Goal: Information Seeking & Learning: Find specific fact

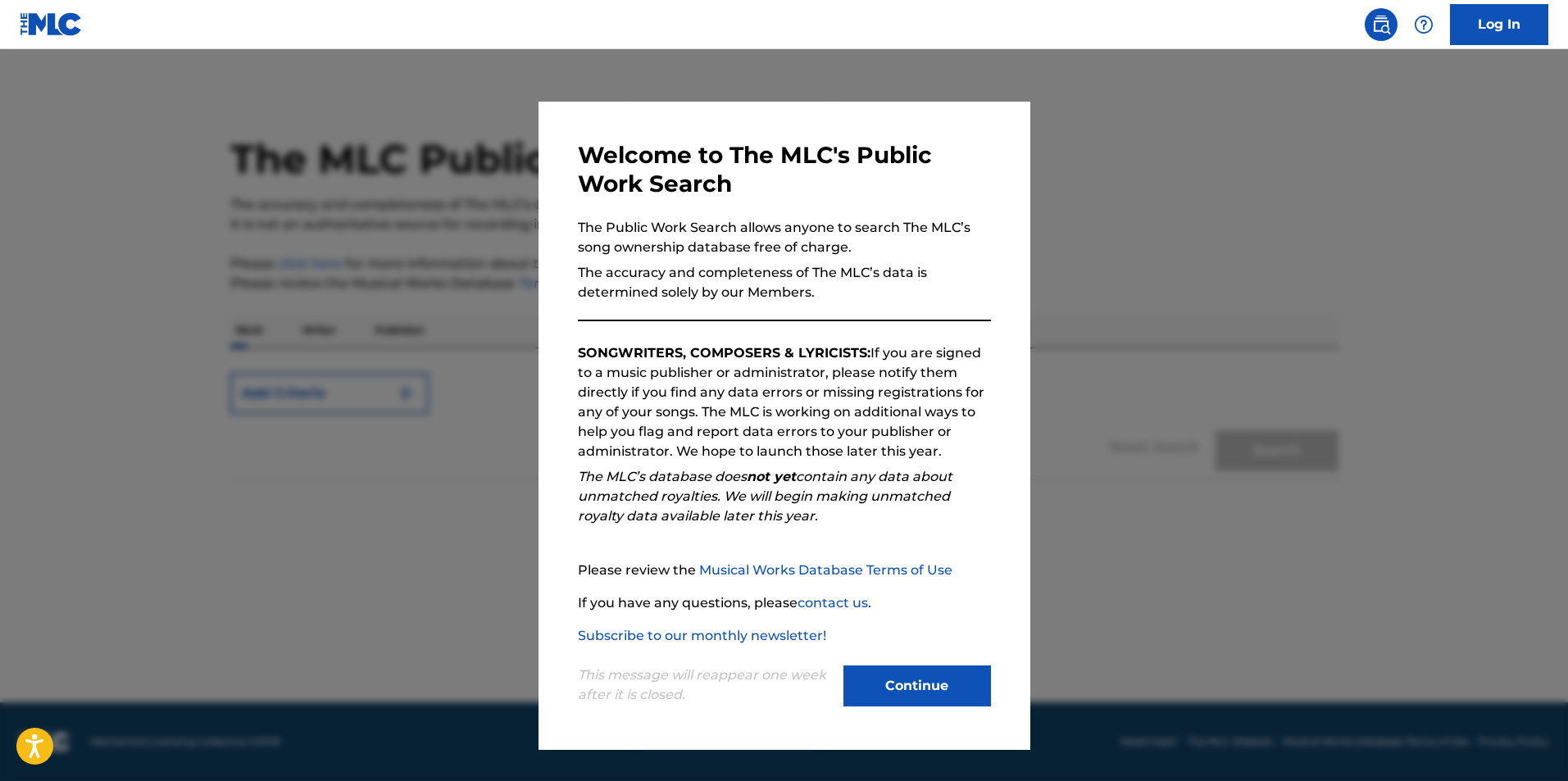
click at [927, 684] on button "Continue" at bounding box center [917, 685] width 148 height 41
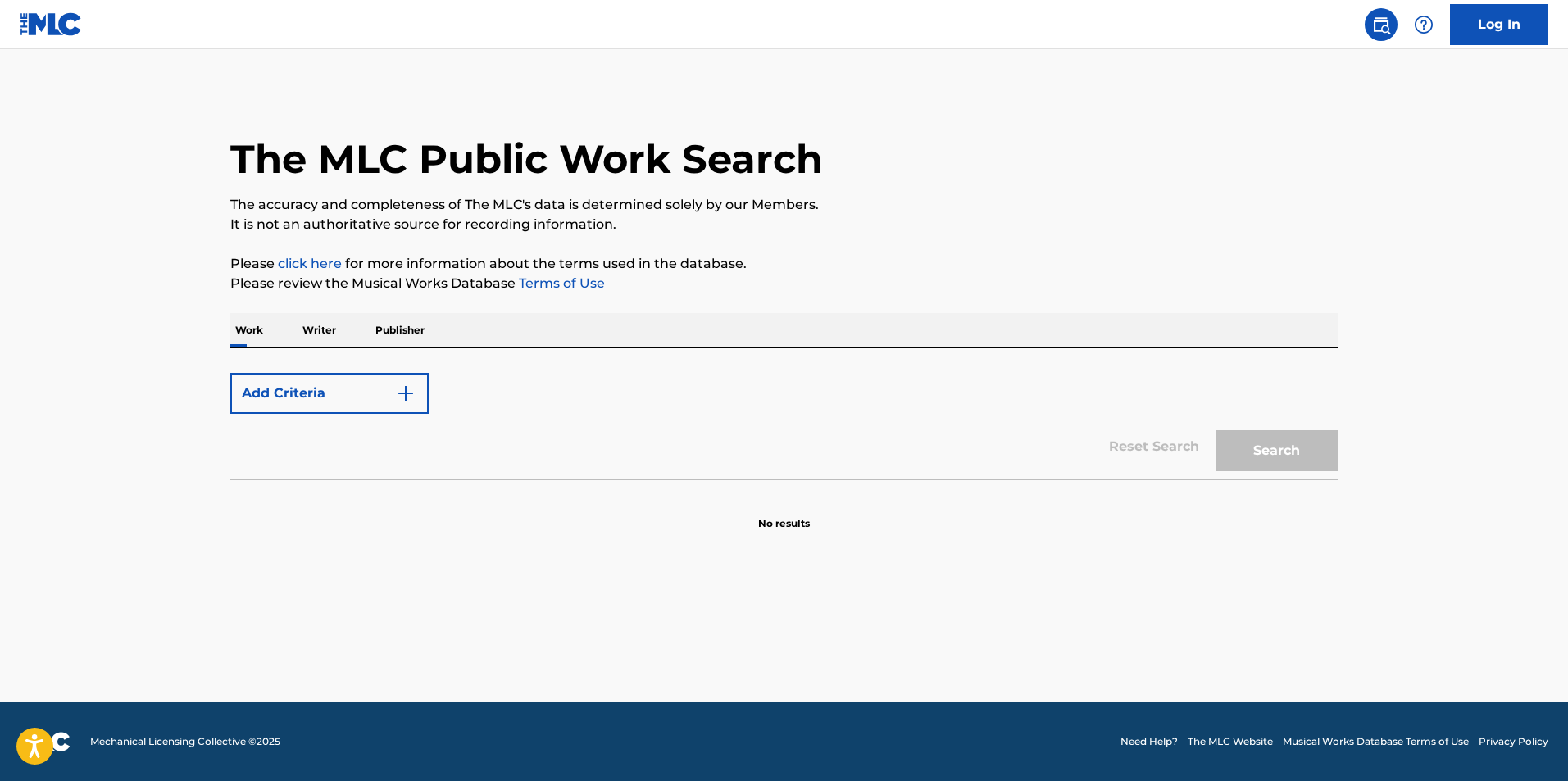
click at [389, 336] on p "Publisher" at bounding box center [400, 330] width 59 height 35
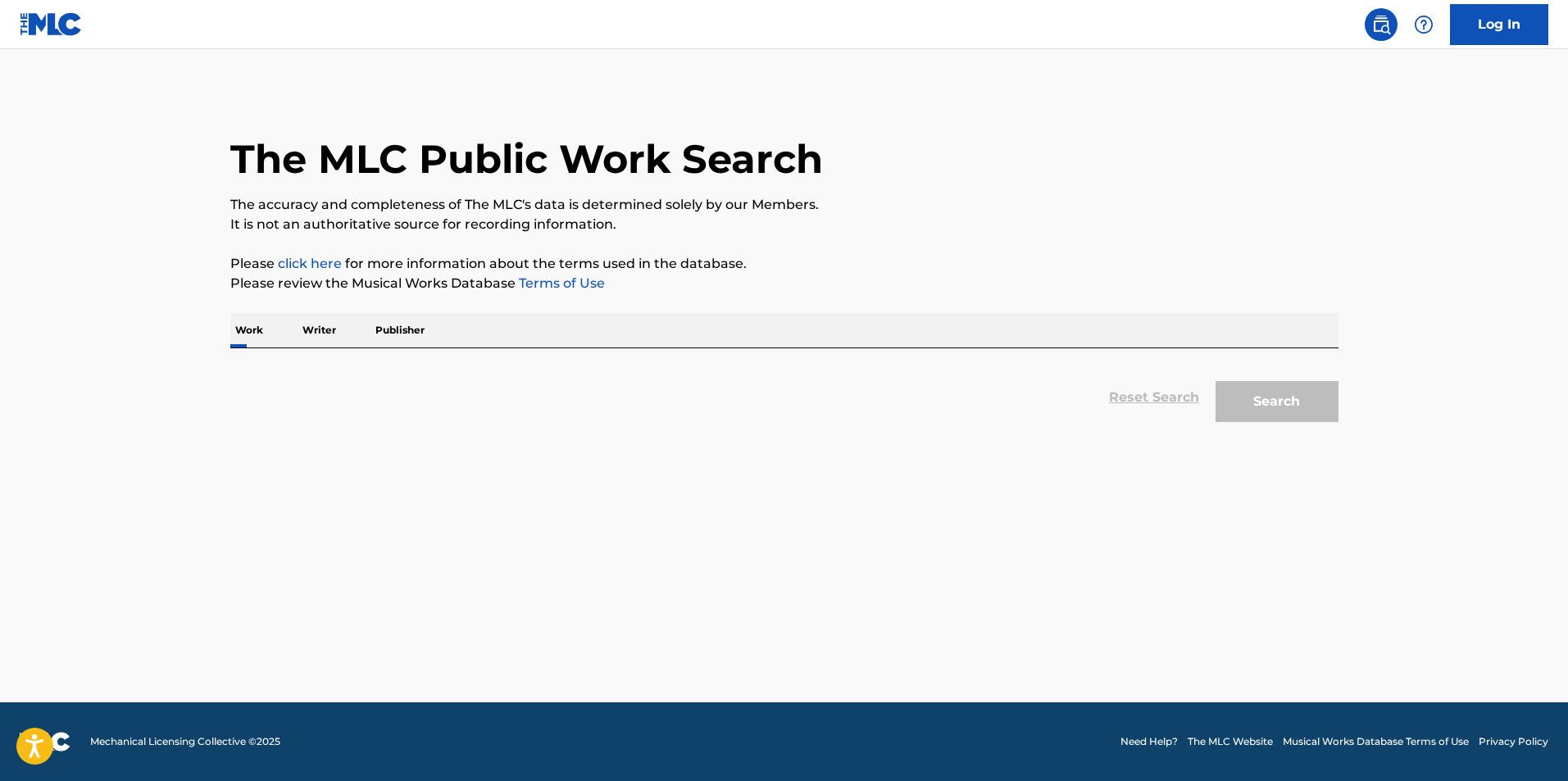
click at [405, 321] on p "Publisher" at bounding box center [400, 330] width 59 height 35
click at [380, 329] on p "Publisher" at bounding box center [400, 330] width 59 height 35
click at [381, 329] on p "Publisher" at bounding box center [400, 330] width 59 height 35
click at [435, 318] on div "Work Writer Publisher" at bounding box center [784, 330] width 1108 height 35
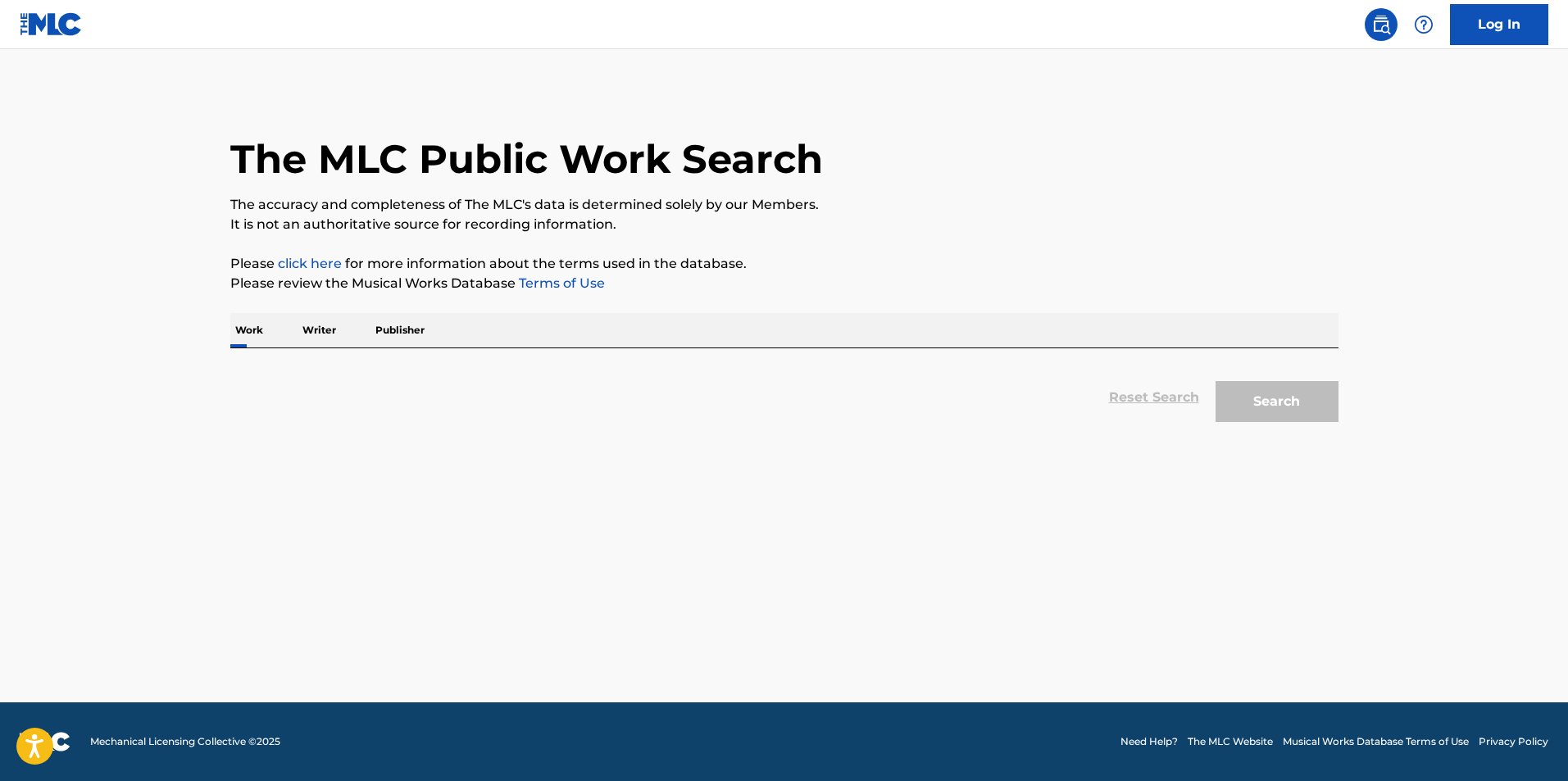
click at [315, 323] on p "Writer" at bounding box center [319, 330] width 43 height 35
click at [417, 334] on p "Publisher" at bounding box center [400, 330] width 59 height 35
click at [320, 426] on div "Reset Search Search" at bounding box center [784, 397] width 1108 height 66
drag, startPoint x: 318, startPoint y: 412, endPoint x: 313, endPoint y: 363, distance: 49.3
click at [312, 374] on div "Reset Search Search" at bounding box center [784, 397] width 1108 height 66
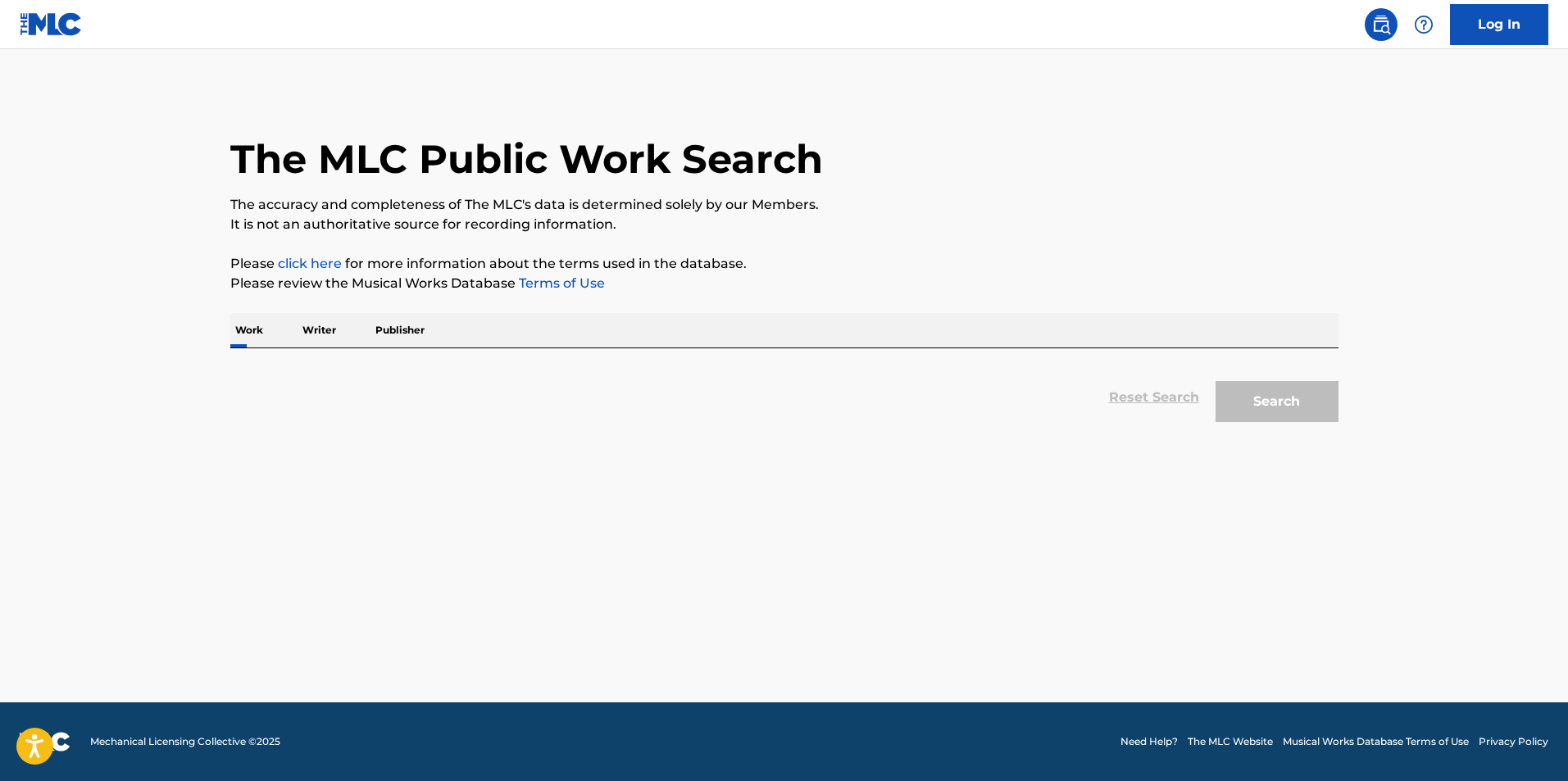
click at [313, 363] on div "Reset Search Search" at bounding box center [784, 389] width 1108 height 82
click at [1387, 27] on img at bounding box center [1380, 24] width 19 height 19
click at [347, 165] on h1 "The MLC Public Work Search" at bounding box center [526, 159] width 593 height 49
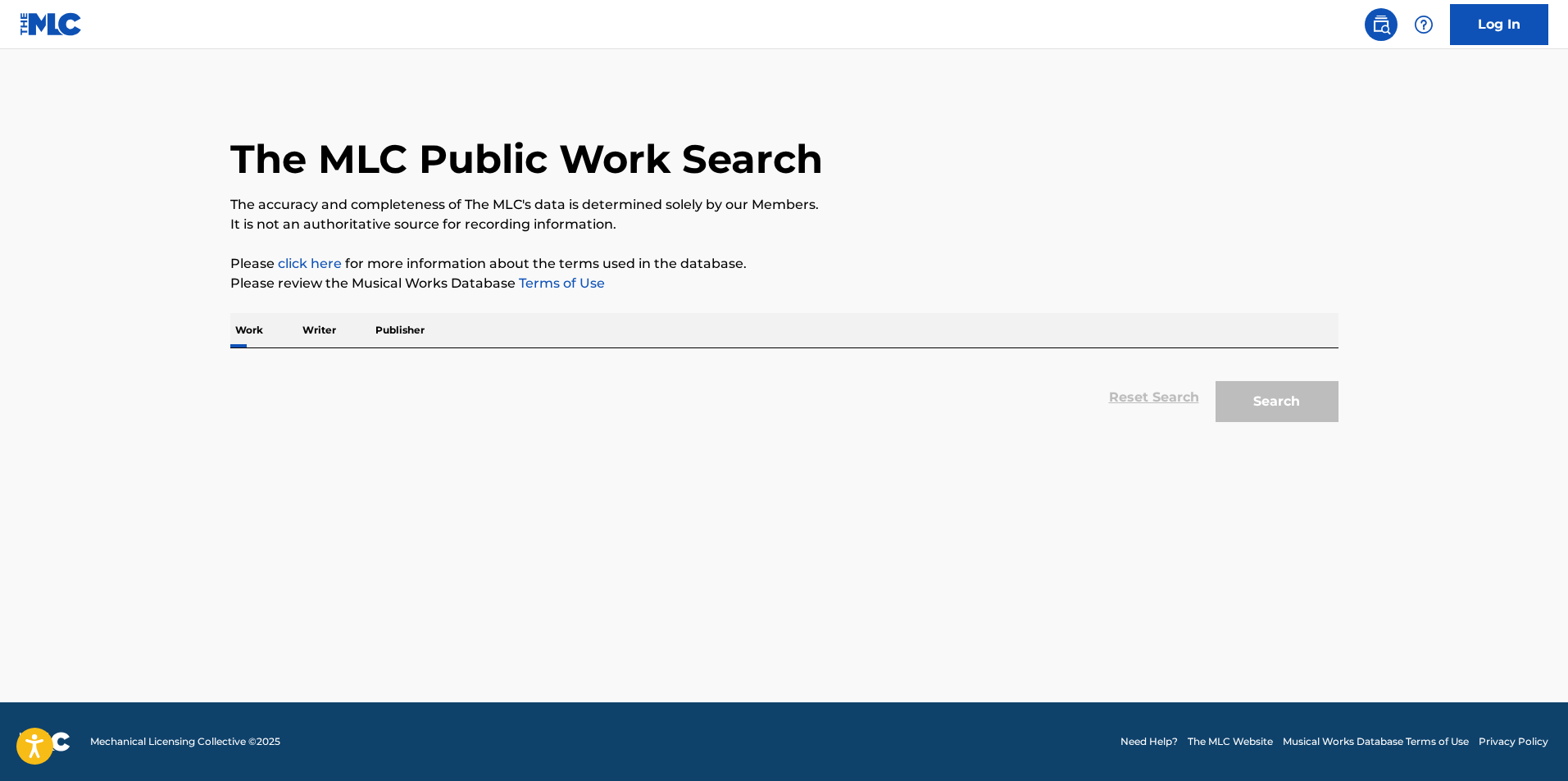
click at [255, 321] on p "Work" at bounding box center [249, 330] width 38 height 35
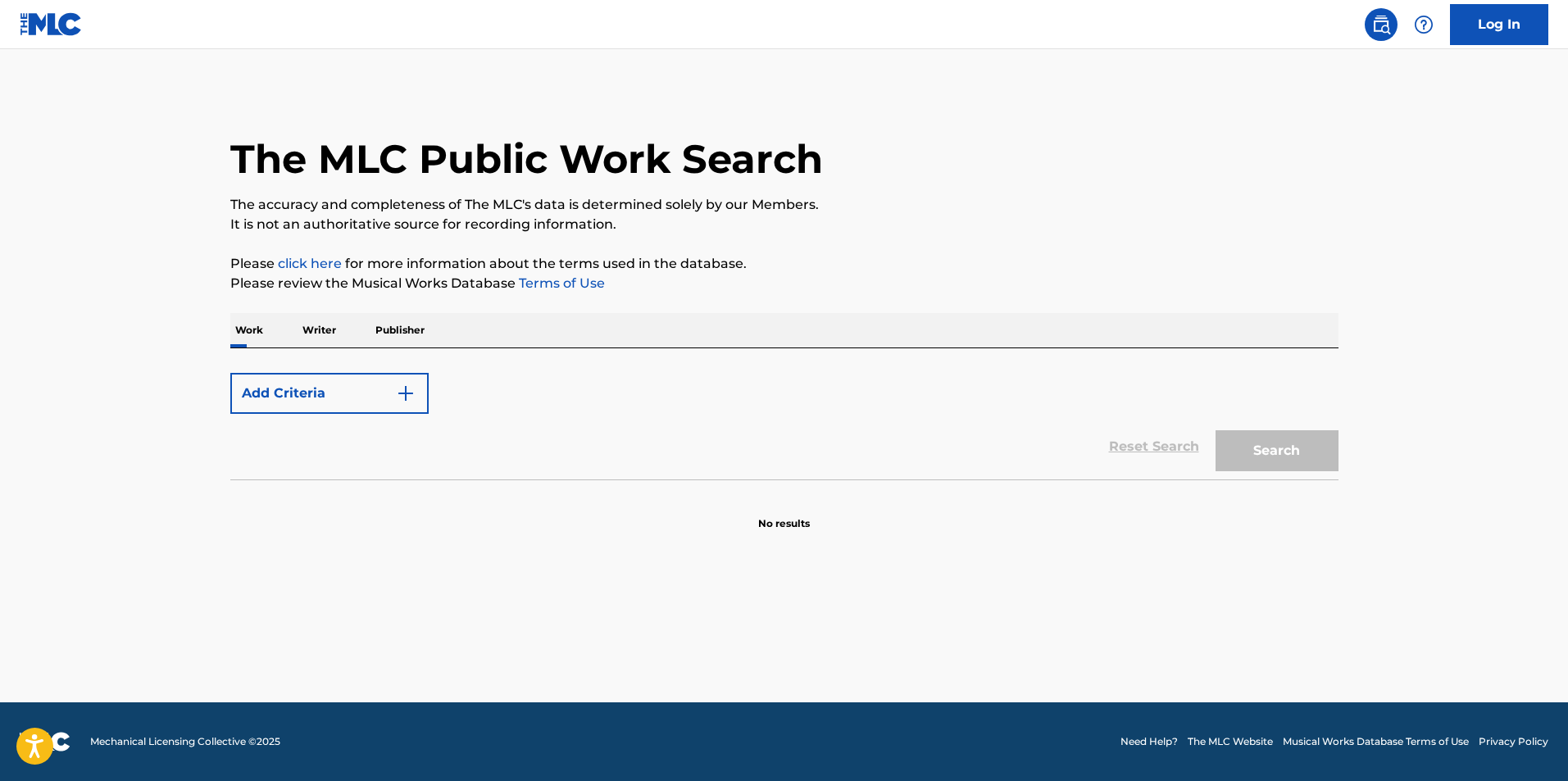
click at [301, 409] on button "Add Criteria" at bounding box center [329, 393] width 199 height 41
click at [406, 391] on img "Search Form" at bounding box center [405, 393] width 19 height 19
drag, startPoint x: 406, startPoint y: 391, endPoint x: 1258, endPoint y: 674, distance: 897.8
click at [407, 391] on img "Search Form" at bounding box center [405, 393] width 19 height 19
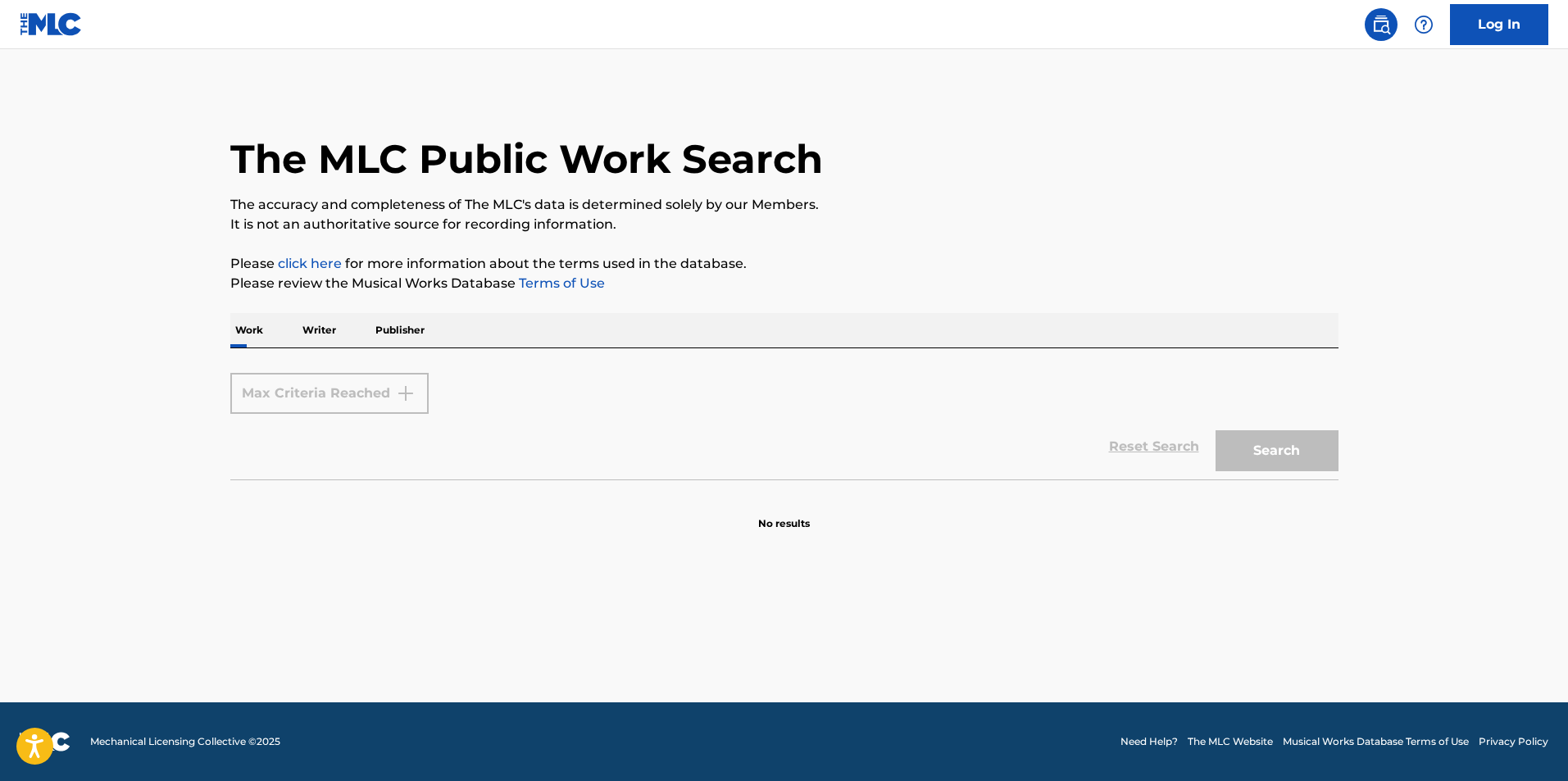
click at [703, 486] on section at bounding box center [784, 483] width 1108 height 9
click at [491, 450] on div "Reset Search Search" at bounding box center [784, 447] width 1108 height 66
drag, startPoint x: 473, startPoint y: 456, endPoint x: 457, endPoint y: 459, distance: 16.3
click at [460, 459] on div "Reset Search Search" at bounding box center [784, 447] width 1108 height 66
click at [385, 375] on div "Max Criteria Reached" at bounding box center [329, 393] width 199 height 41
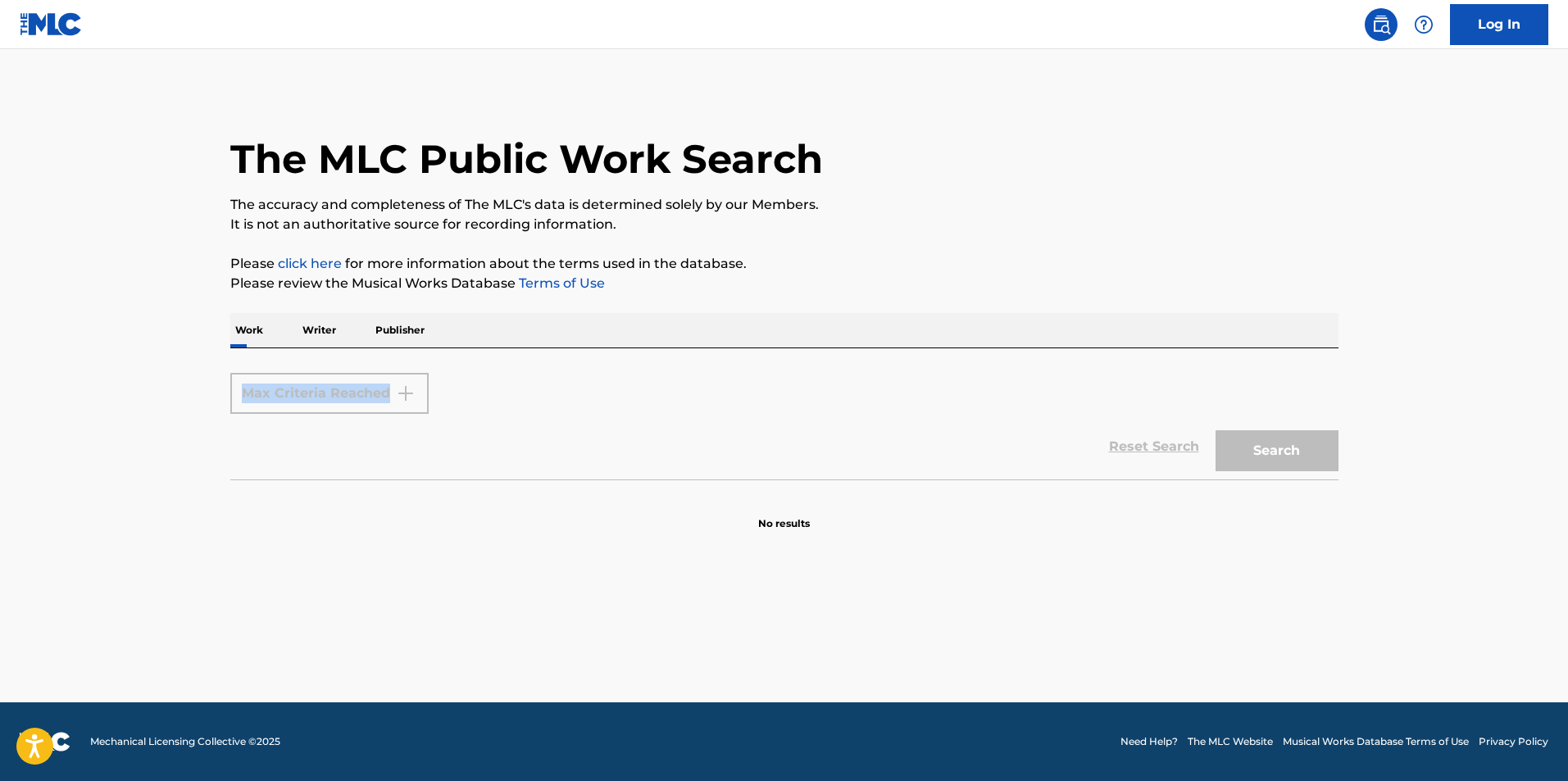
drag, startPoint x: 385, startPoint y: 375, endPoint x: 343, endPoint y: 228, distance: 152.9
click at [391, 369] on form "Max Criteria Reached Reset Search Search" at bounding box center [784, 422] width 1108 height 115
drag, startPoint x: 343, startPoint y: 228, endPoint x: 324, endPoint y: 189, distance: 43.4
click at [331, 223] on p "It is not an authoritative source for recording information." at bounding box center [784, 224] width 1108 height 19
click at [325, 187] on div "The MLC Public Work Search" at bounding box center [784, 150] width 1108 height 120
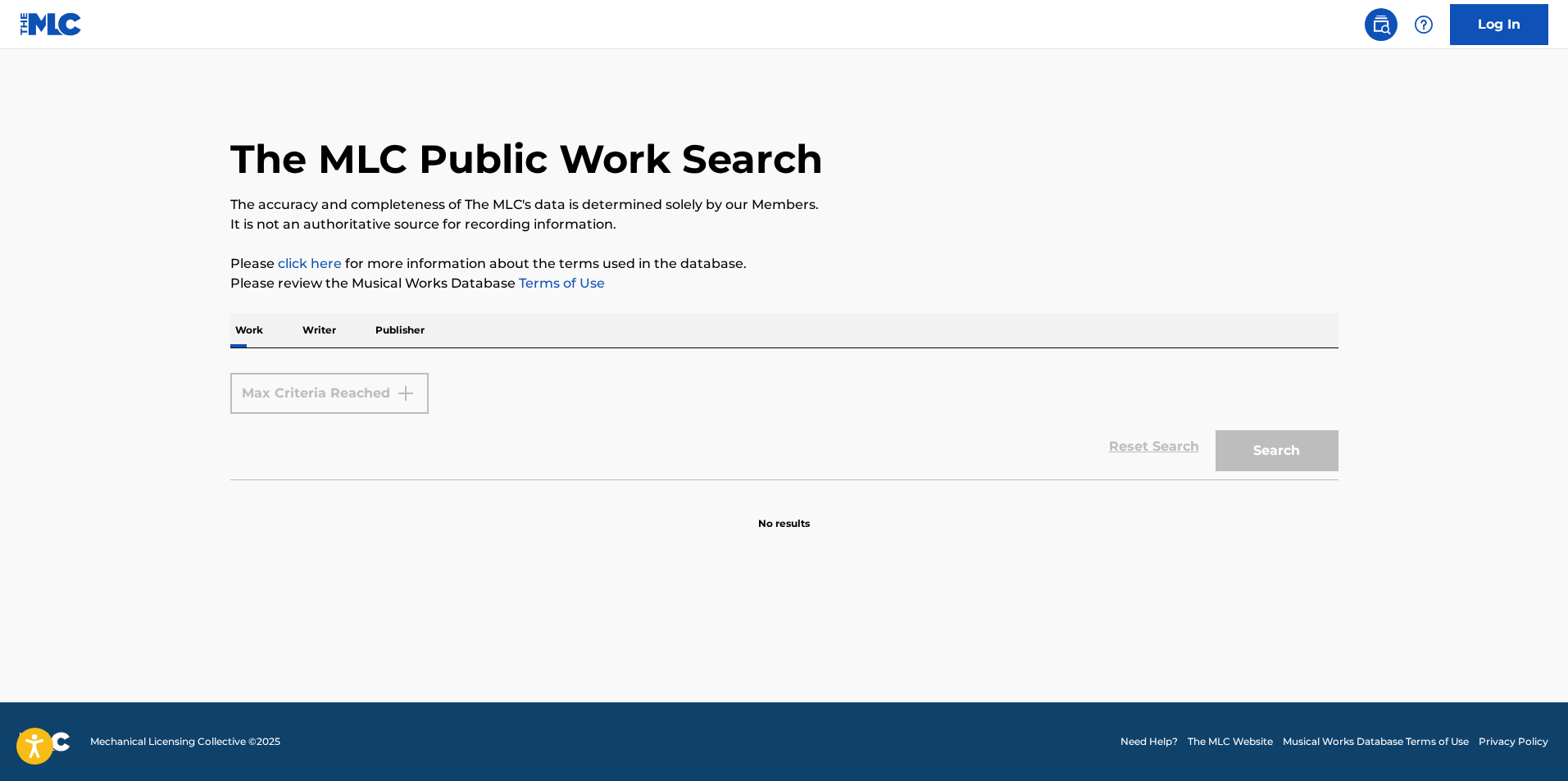
click at [46, 27] on img at bounding box center [51, 25] width 63 height 24
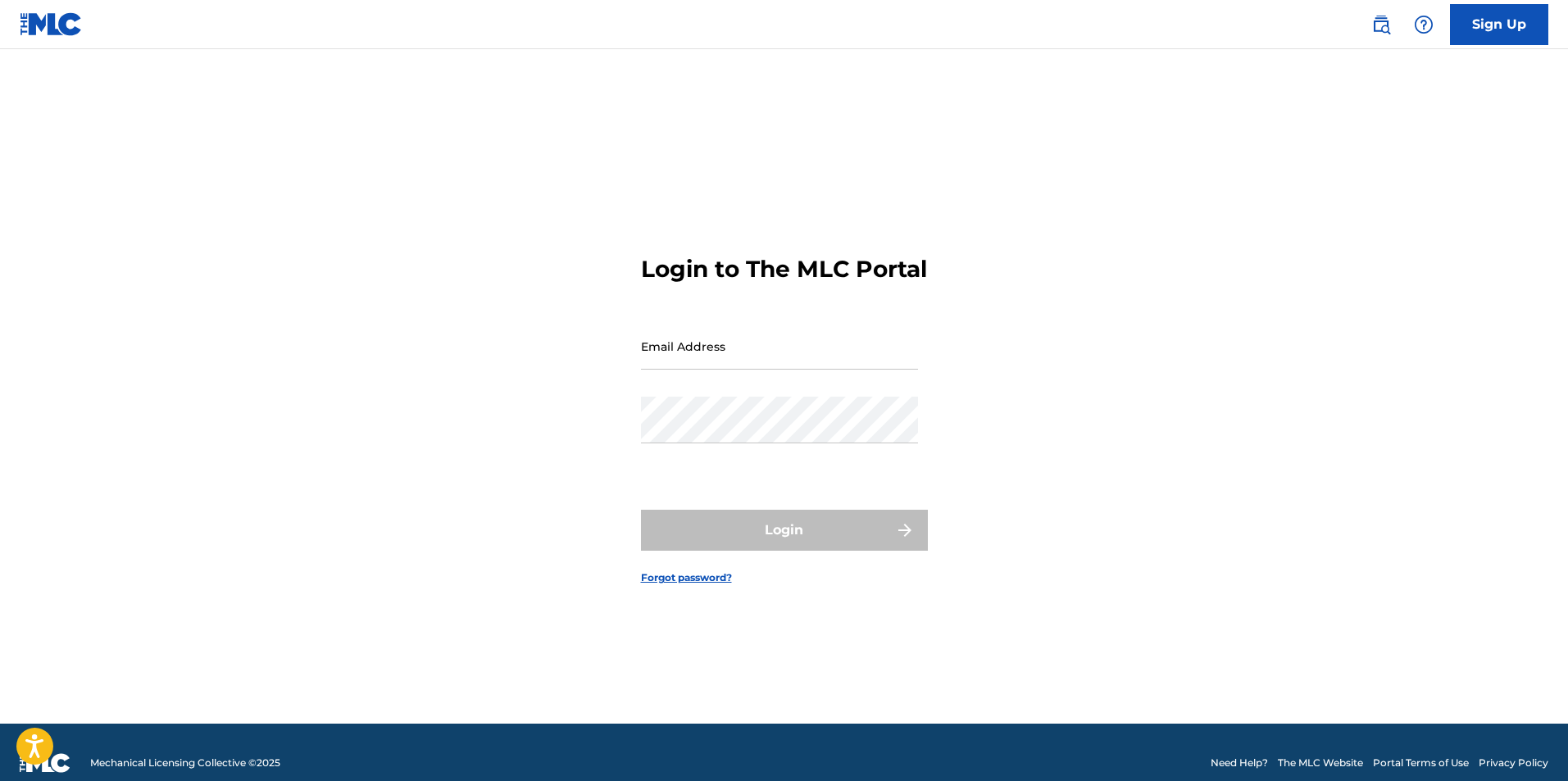
click at [1382, 38] on link at bounding box center [1380, 25] width 33 height 33
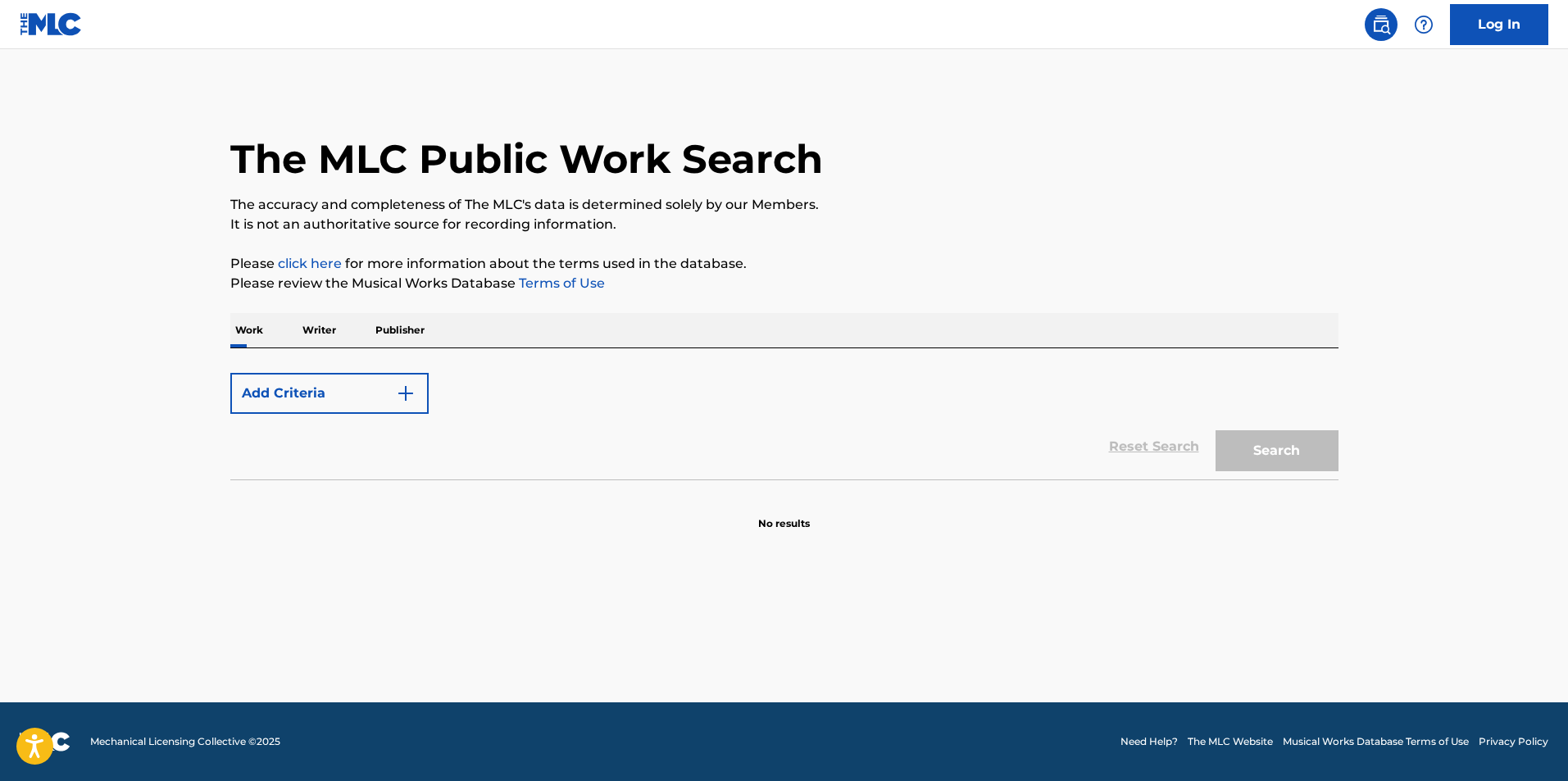
drag, startPoint x: 422, startPoint y: 500, endPoint x: 419, endPoint y: 530, distance: 30.1
click at [419, 525] on div "No results" at bounding box center [784, 505] width 1108 height 52
click at [303, 379] on button "Add Criteria" at bounding box center [329, 393] width 199 height 41
click at [326, 332] on p "Writer" at bounding box center [319, 330] width 43 height 35
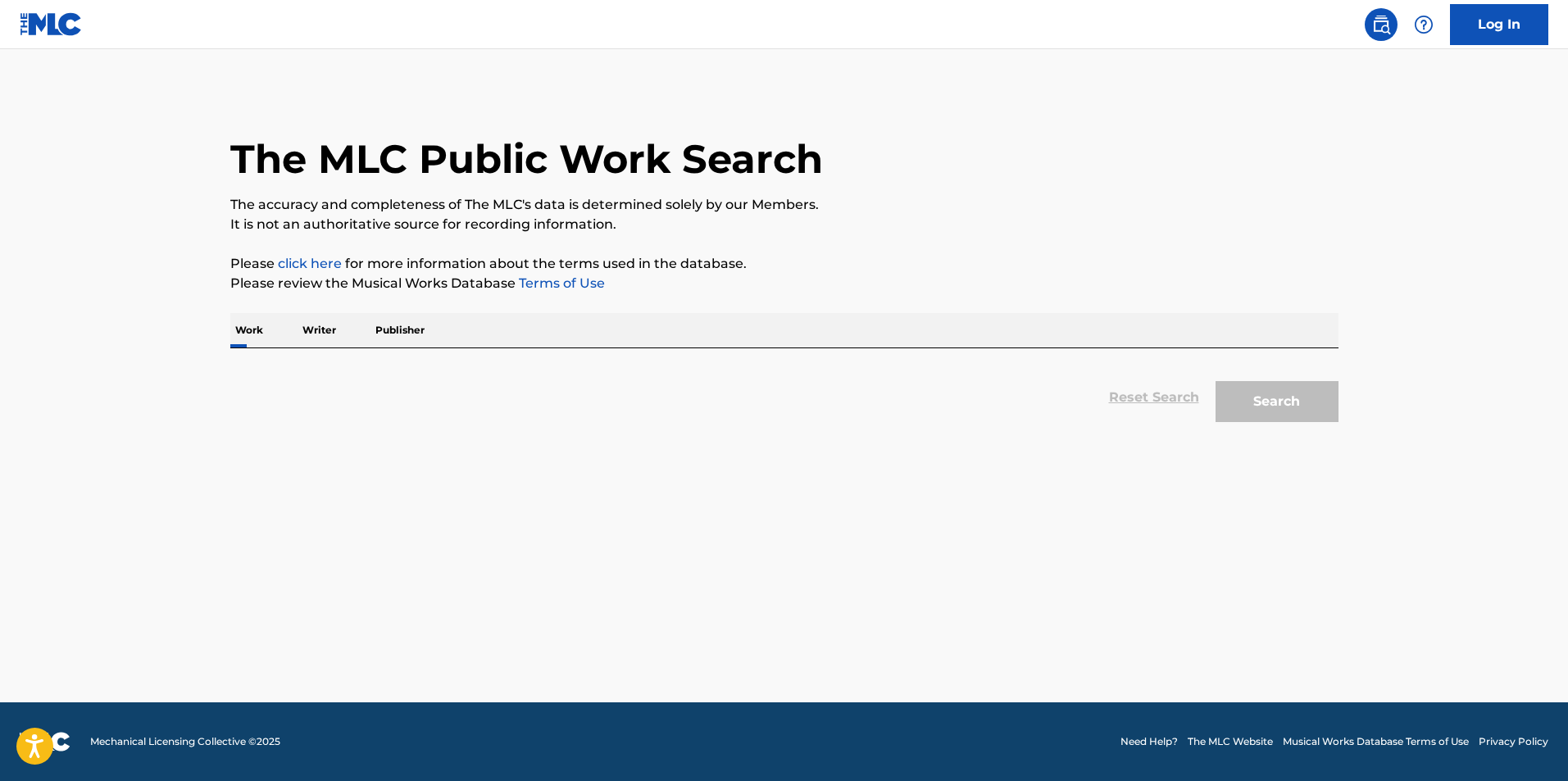
click at [400, 336] on p "Publisher" at bounding box center [400, 330] width 59 height 35
click at [585, 178] on h1 "The MLC Public Work Search" at bounding box center [526, 159] width 593 height 49
click at [1378, 27] on img at bounding box center [1380, 24] width 19 height 19
click at [1384, 23] on img at bounding box center [1380, 24] width 19 height 19
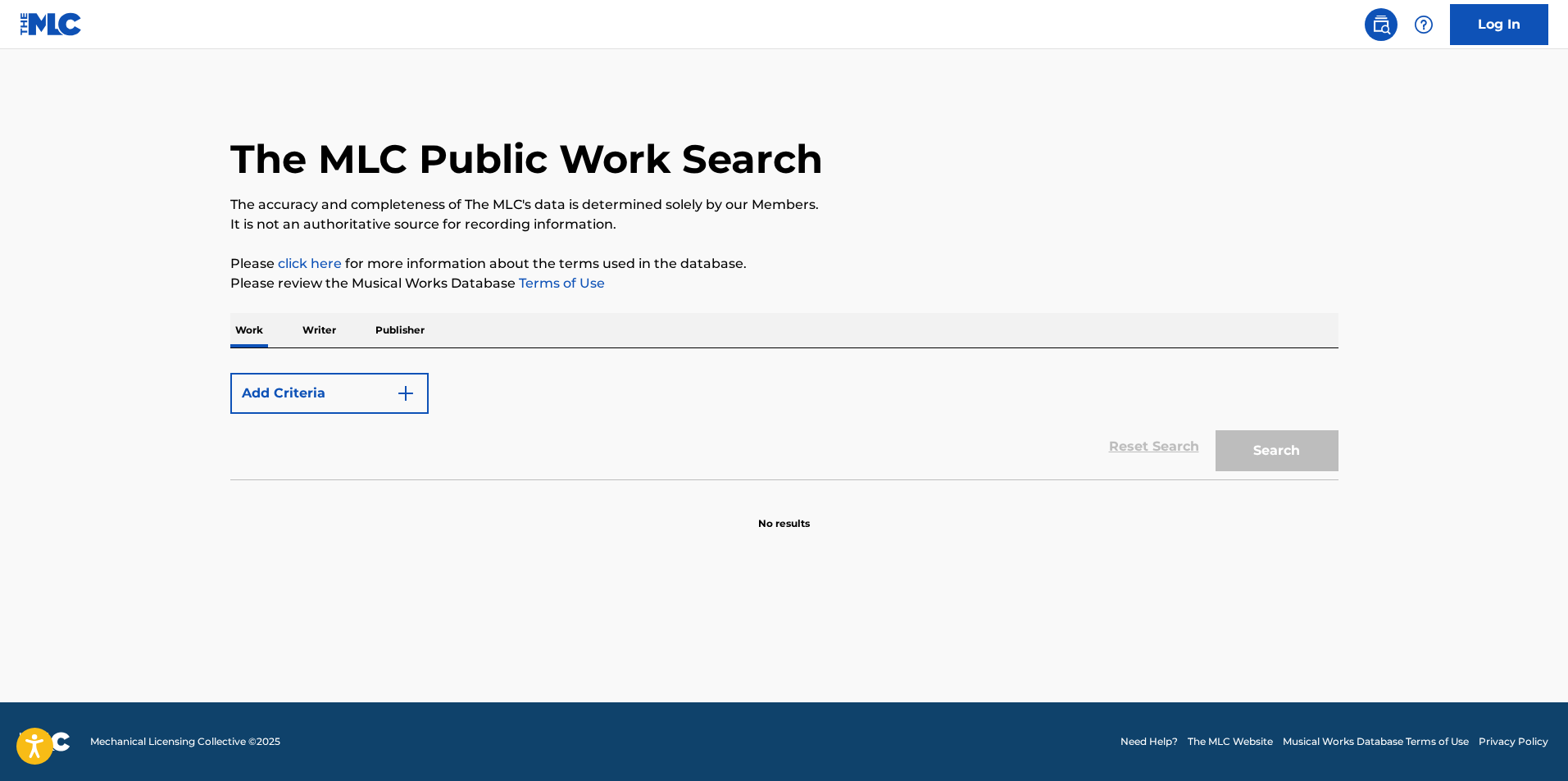
click at [394, 321] on p "Publisher" at bounding box center [400, 330] width 59 height 35
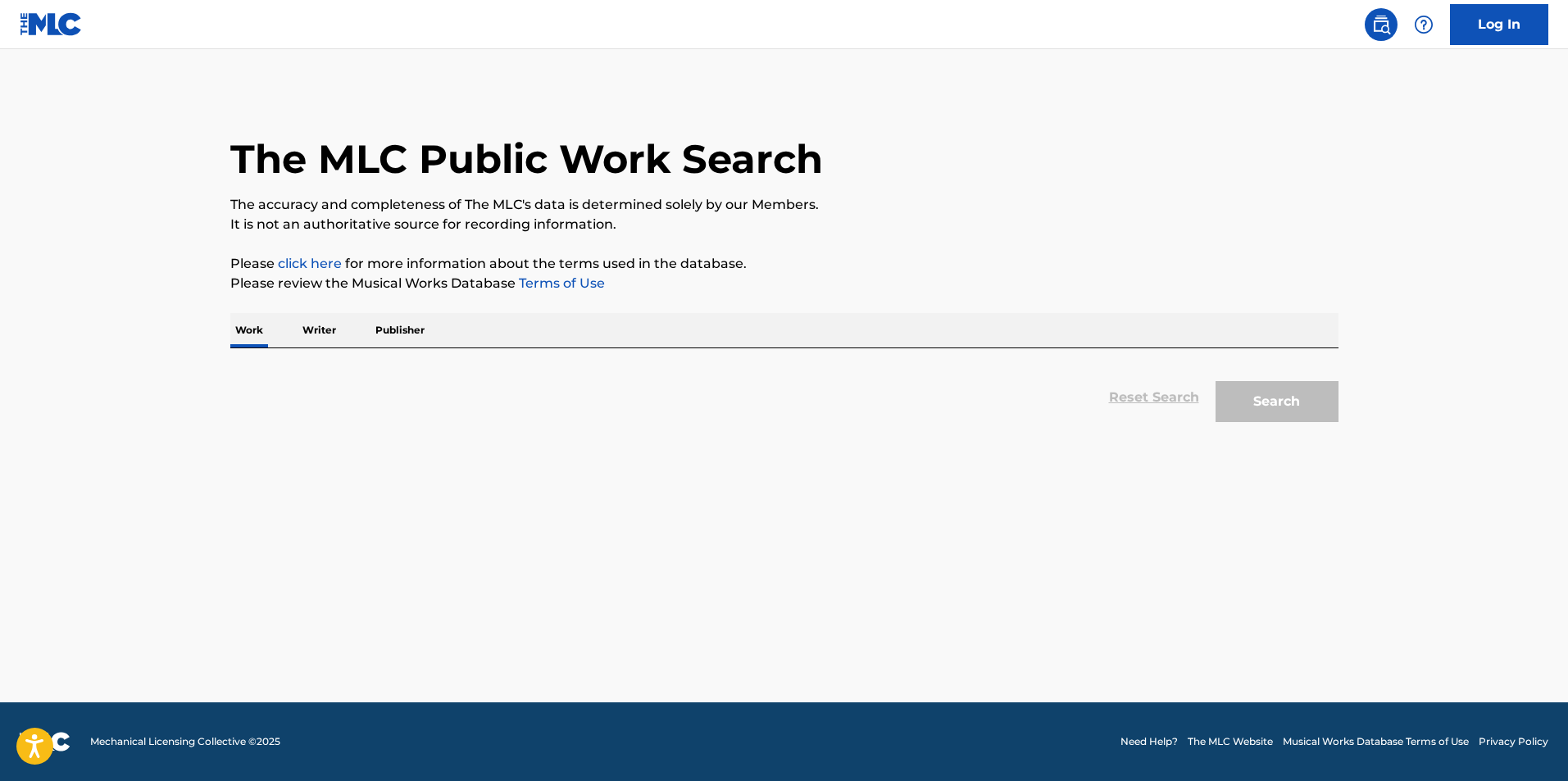
click at [239, 330] on p "Work" at bounding box center [249, 330] width 38 height 35
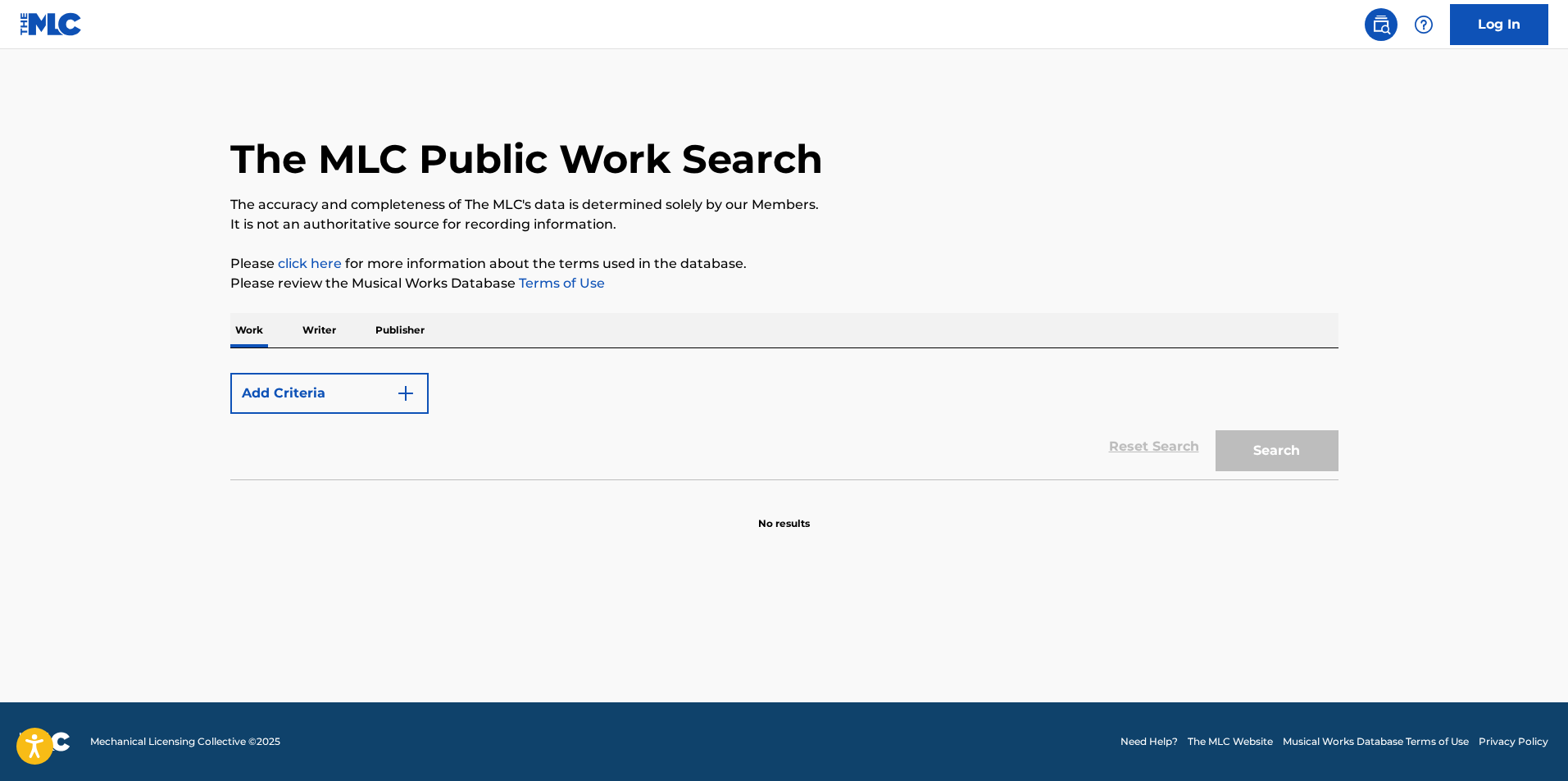
click at [330, 397] on button "Add Criteria" at bounding box center [329, 393] width 199 height 41
click at [407, 389] on img "Search Form" at bounding box center [405, 393] width 19 height 19
click at [407, 389] on div "Max Criteria Reached" at bounding box center [329, 393] width 199 height 41
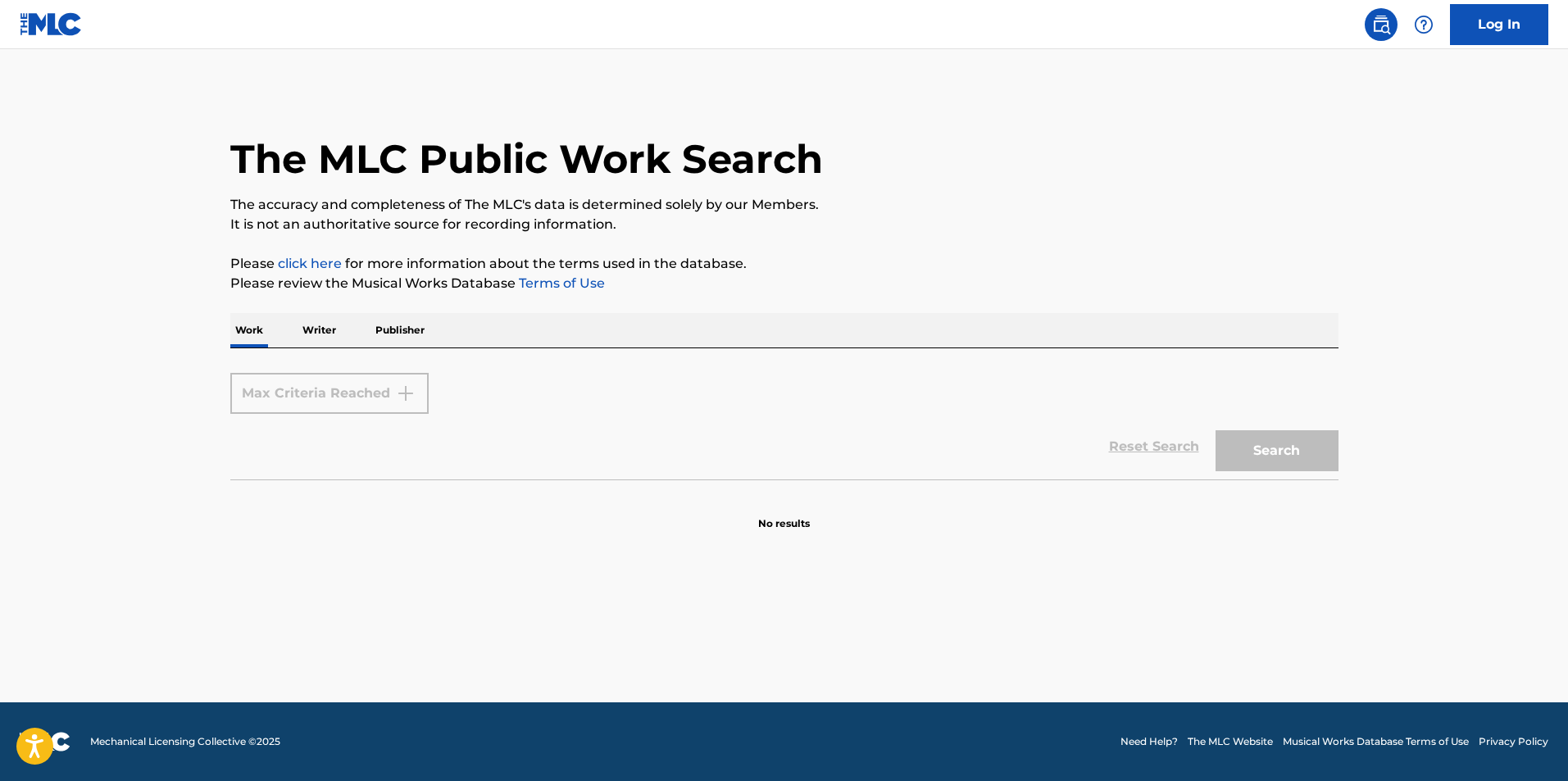
click at [946, 505] on section "No results" at bounding box center [784, 510] width 1108 height 42
click at [1360, 41] on div "Log In" at bounding box center [1451, 25] width 194 height 41
click at [1435, 29] on div at bounding box center [1423, 25] width 33 height 33
click at [384, 391] on div "Max Criteria Reached" at bounding box center [329, 393] width 199 height 41
click at [387, 390] on div "Max Criteria Reached" at bounding box center [329, 393] width 199 height 41
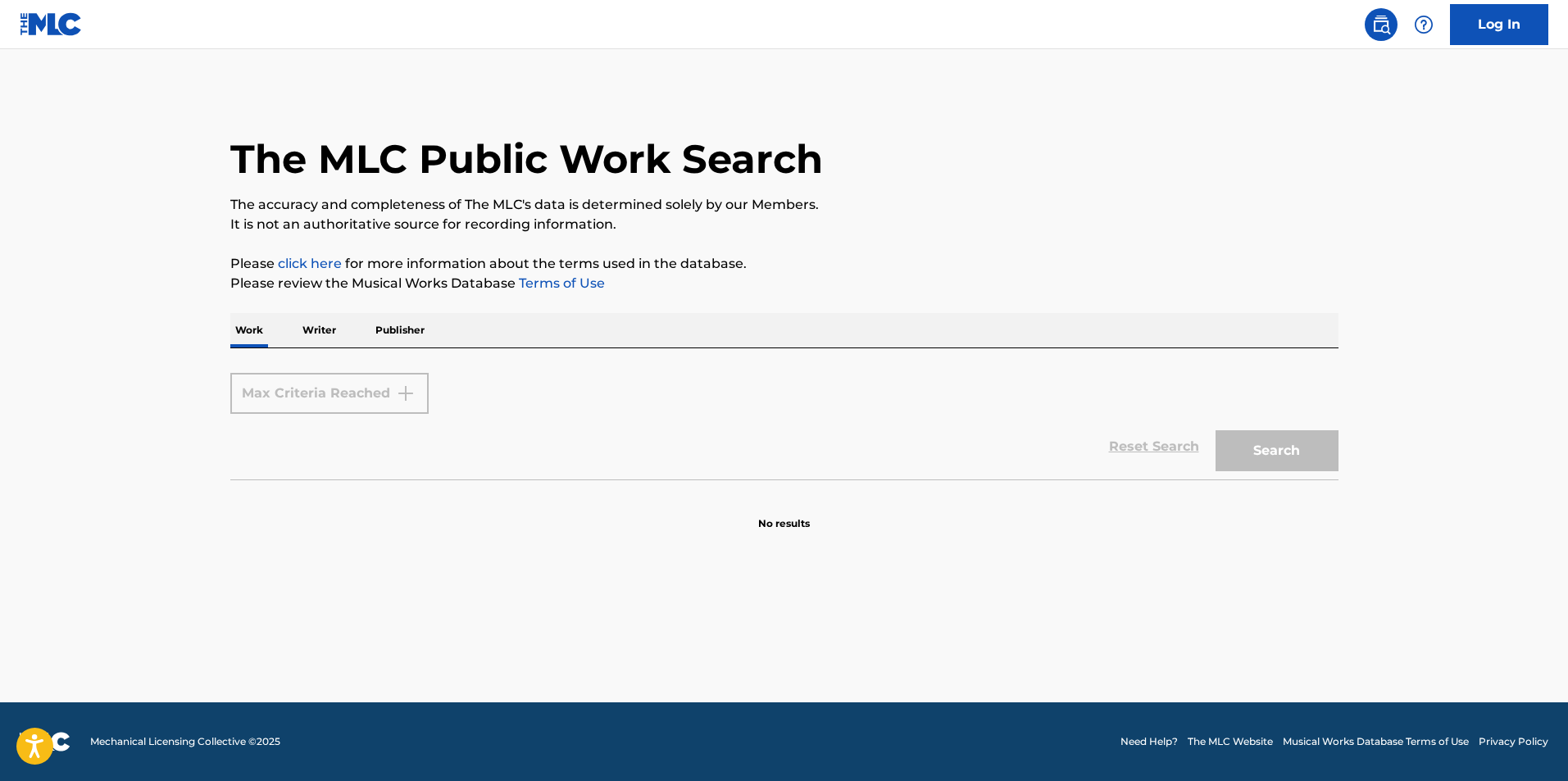
click at [309, 323] on p "Writer" at bounding box center [319, 330] width 43 height 35
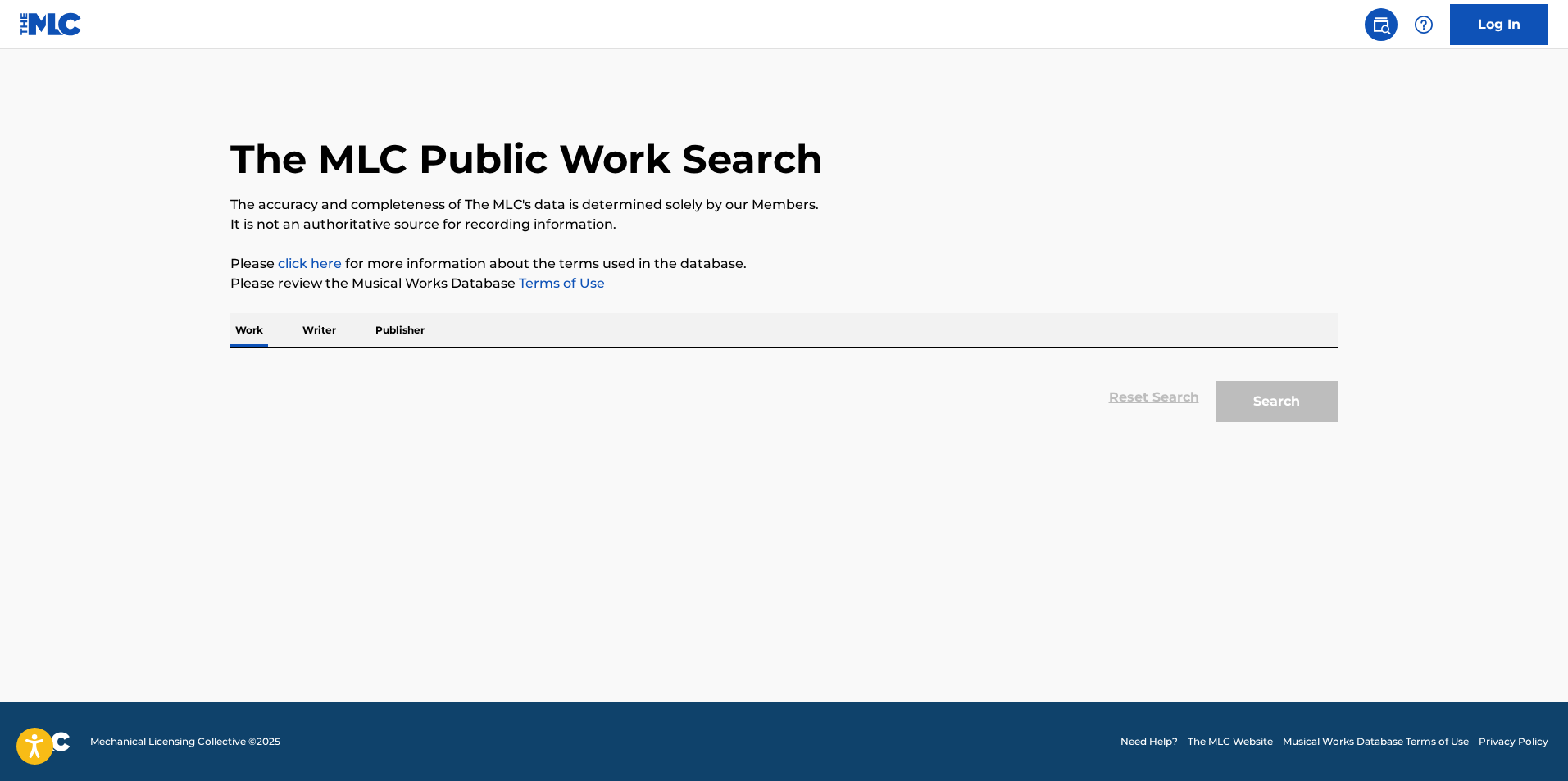
click at [277, 335] on div "Work Writer Publisher" at bounding box center [784, 330] width 1108 height 35
click at [267, 337] on p "Work" at bounding box center [249, 330] width 38 height 35
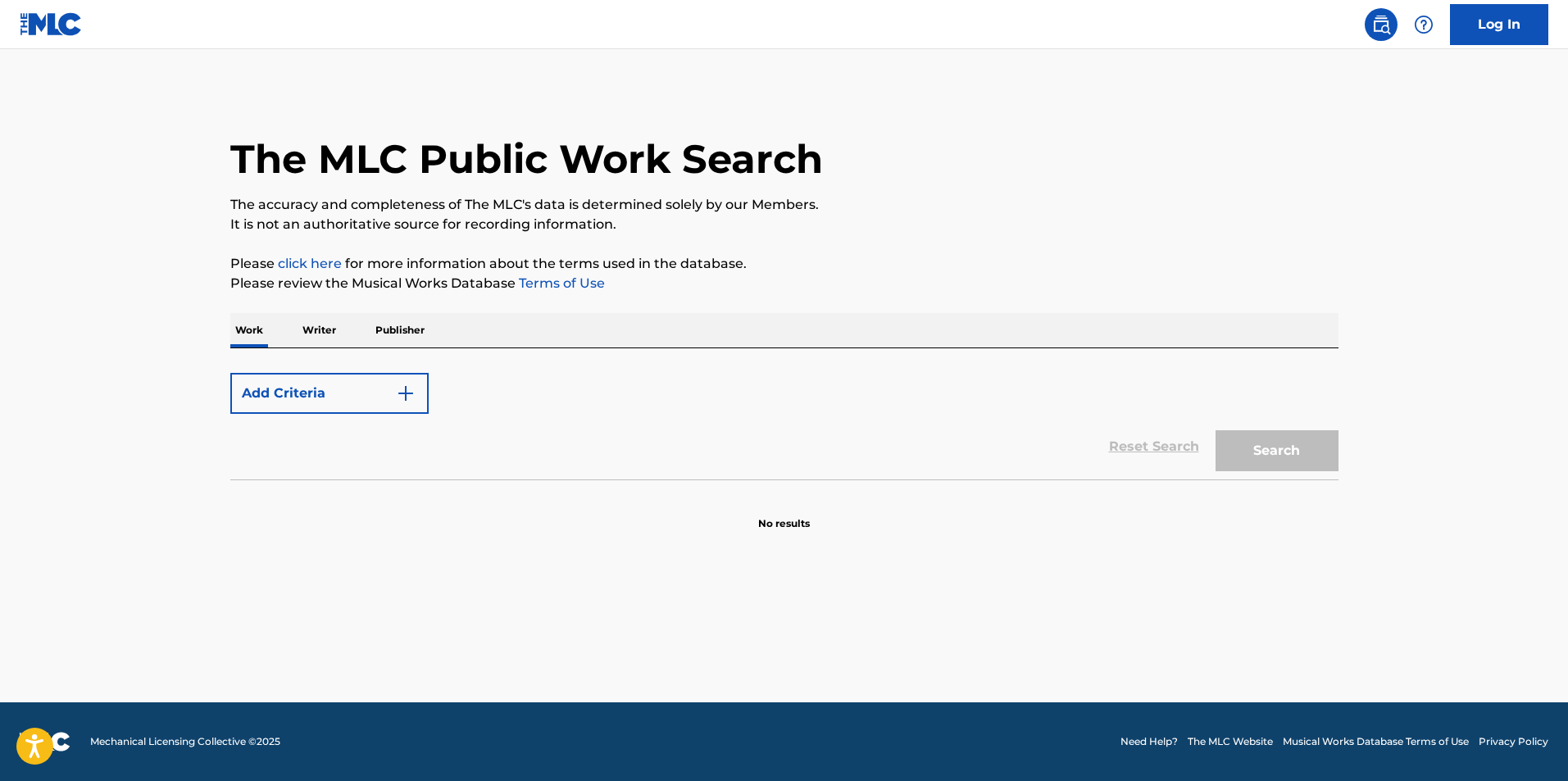
click at [262, 338] on p "Work" at bounding box center [249, 330] width 38 height 35
click at [290, 400] on button "Add Criteria" at bounding box center [329, 393] width 199 height 41
click at [415, 406] on button "Add Criteria" at bounding box center [329, 393] width 199 height 41
click at [396, 397] on img "Search Form" at bounding box center [405, 393] width 19 height 19
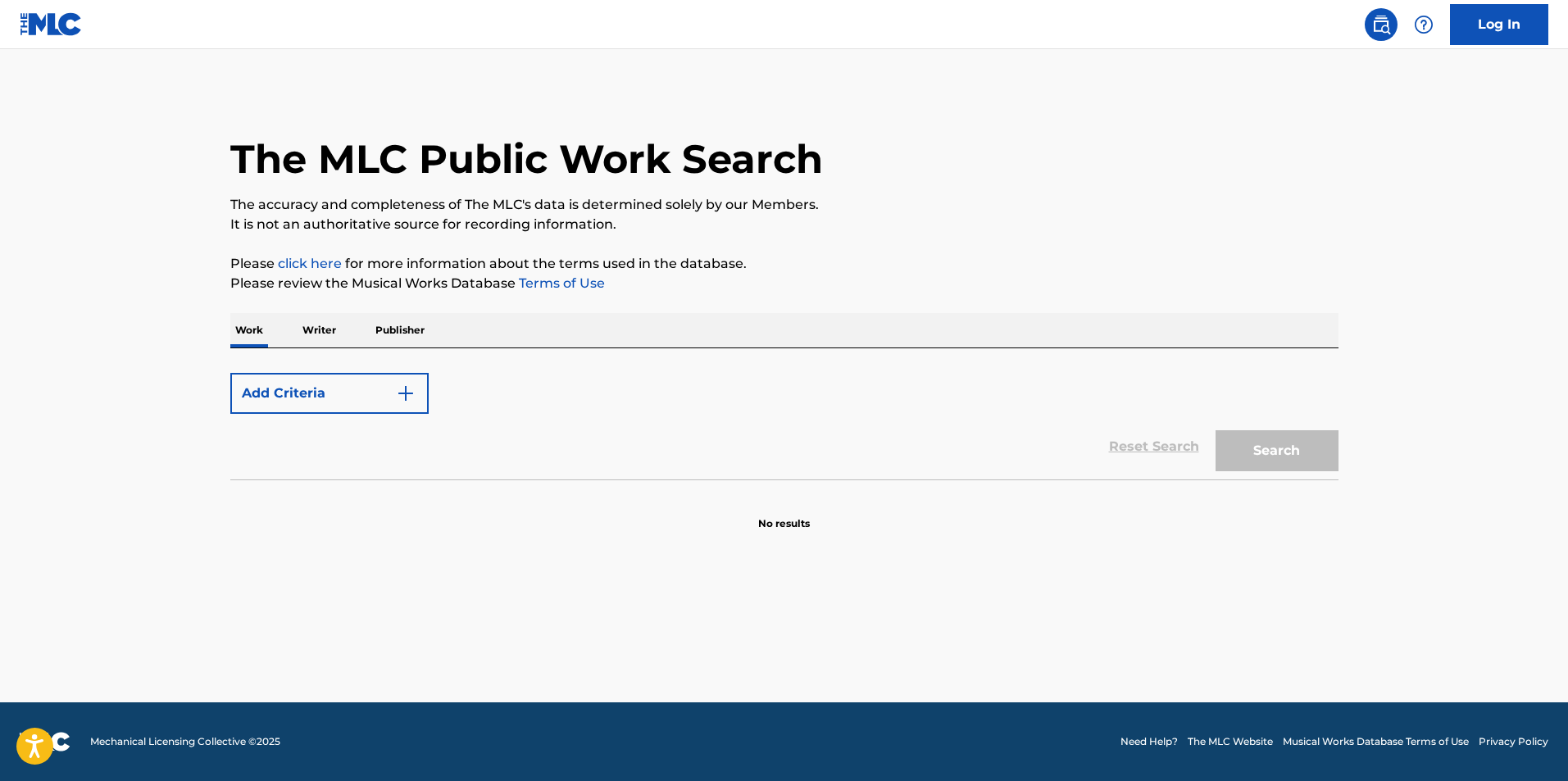
drag, startPoint x: 395, startPoint y: 397, endPoint x: 648, endPoint y: 299, distance: 271.3
click at [458, 358] on div "Add Criteria Reset Search Search" at bounding box center [784, 413] width 1108 height 131
click at [53, 13] on img at bounding box center [51, 25] width 63 height 24
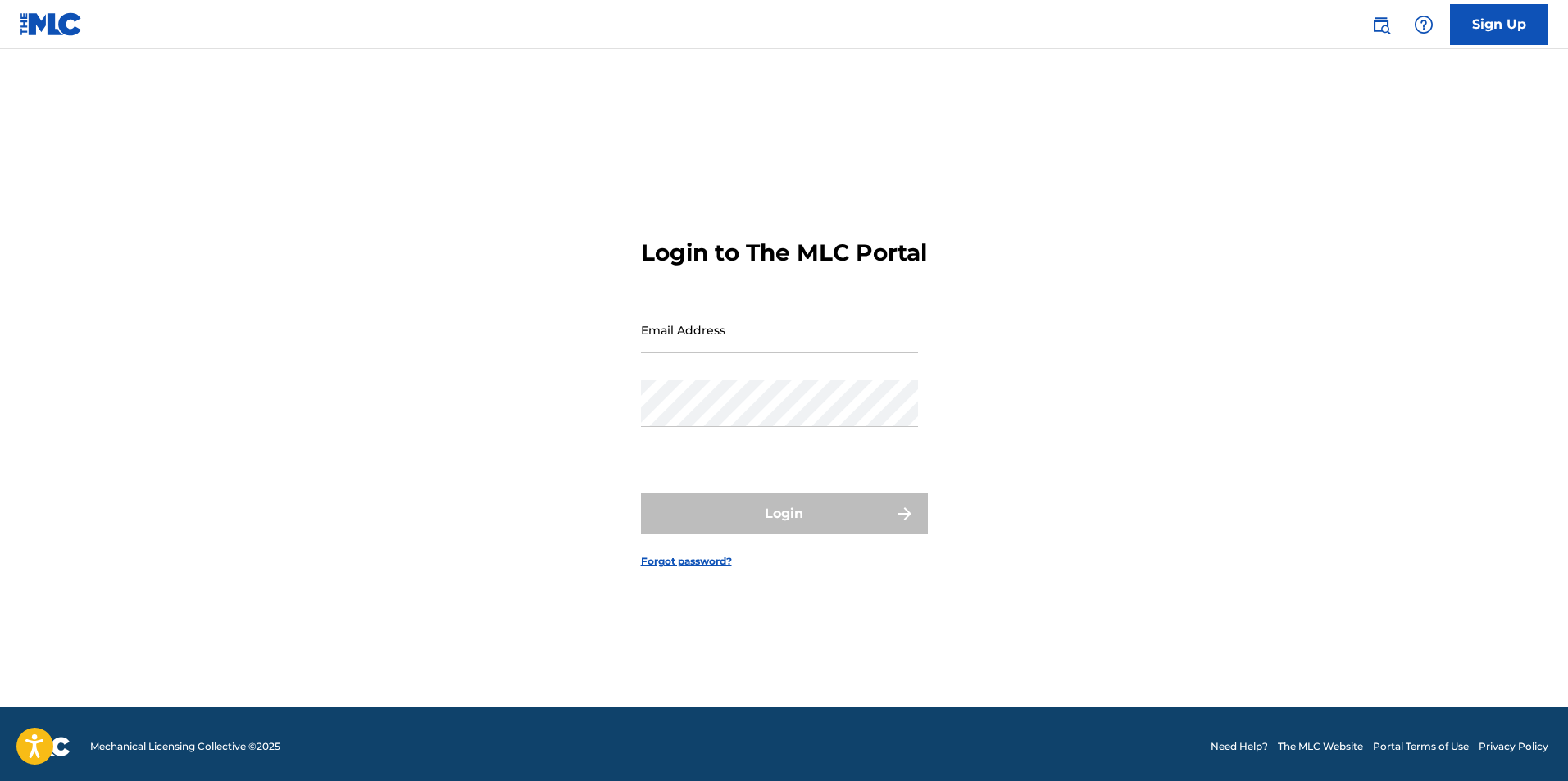
scroll to position [21, 0]
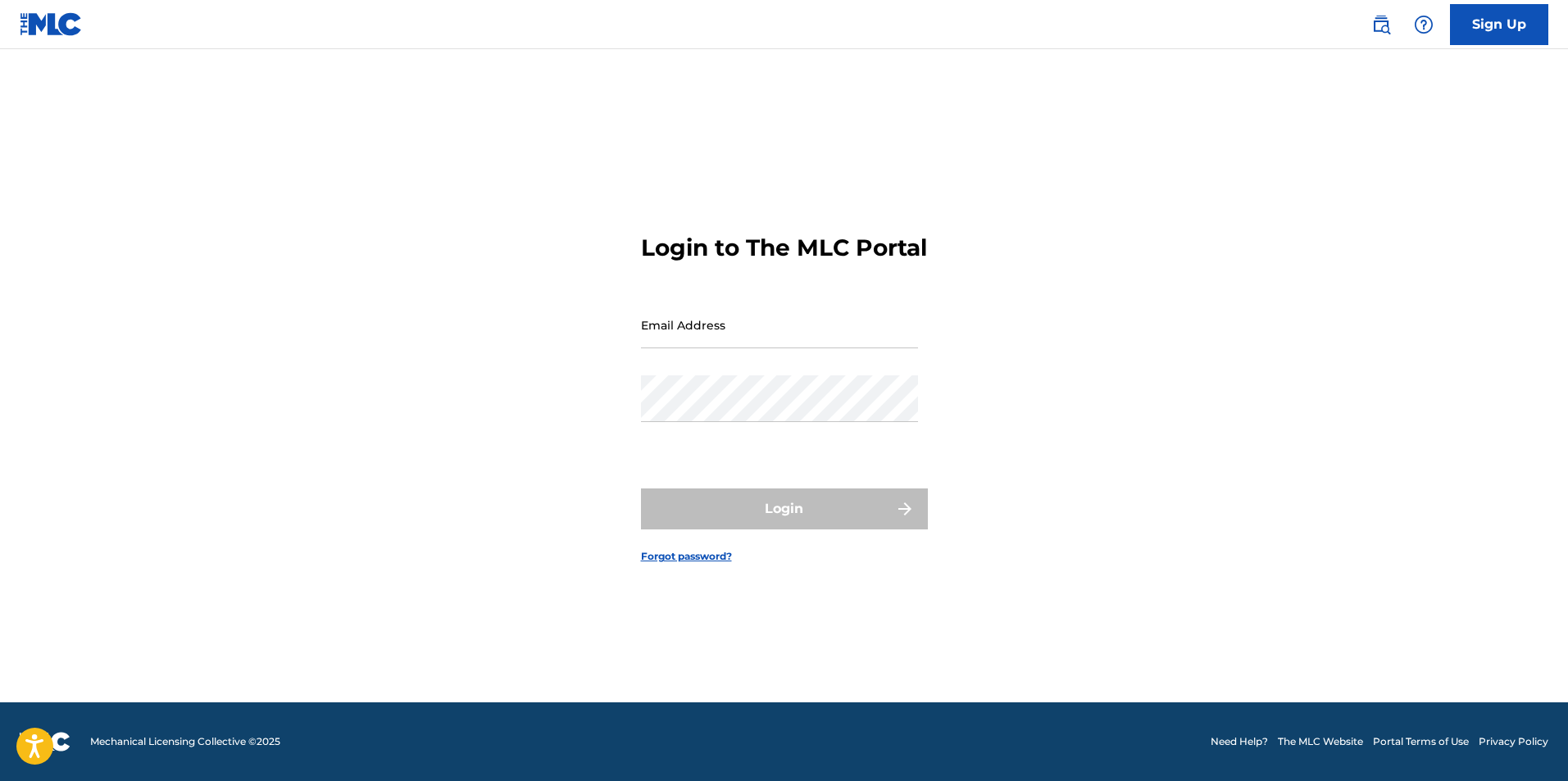
click at [766, 340] on input "Email Address" at bounding box center [779, 325] width 277 height 46
click at [1381, 34] on img at bounding box center [1380, 24] width 19 height 19
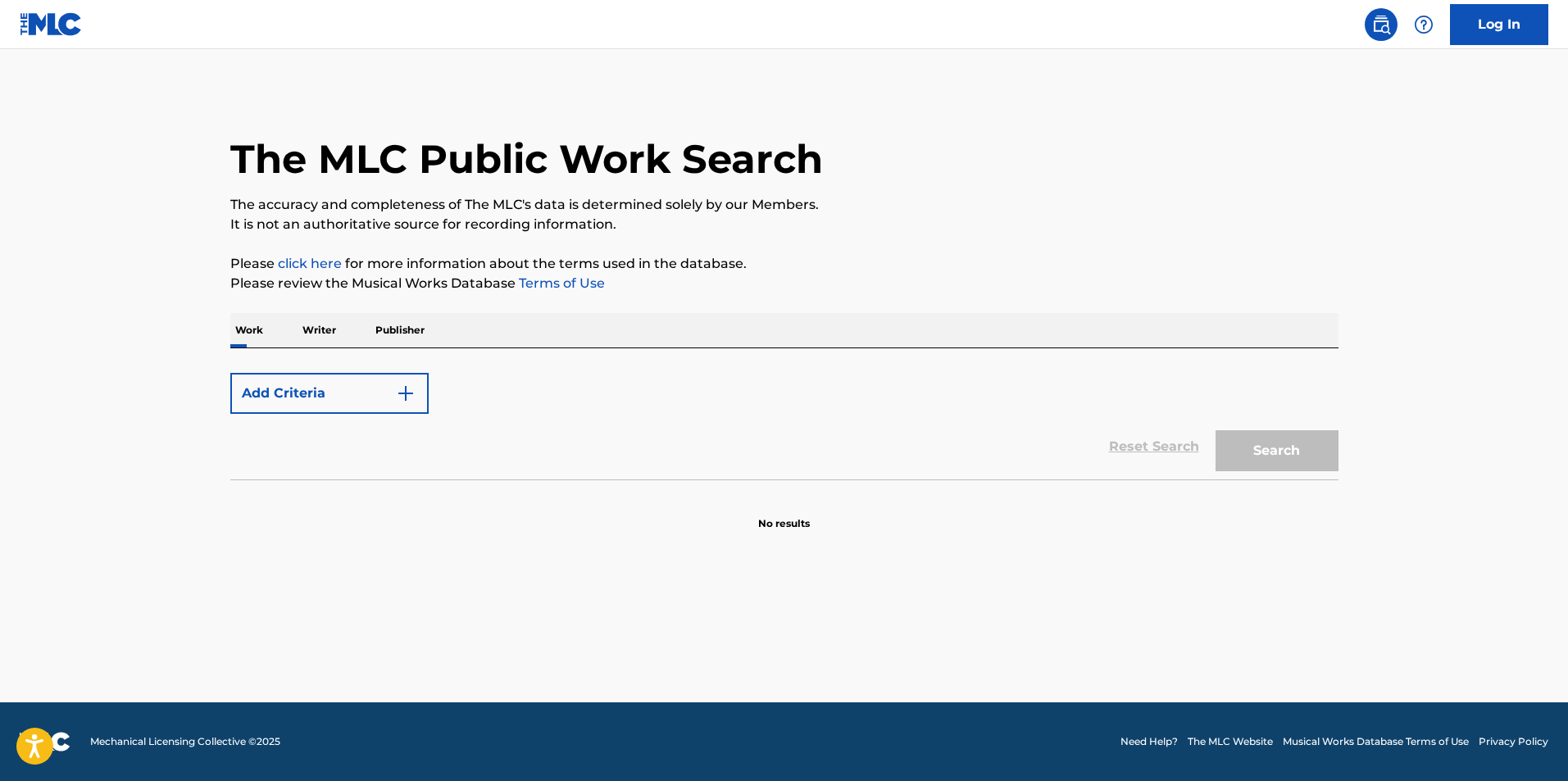
click at [306, 401] on button "Add Criteria" at bounding box center [329, 393] width 199 height 41
click at [325, 339] on p "Writer" at bounding box center [319, 330] width 43 height 35
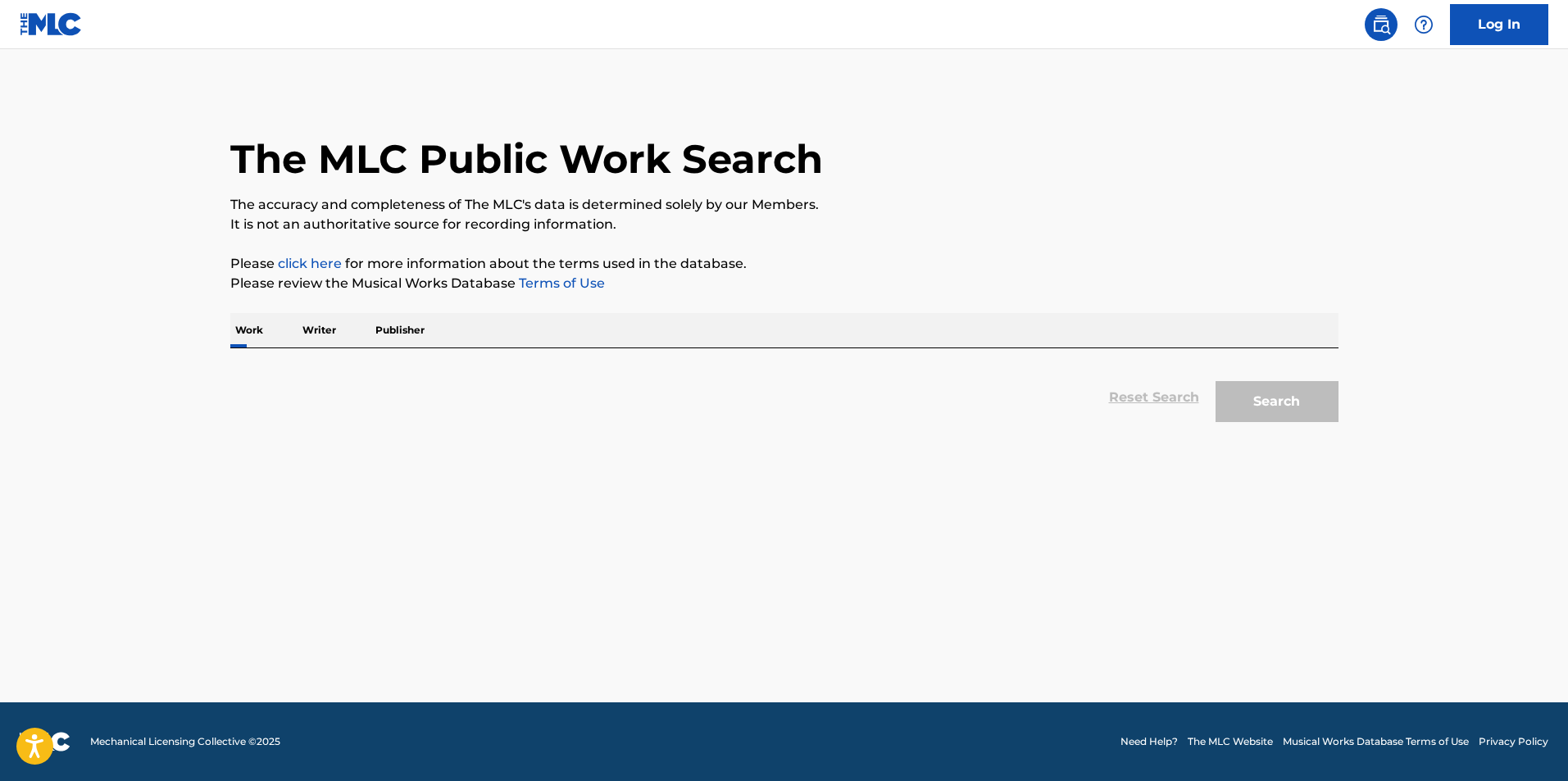
click at [410, 325] on p "Publisher" at bounding box center [400, 330] width 59 height 35
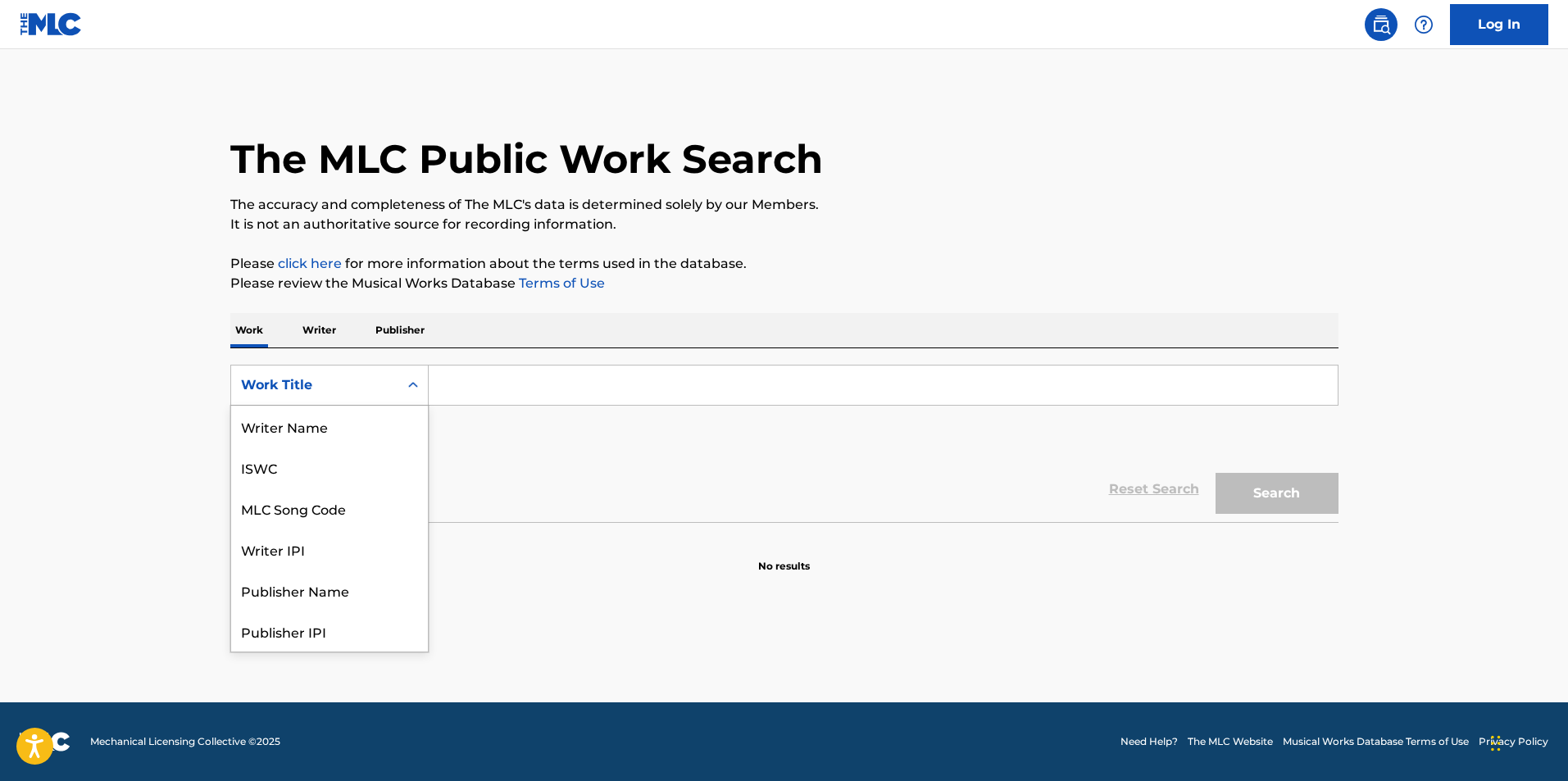
click at [411, 386] on icon "Search Form" at bounding box center [413, 385] width 10 height 6
click at [318, 554] on div "Publisher IPI" at bounding box center [329, 549] width 197 height 41
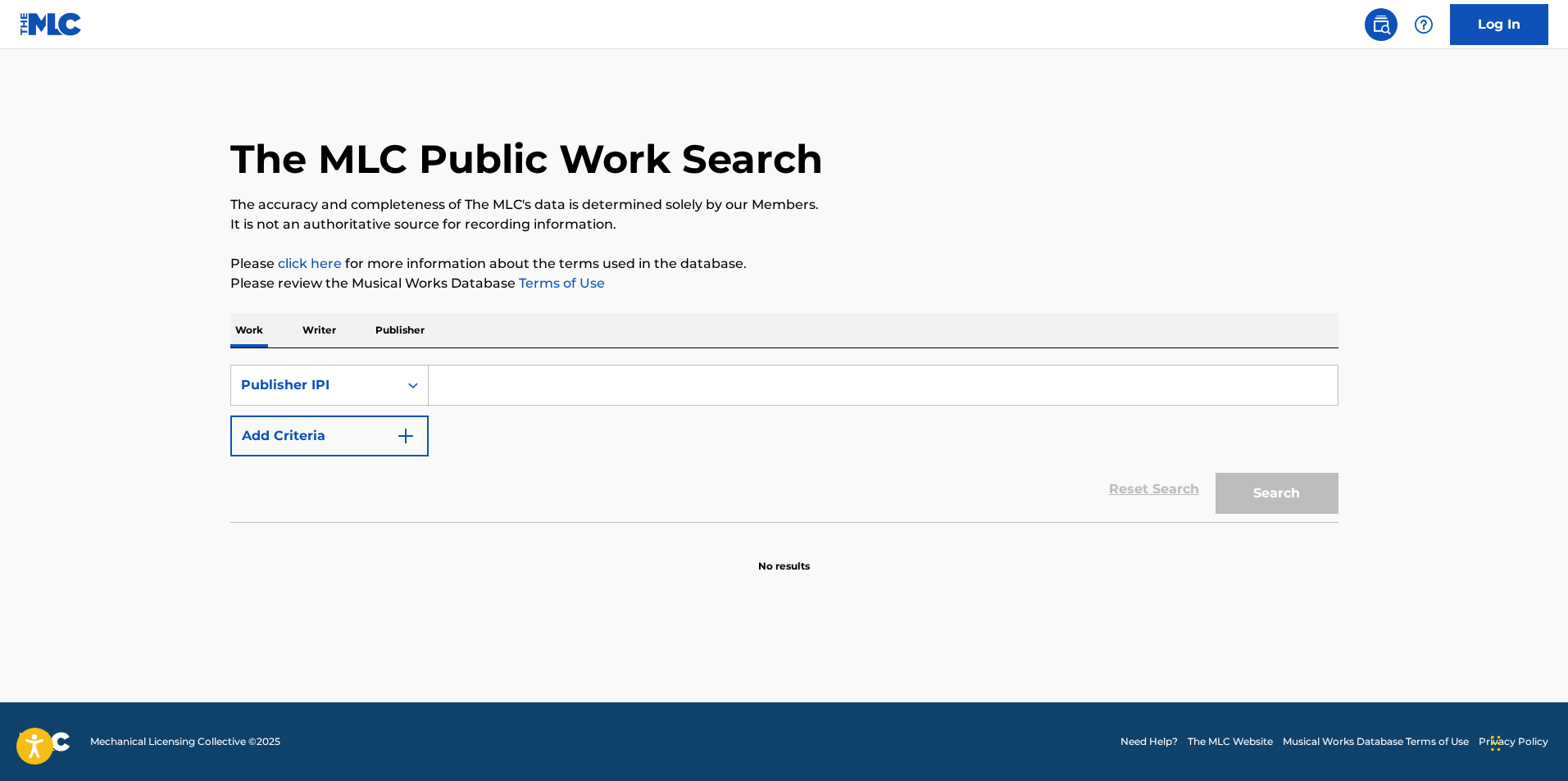
paste input "00288936892"
type input "00288936892"
click at [1279, 487] on button "Search" at bounding box center [1276, 493] width 123 height 41
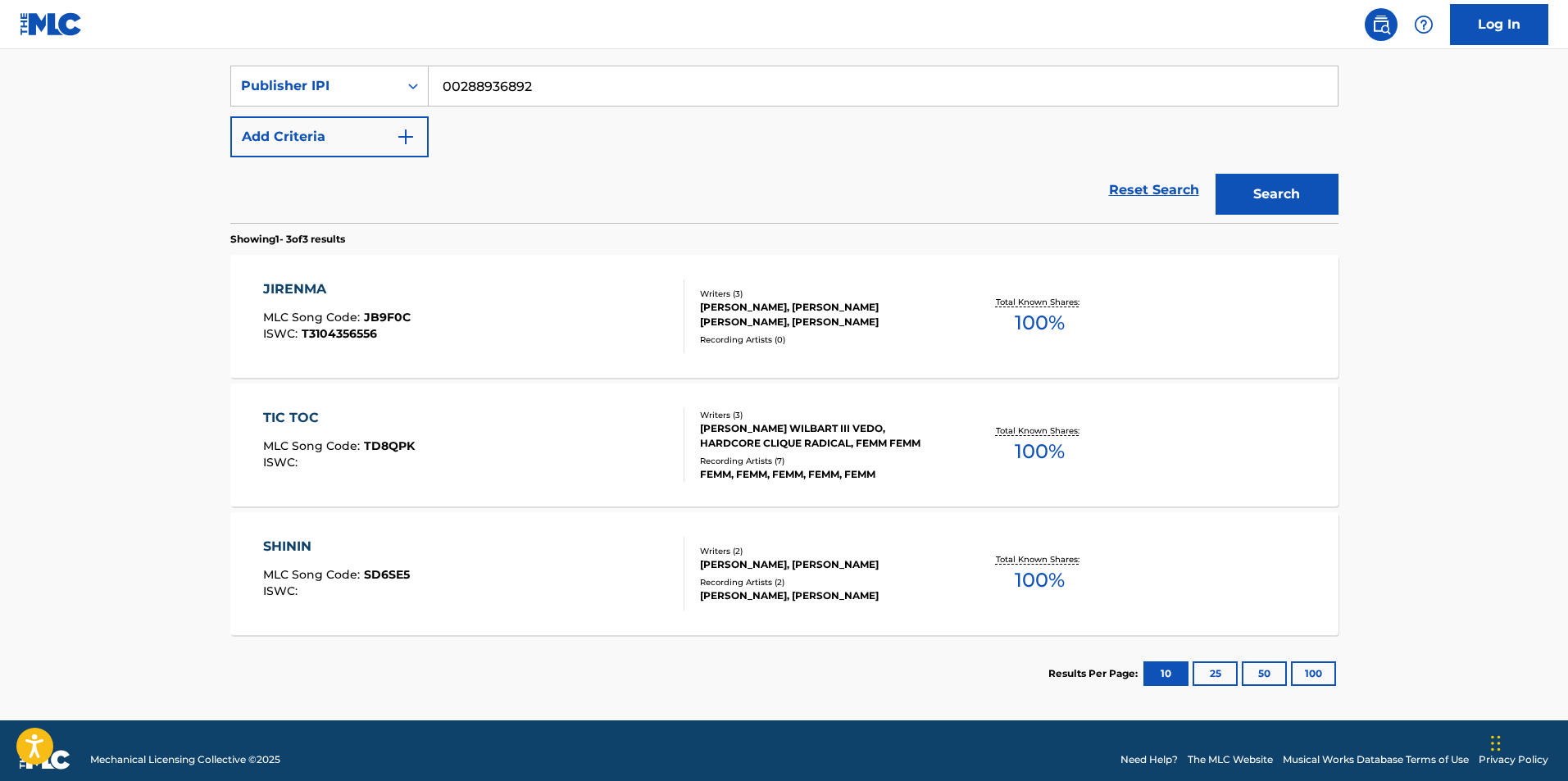
scroll to position [317, 0]
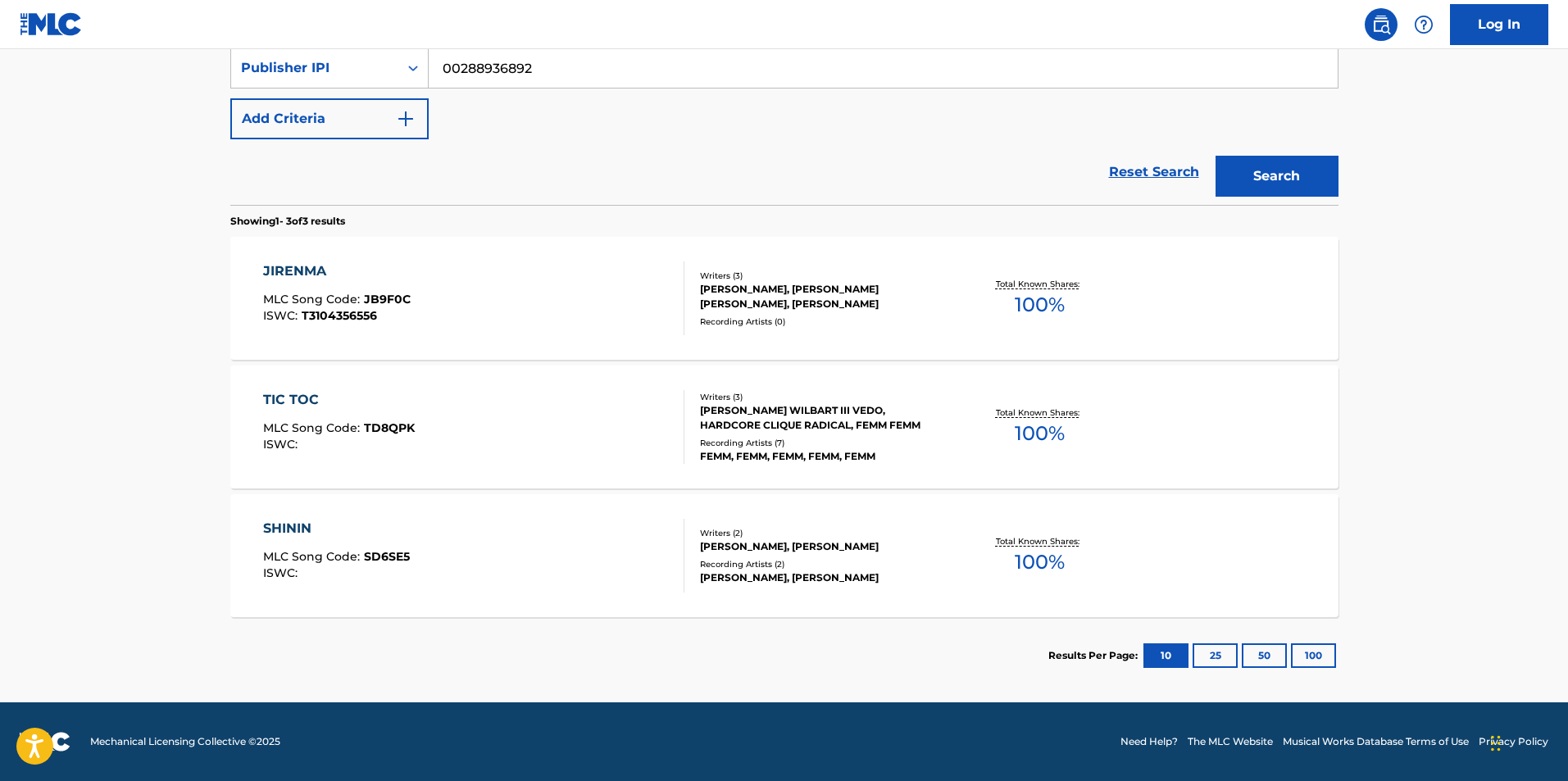
click at [442, 555] on div "SHININ MLC Song Code : SD6SE5 ISWC :" at bounding box center [473, 555] width 421 height 74
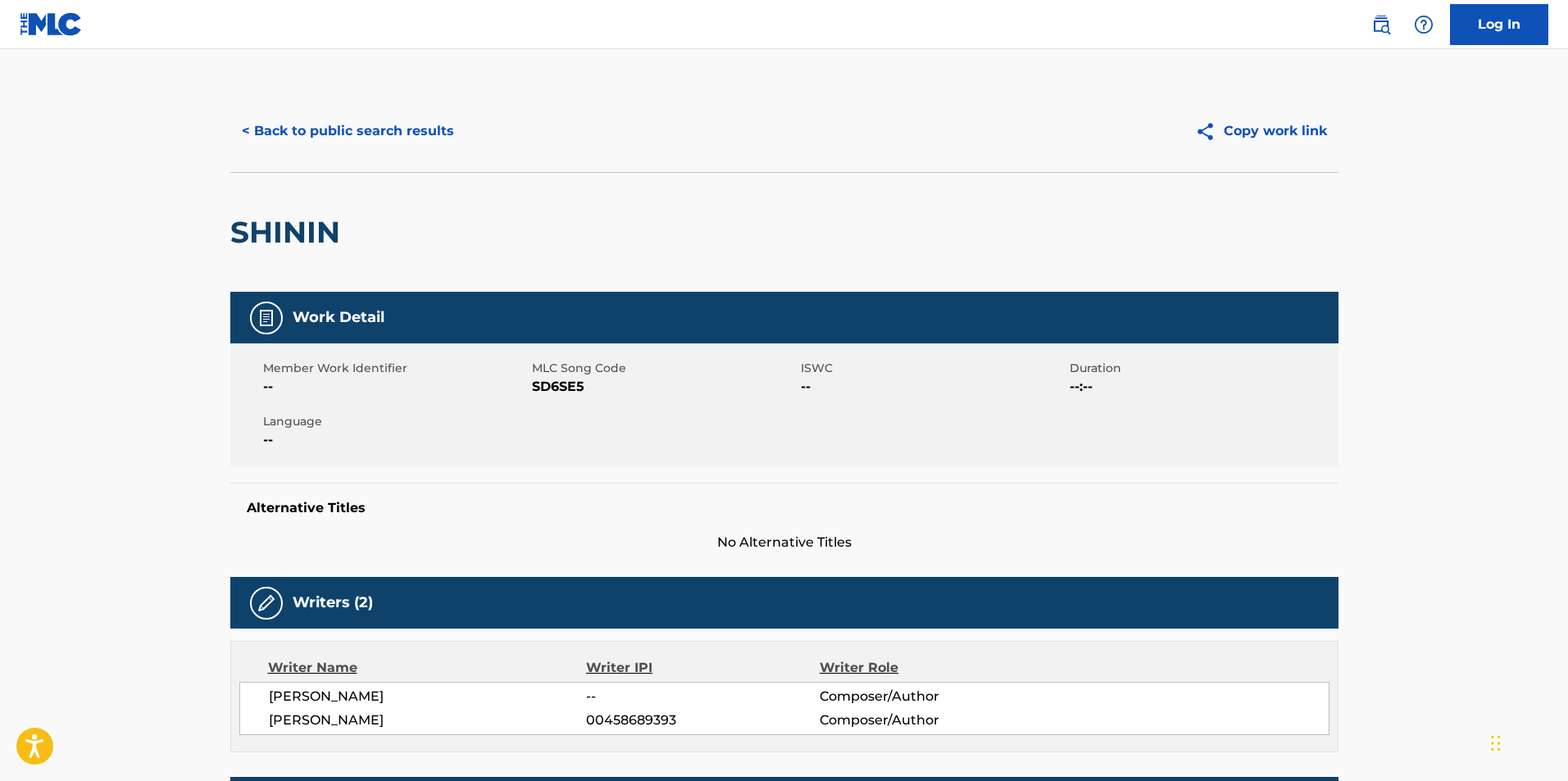
click at [299, 130] on button "< Back to public search results" at bounding box center [347, 131] width 235 height 41
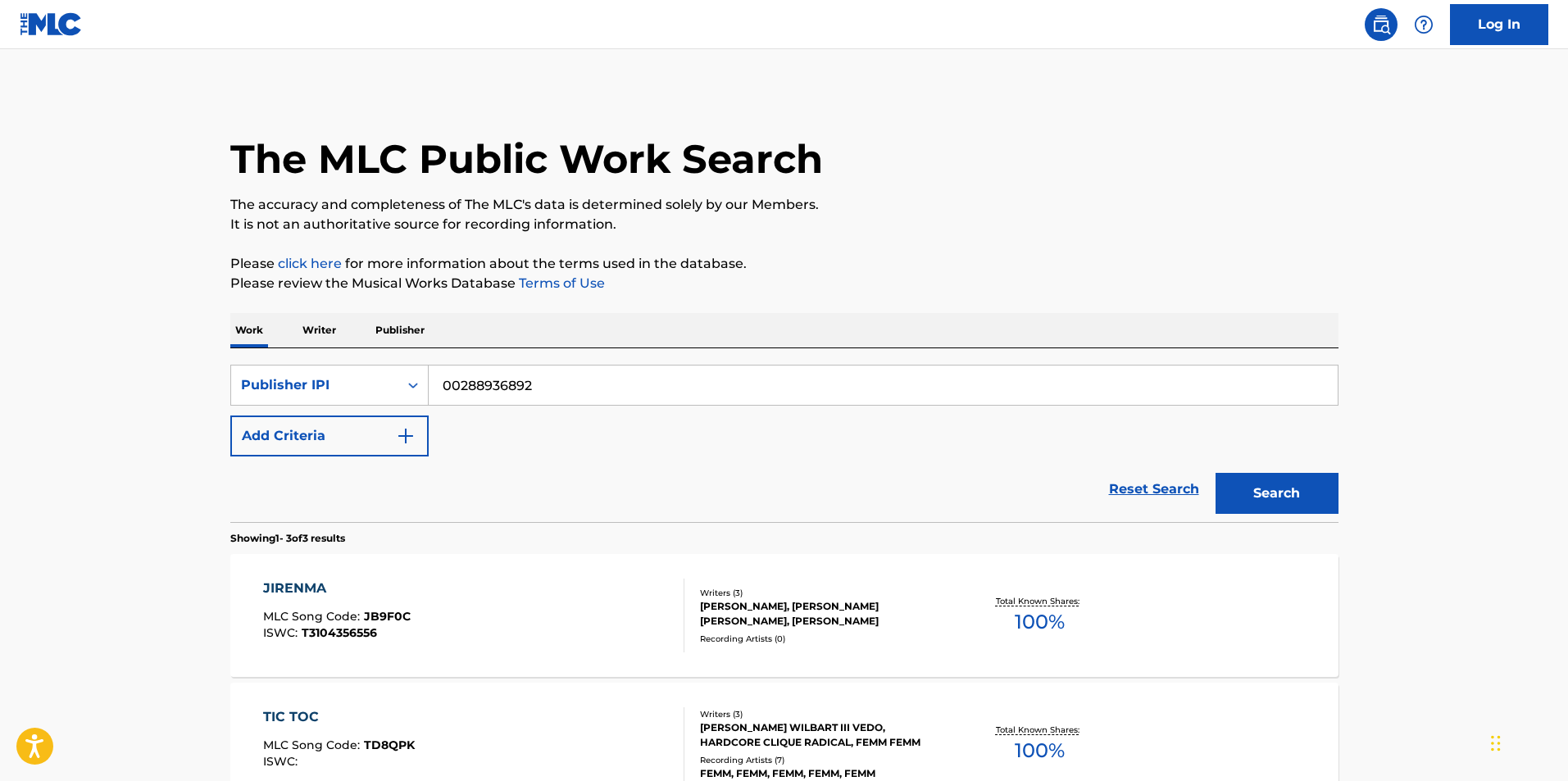
scroll to position [275, 0]
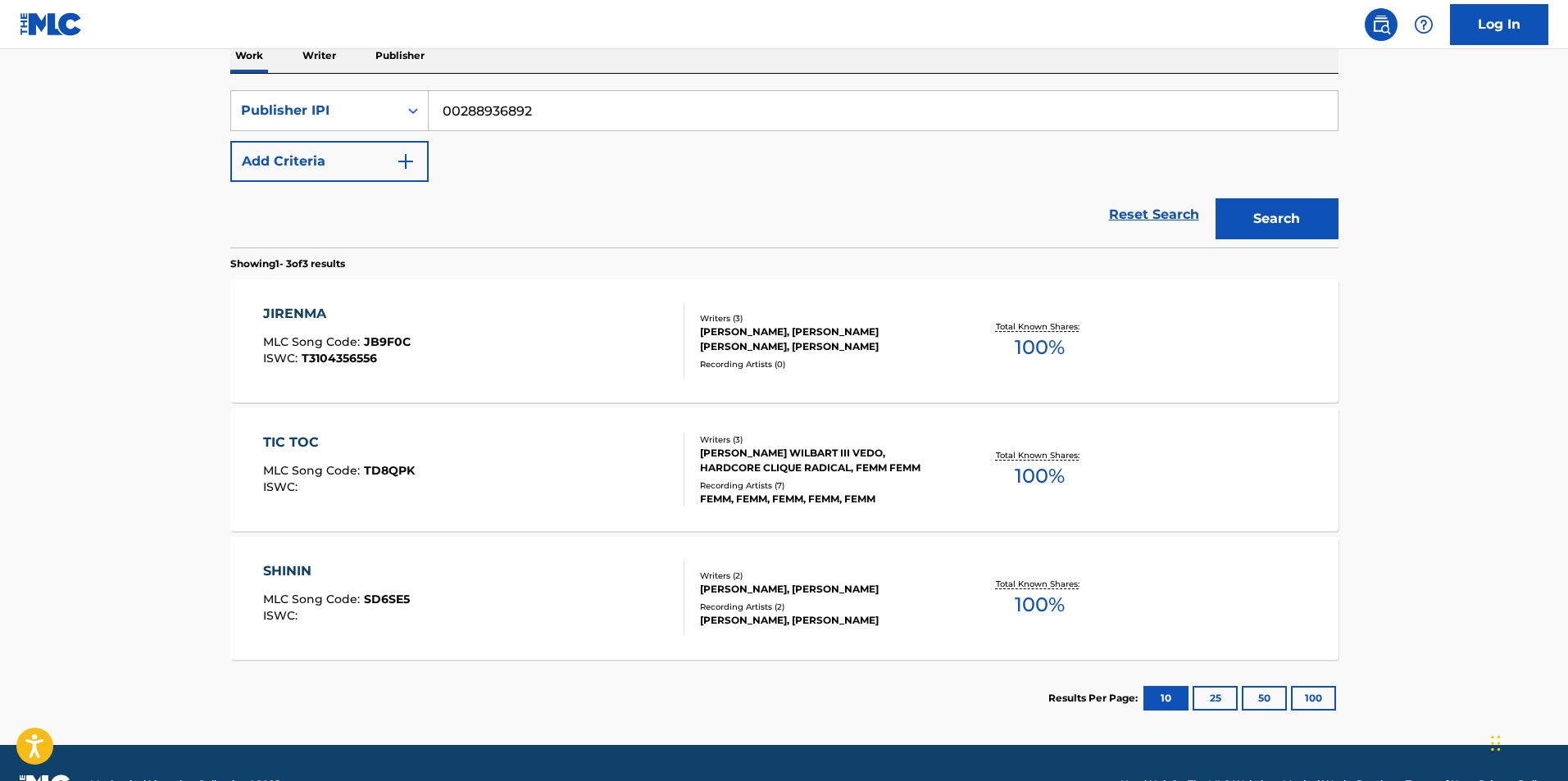
click at [531, 115] on input "00288936892" at bounding box center [882, 111] width 909 height 40
click at [532, 115] on input "00288936892" at bounding box center [882, 111] width 909 height 40
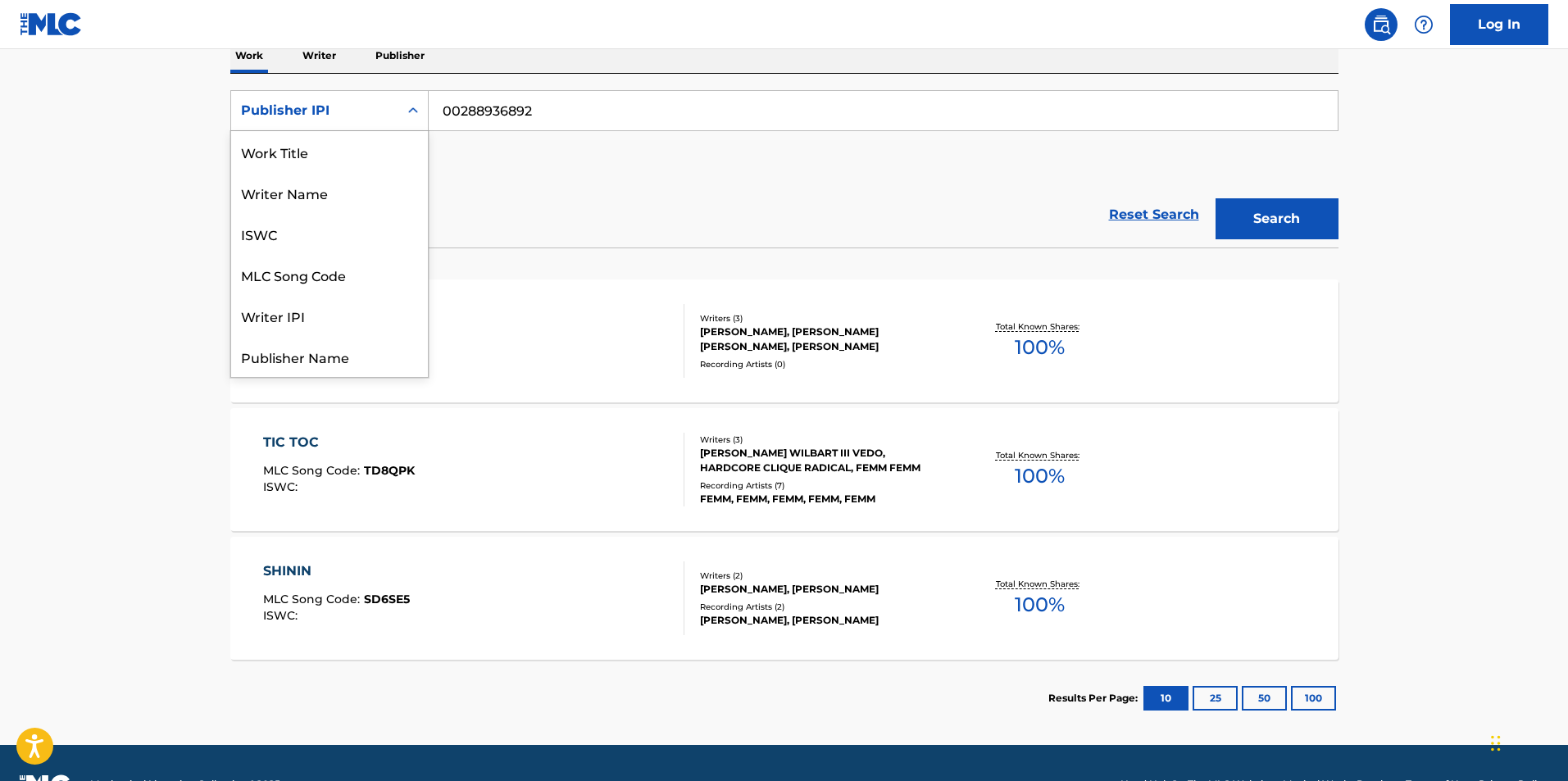
click at [380, 125] on div "Publisher IPI" at bounding box center [314, 110] width 167 height 31
click at [355, 283] on div "Publisher Name" at bounding box center [329, 275] width 197 height 41
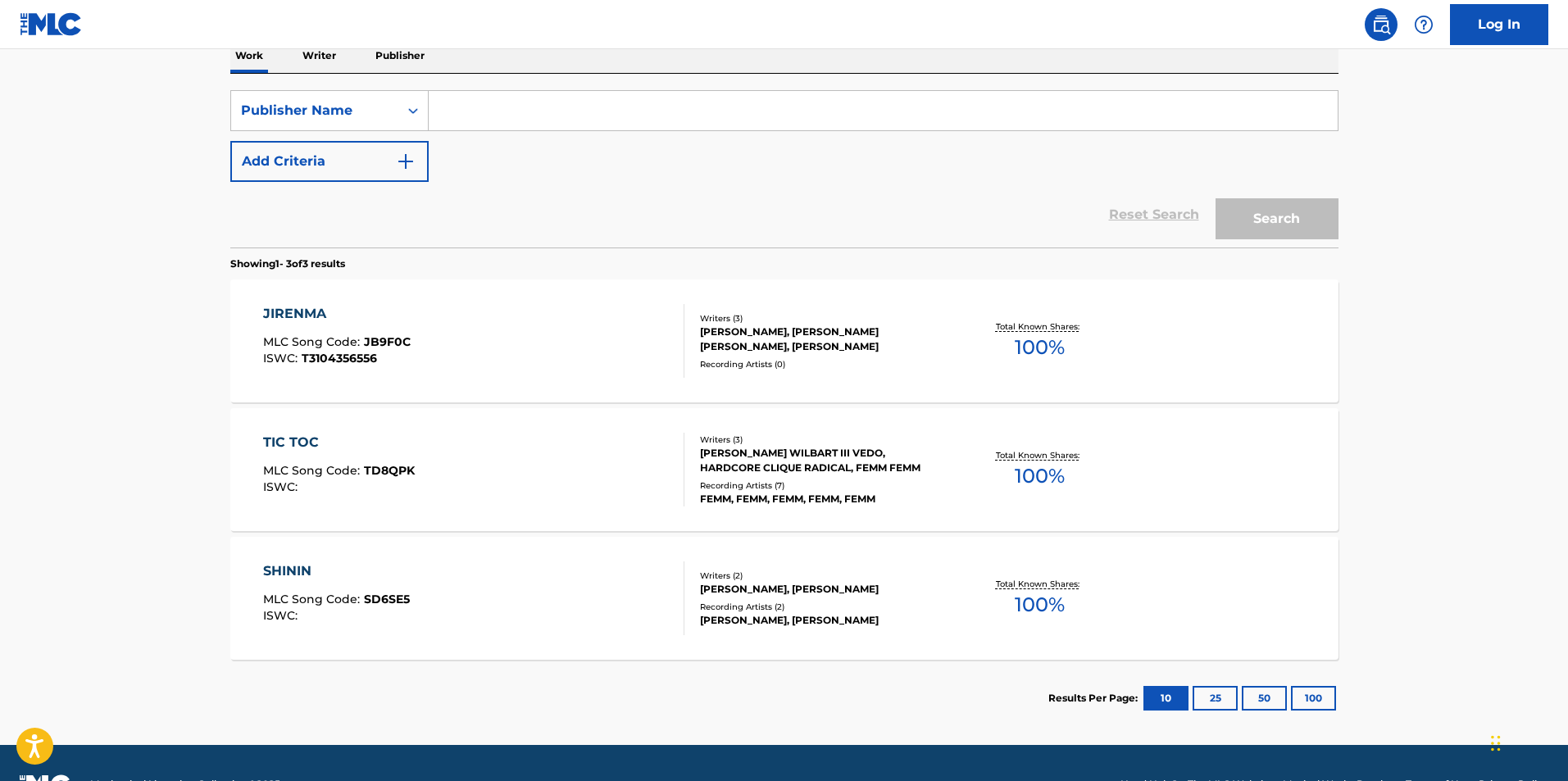
click at [522, 122] on input "Search Form" at bounding box center [882, 111] width 909 height 40
type input "struggle life publishing"
click at [1270, 216] on button "Search" at bounding box center [1276, 219] width 123 height 41
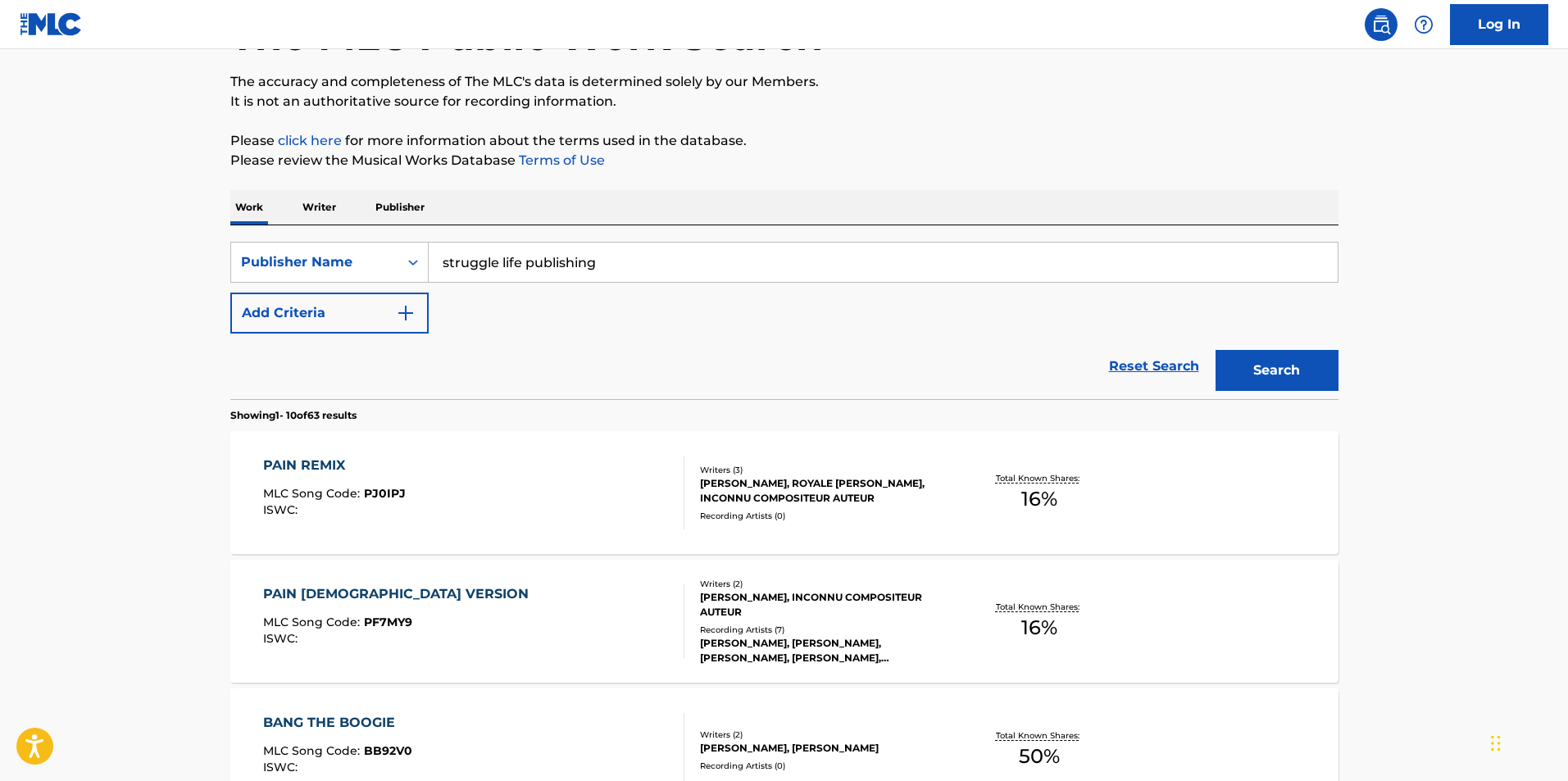
scroll to position [273, 0]
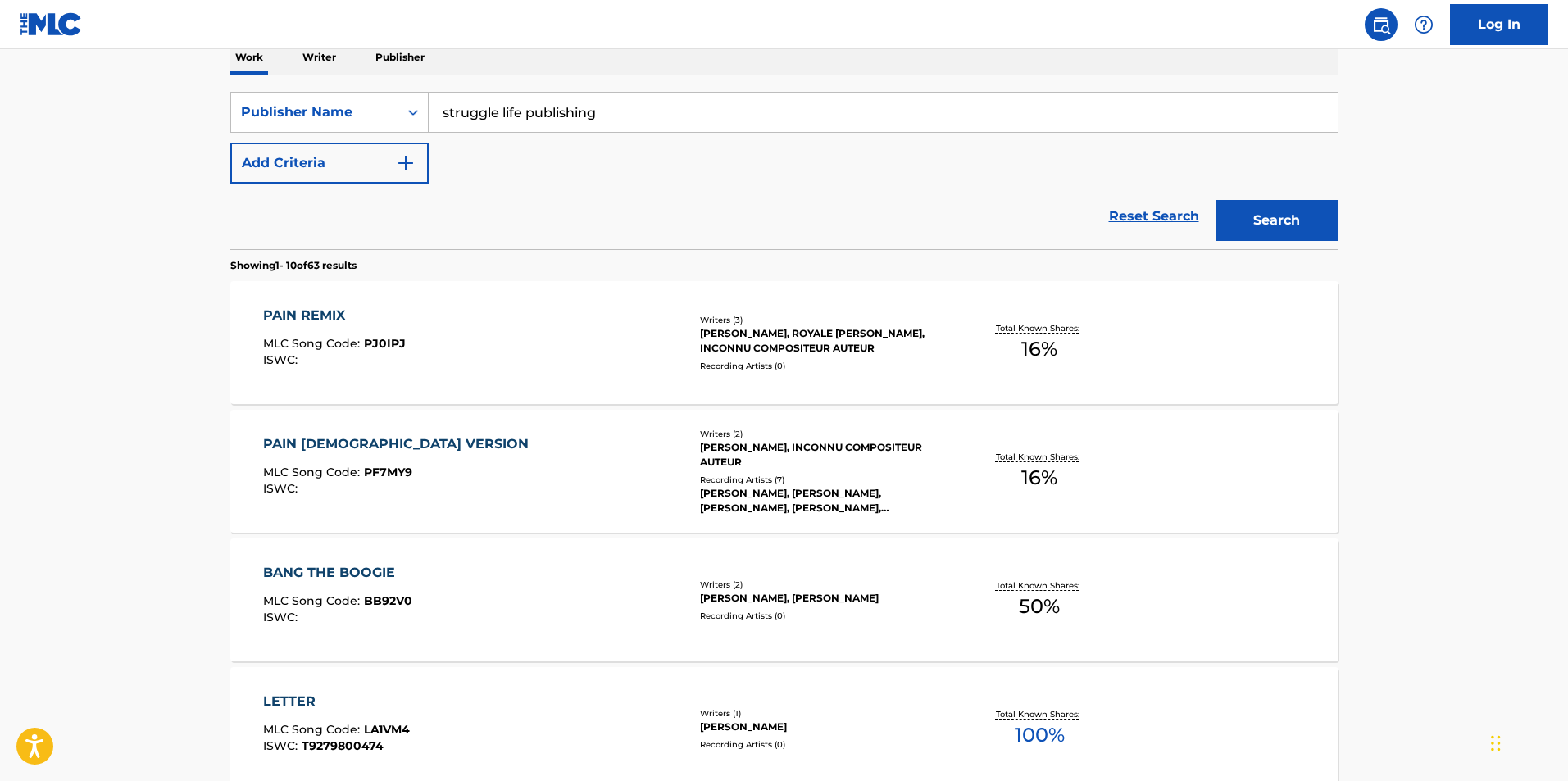
click at [649, 592] on div "BANG THE BOOGIE MLC Song Code : BB92V0 ISWC :" at bounding box center [473, 599] width 421 height 74
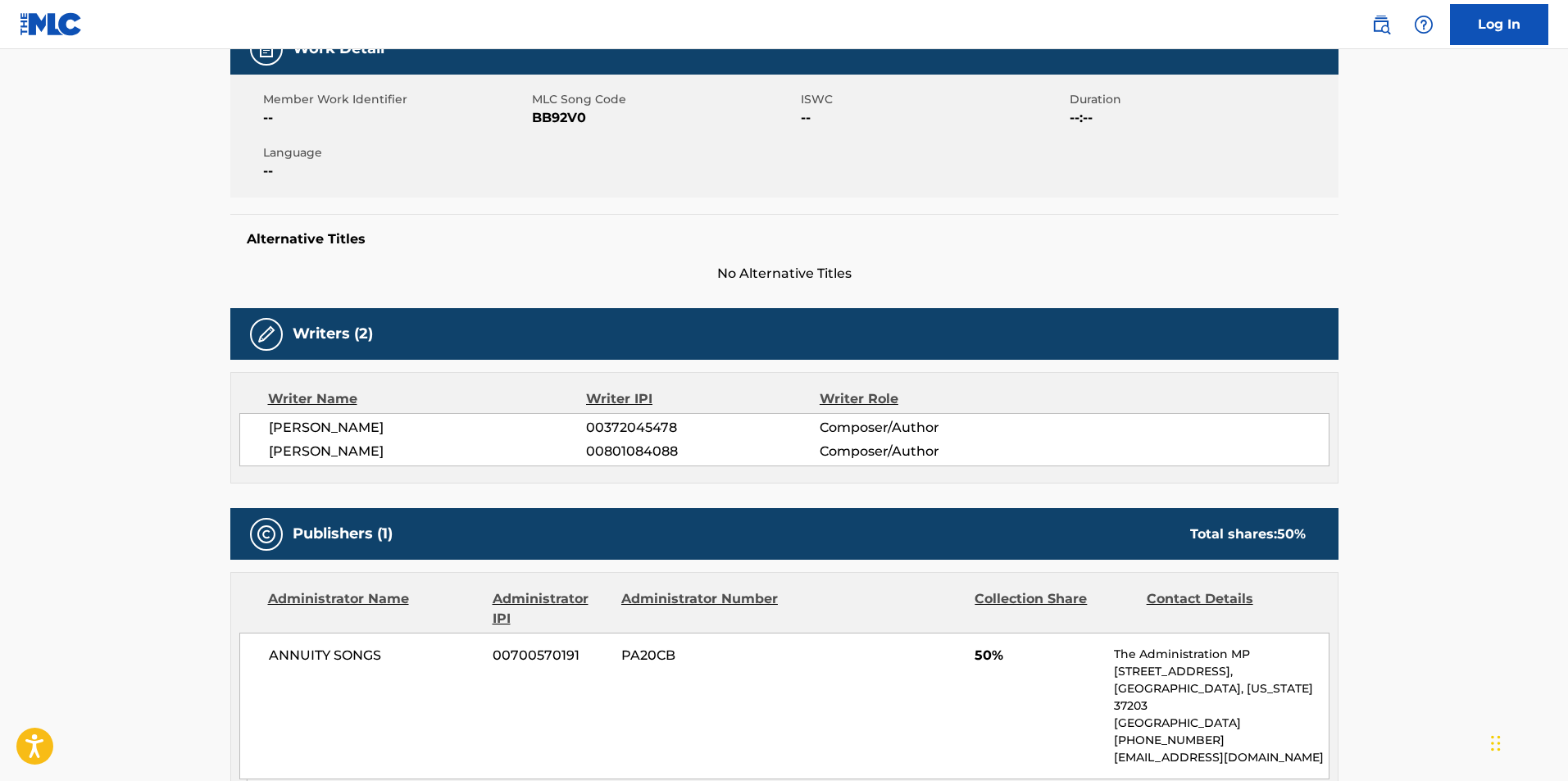
scroll to position [273, 0]
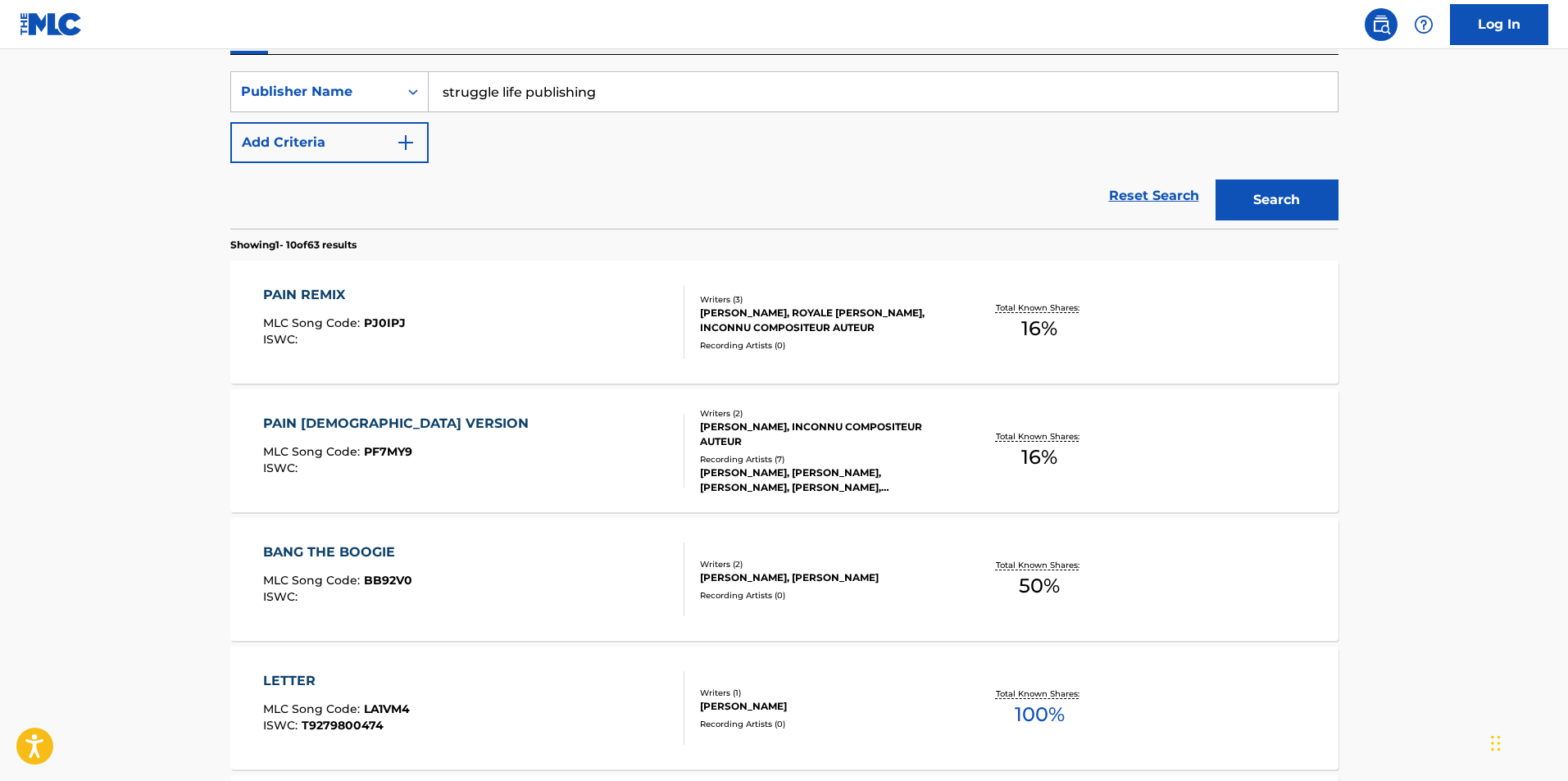
scroll to position [410, 0]
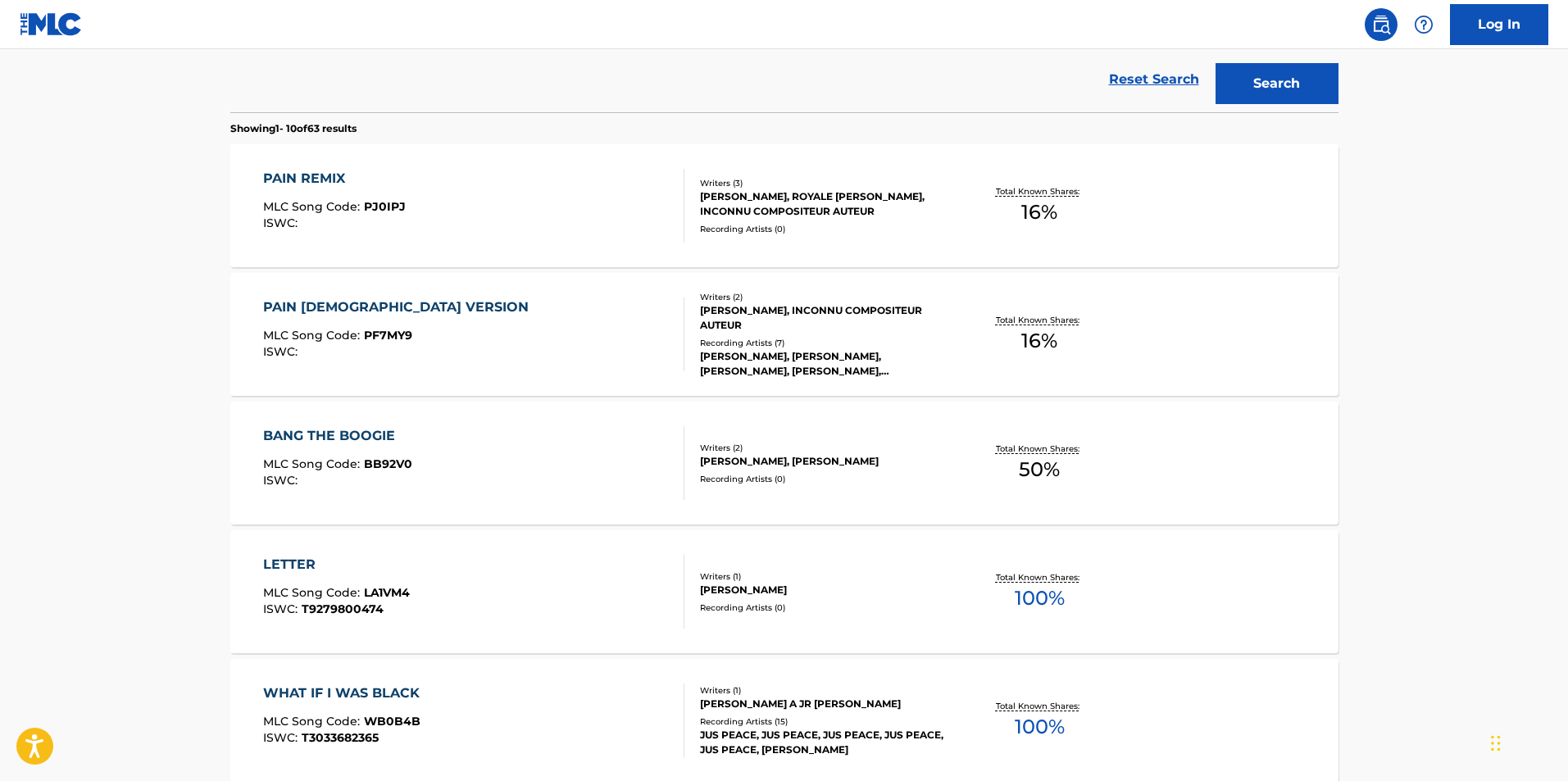
click at [631, 580] on div "LETTER MLC Song Code : LA1VM4 ISWC : T9279800474" at bounding box center [473, 591] width 421 height 74
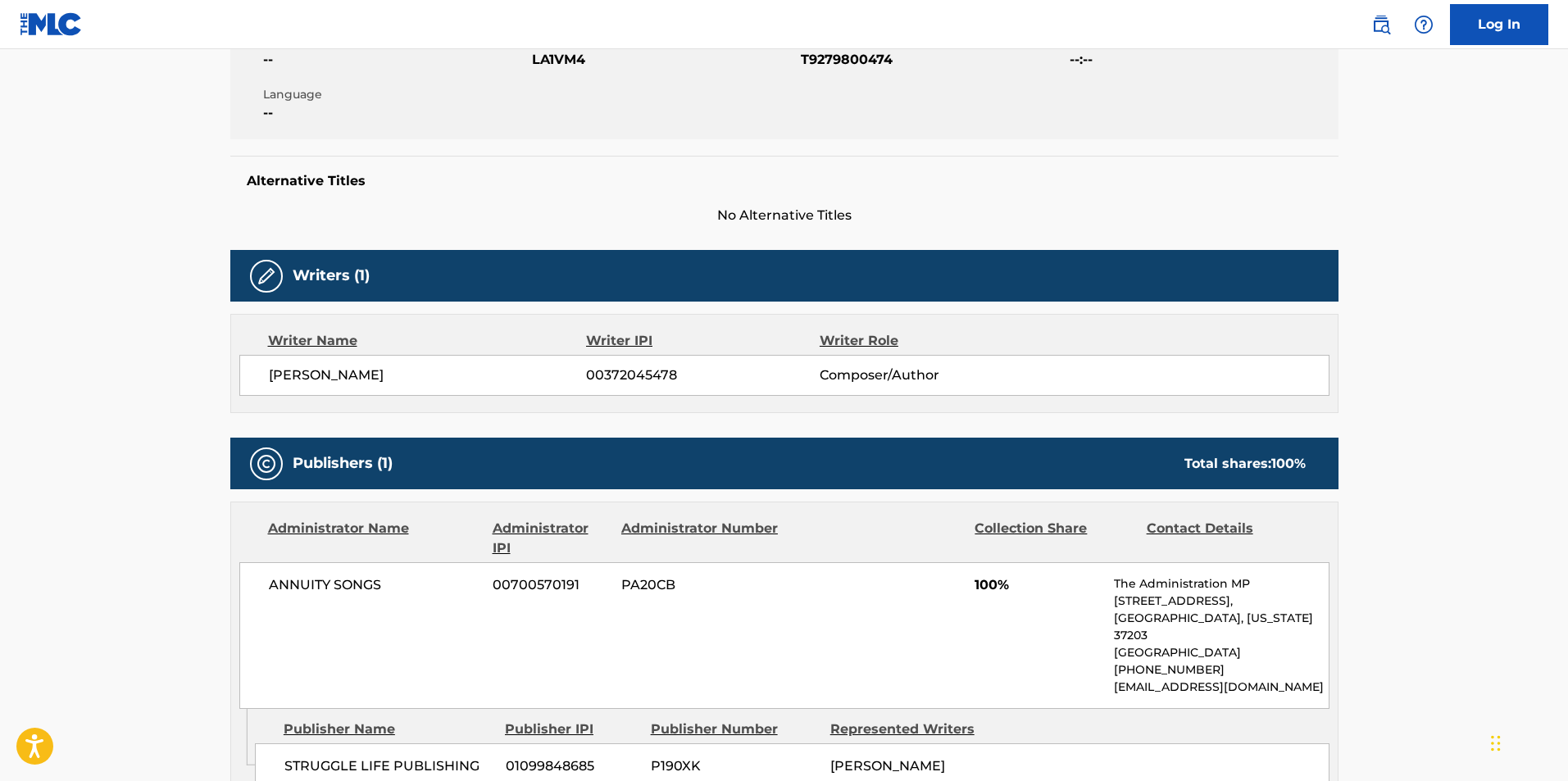
scroll to position [287, 0]
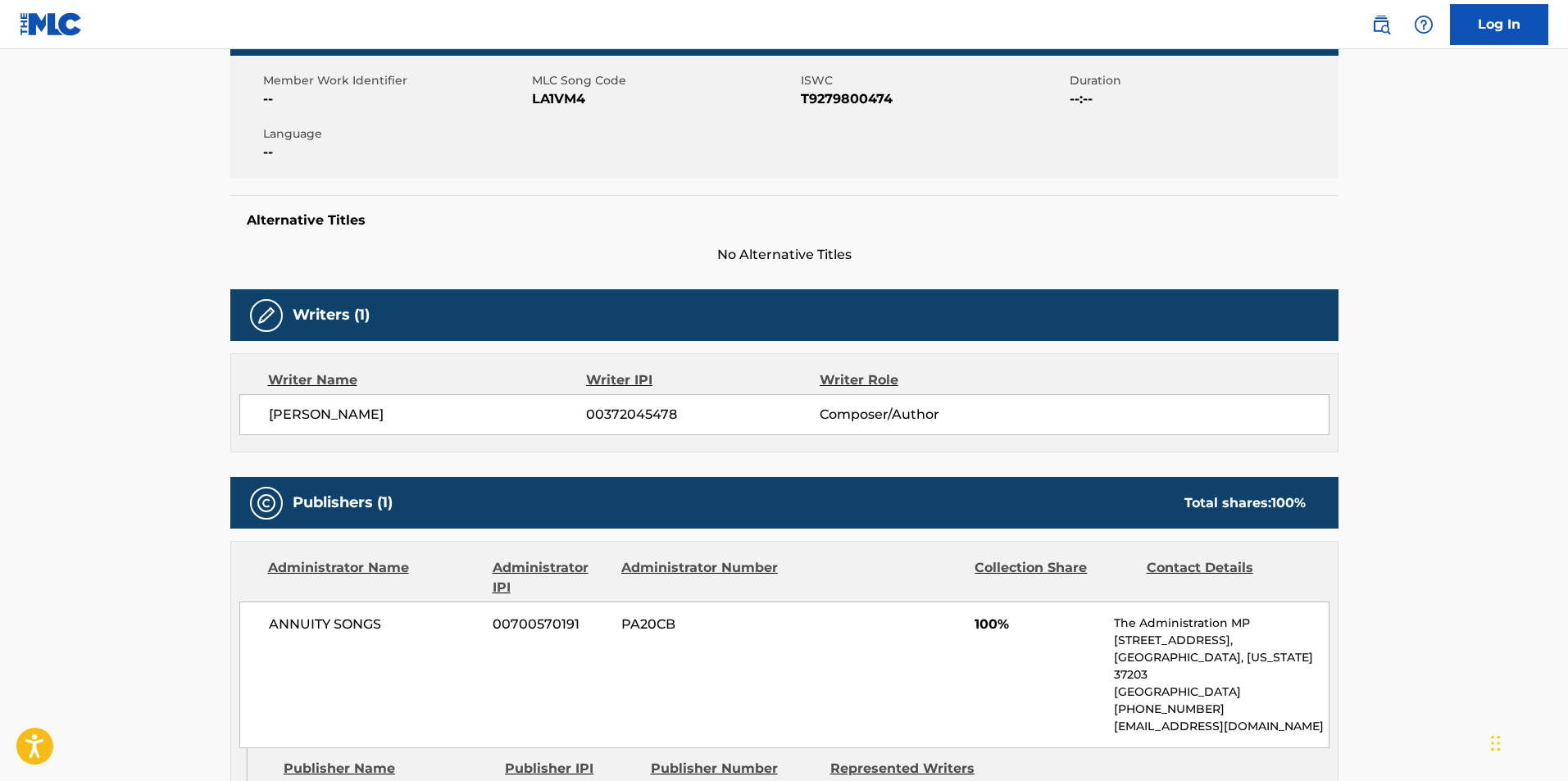
scroll to position [452, 0]
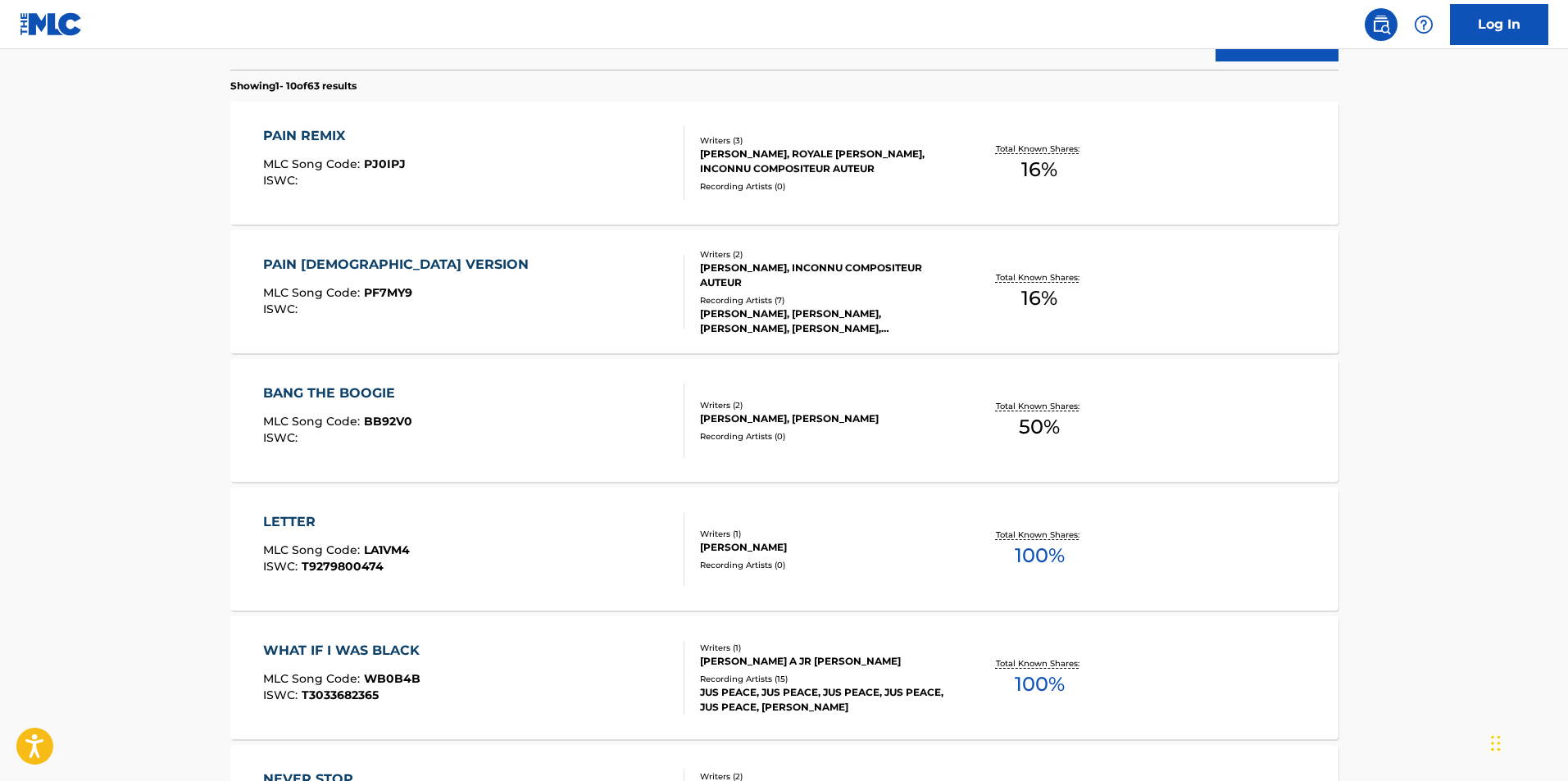
click at [505, 712] on div "WHAT IF I WAS BLACK MLC Song Code : WB0B4B ISWC : T3033682365" at bounding box center [473, 677] width 421 height 74
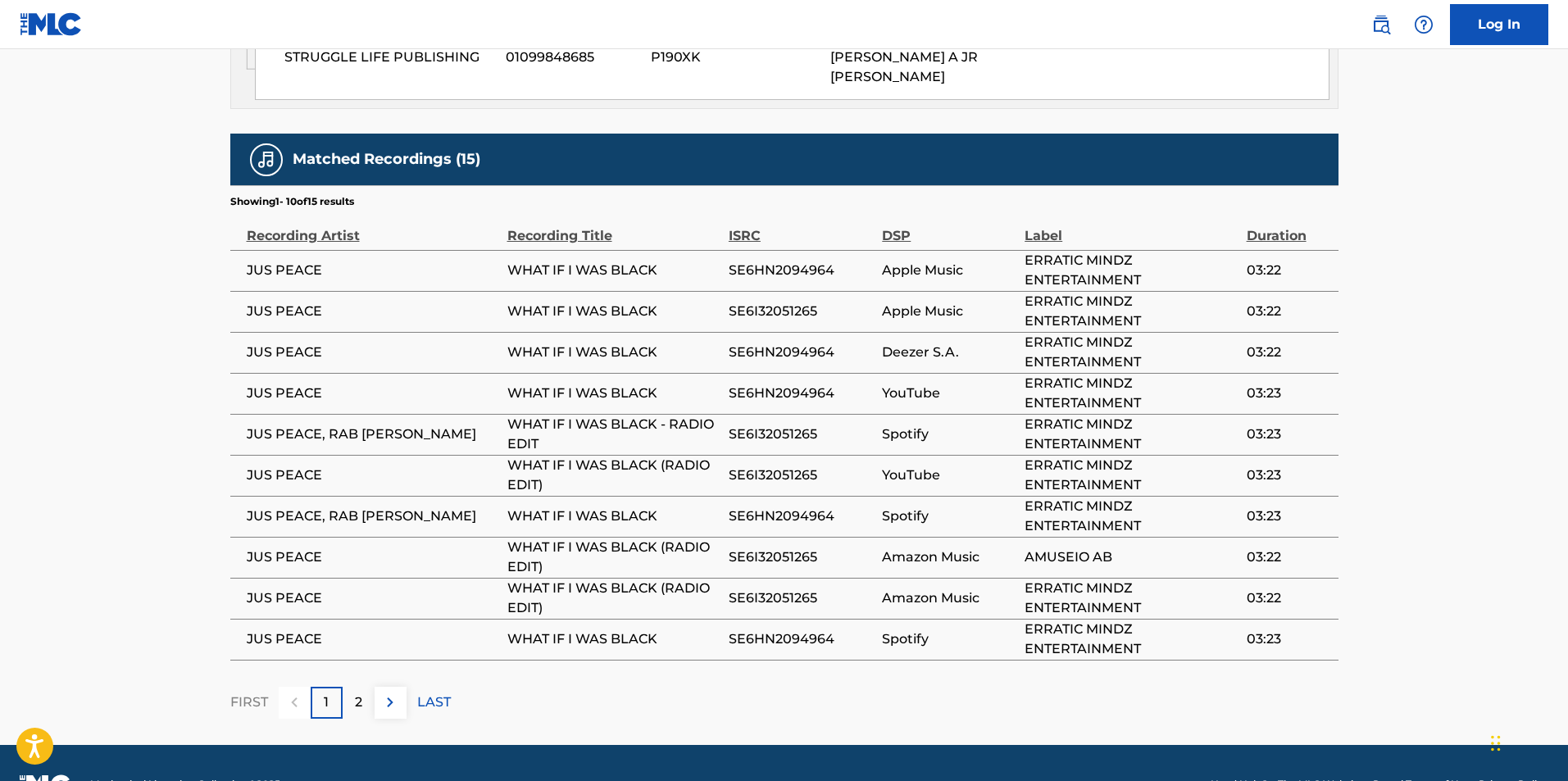
scroll to position [1043, 0]
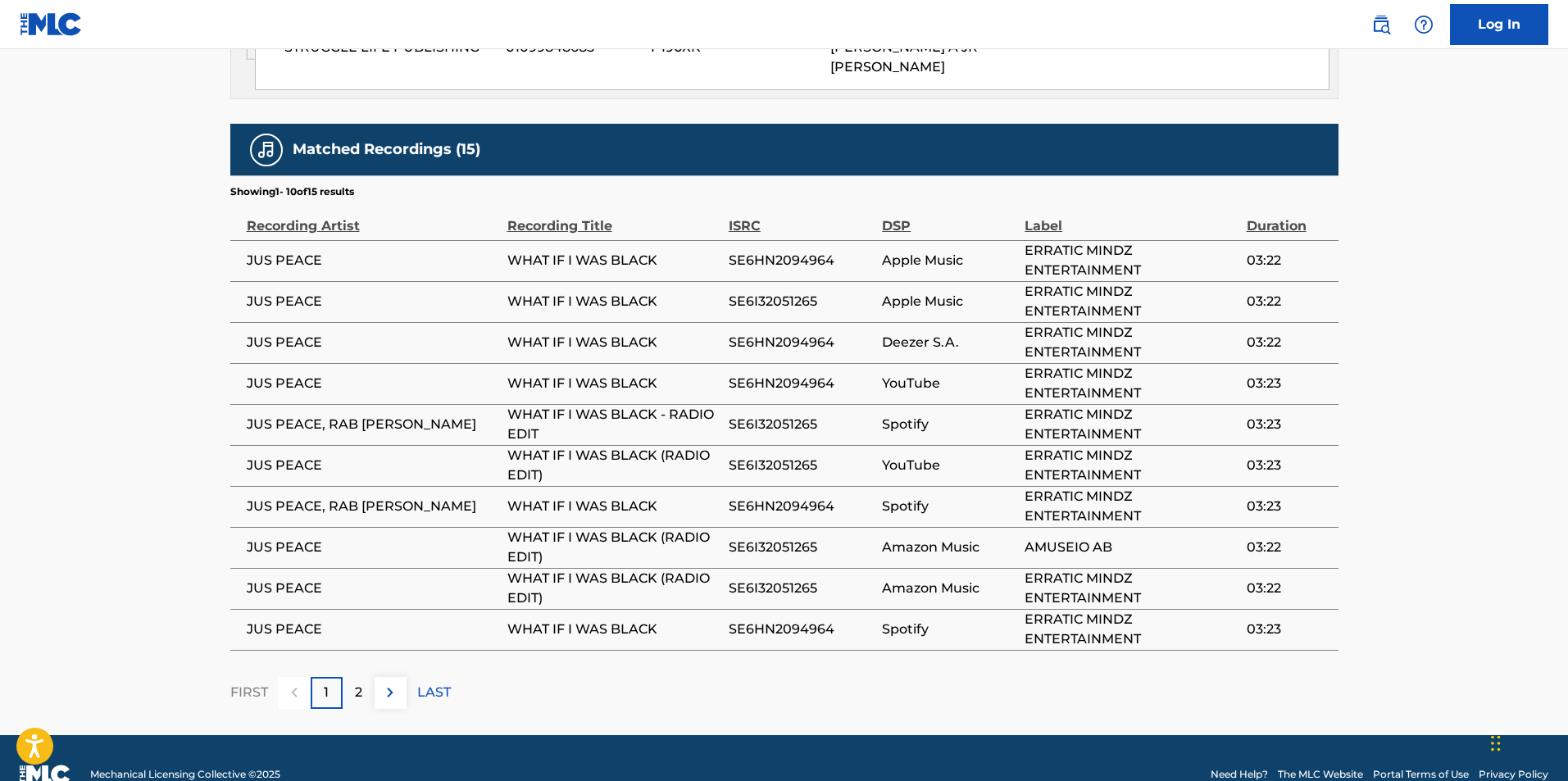
click at [351, 677] on div "2" at bounding box center [358, 693] width 32 height 32
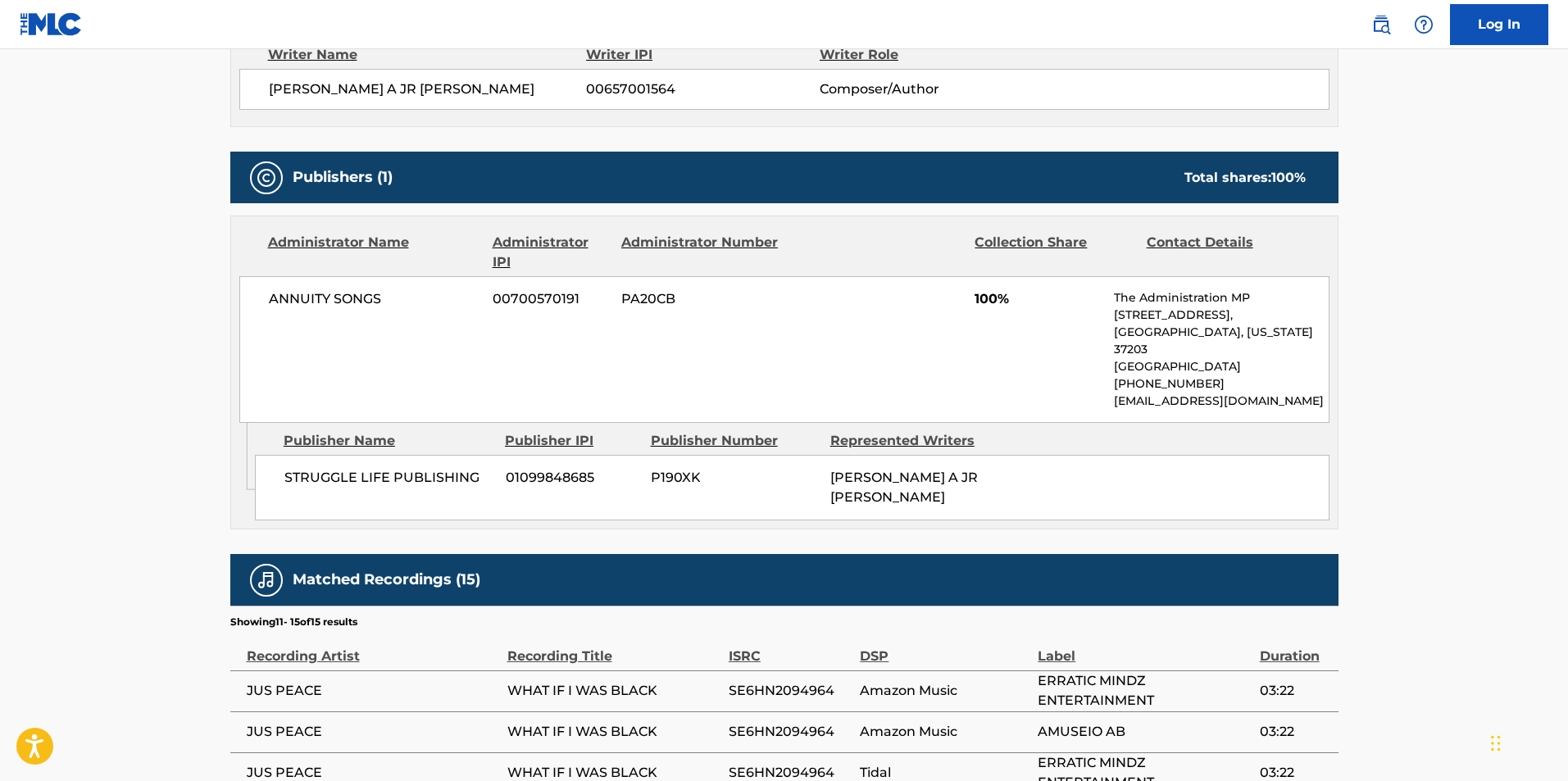
scroll to position [838, 0]
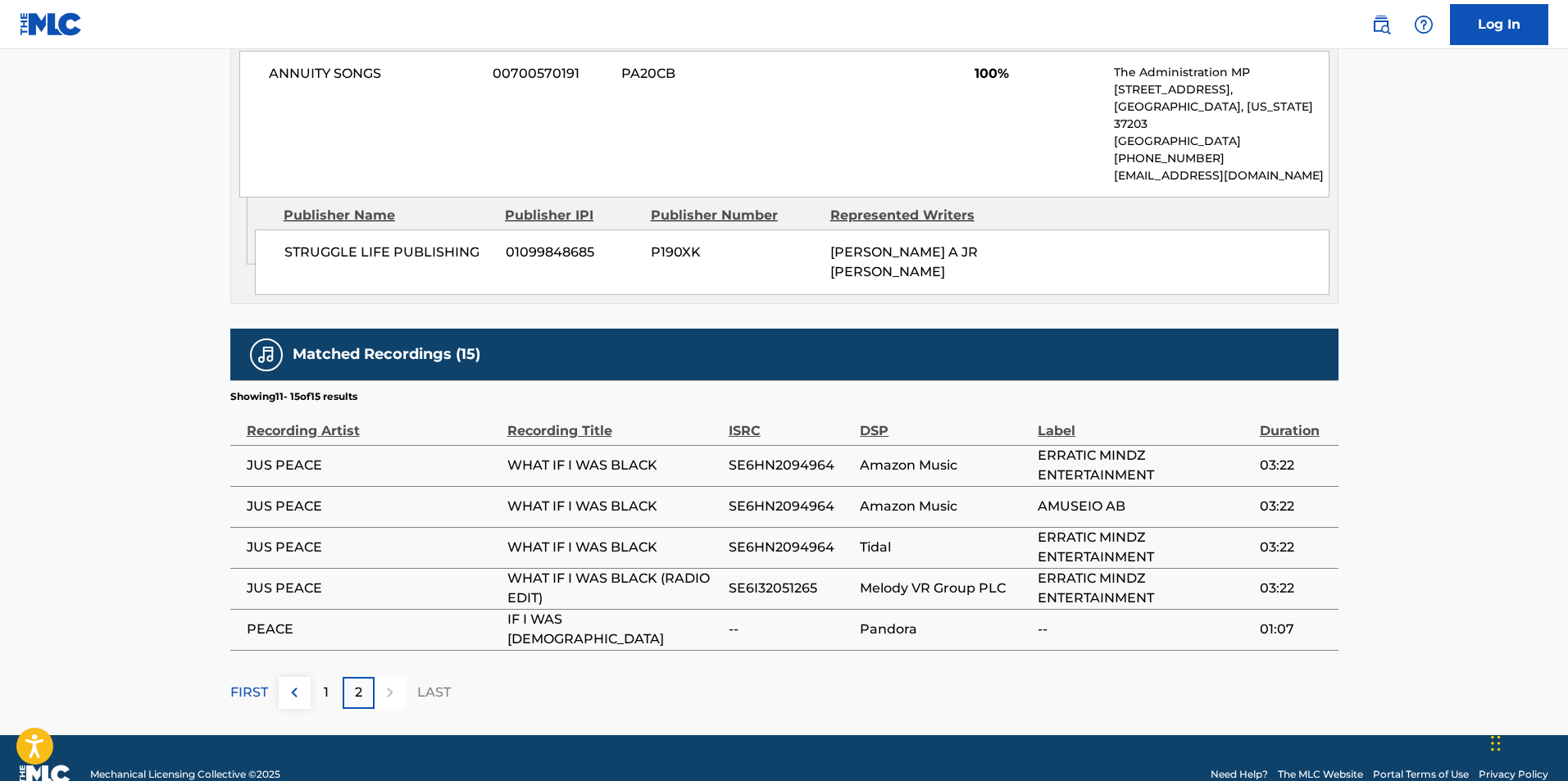
click at [887, 456] on span "Amazon Music" at bounding box center [944, 465] width 170 height 19
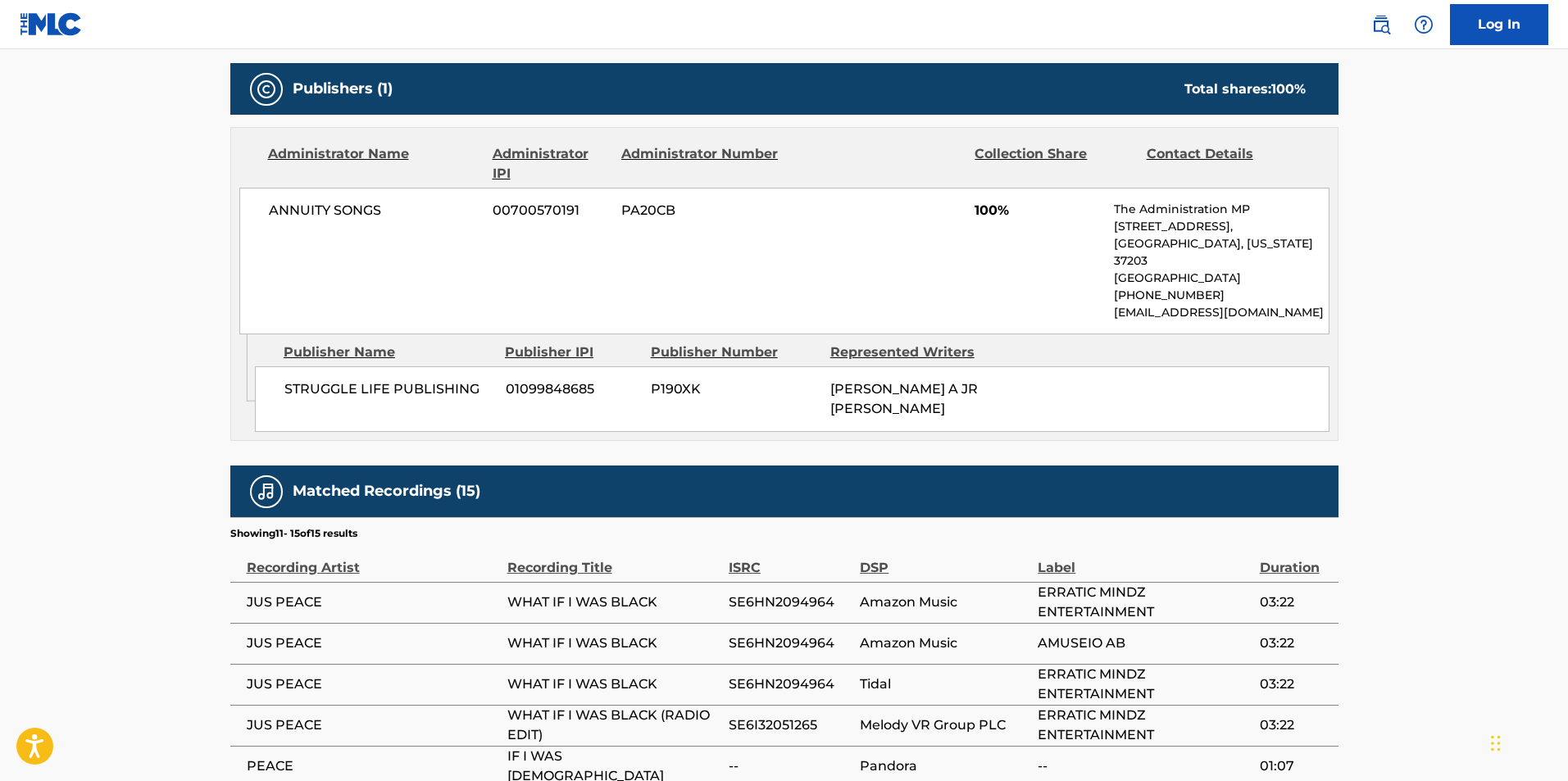
click at [1237, 238] on p "[GEOGRAPHIC_DATA], [US_STATE] 37203" at bounding box center [1221, 252] width 214 height 35
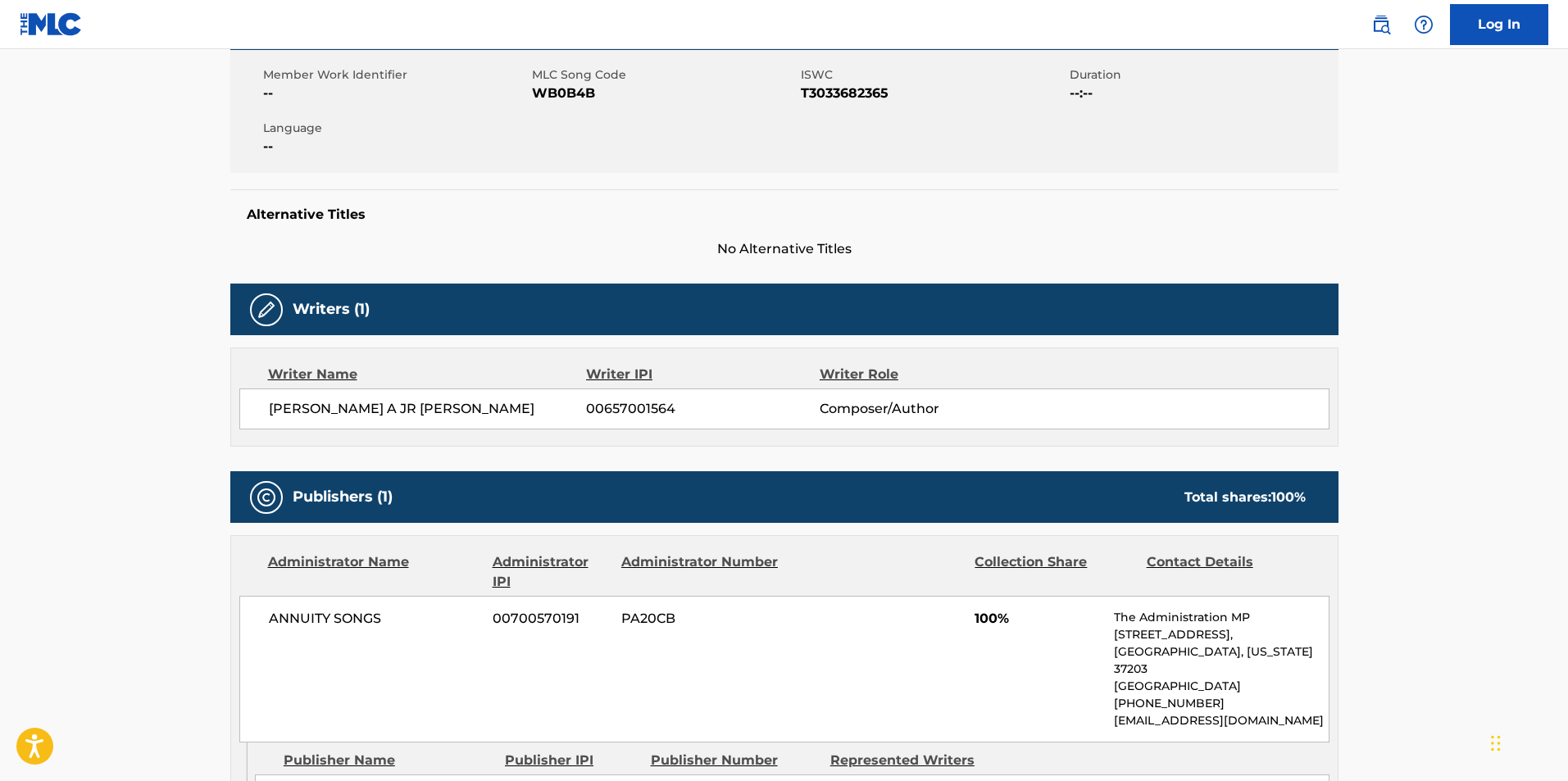
scroll to position [292, 0]
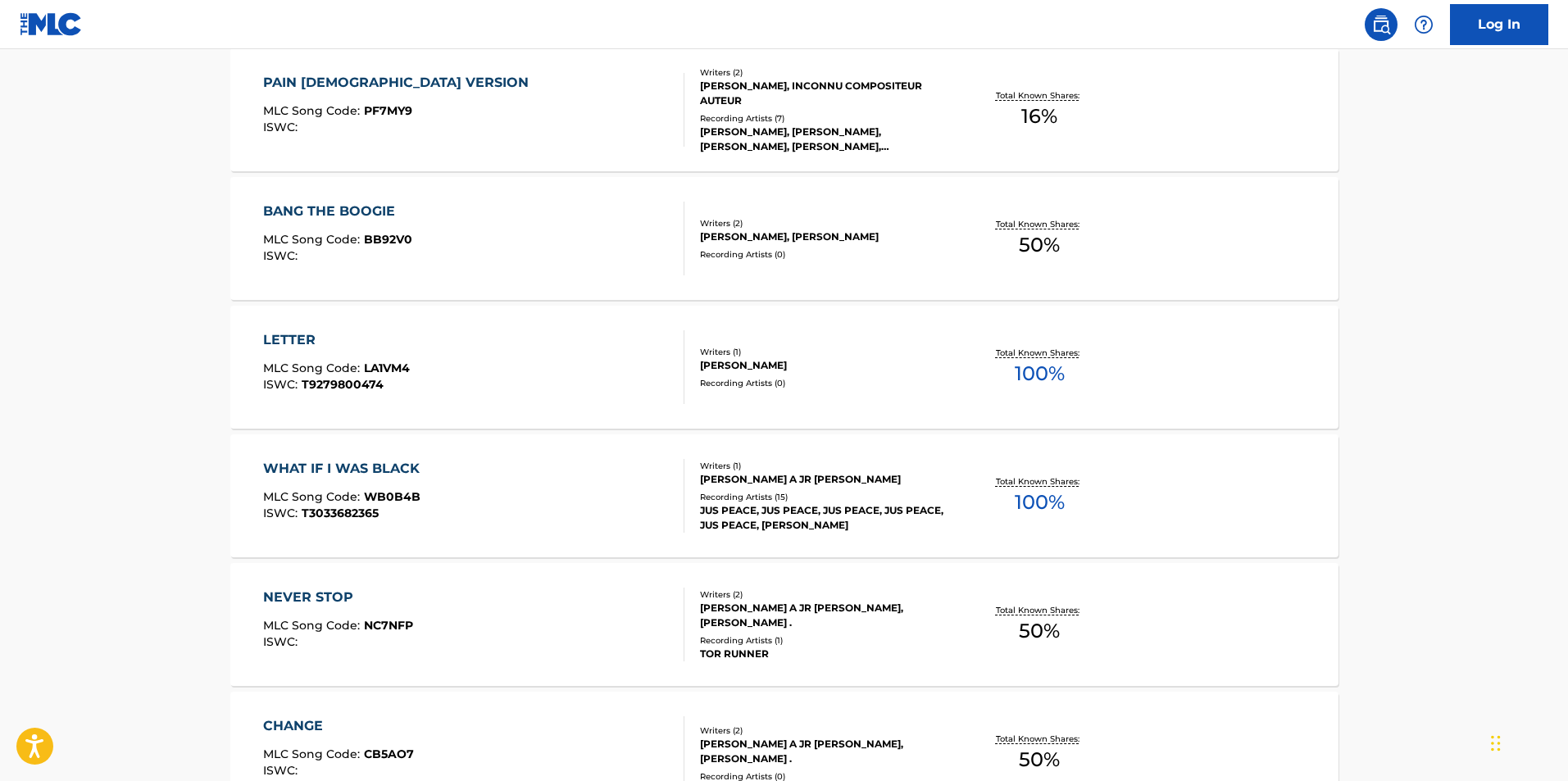
scroll to position [768, 0]
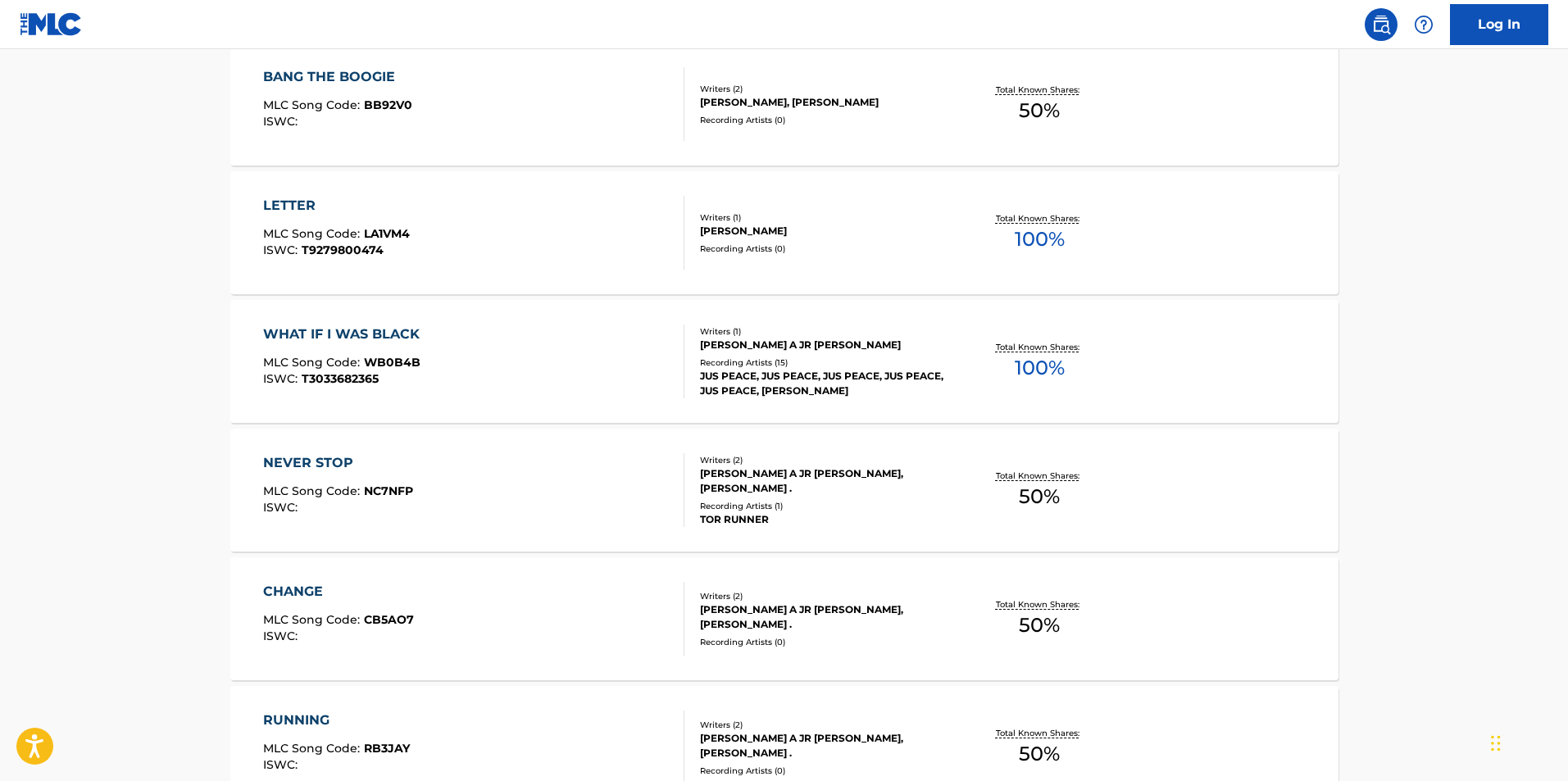
click at [549, 484] on div "NEVER STOP MLC Song Code : NC7NFP ISWC :" at bounding box center [473, 489] width 421 height 74
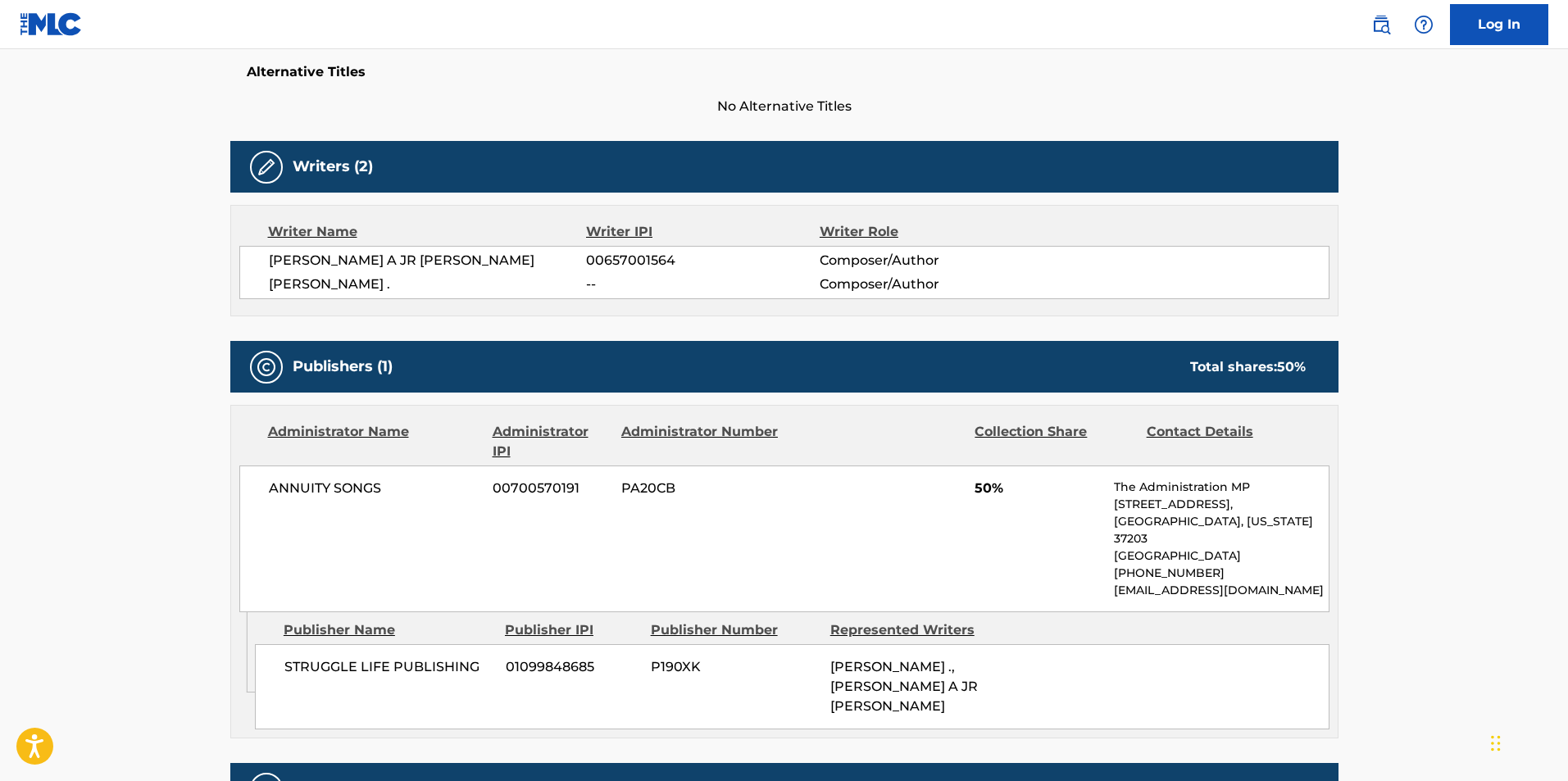
scroll to position [642, 0]
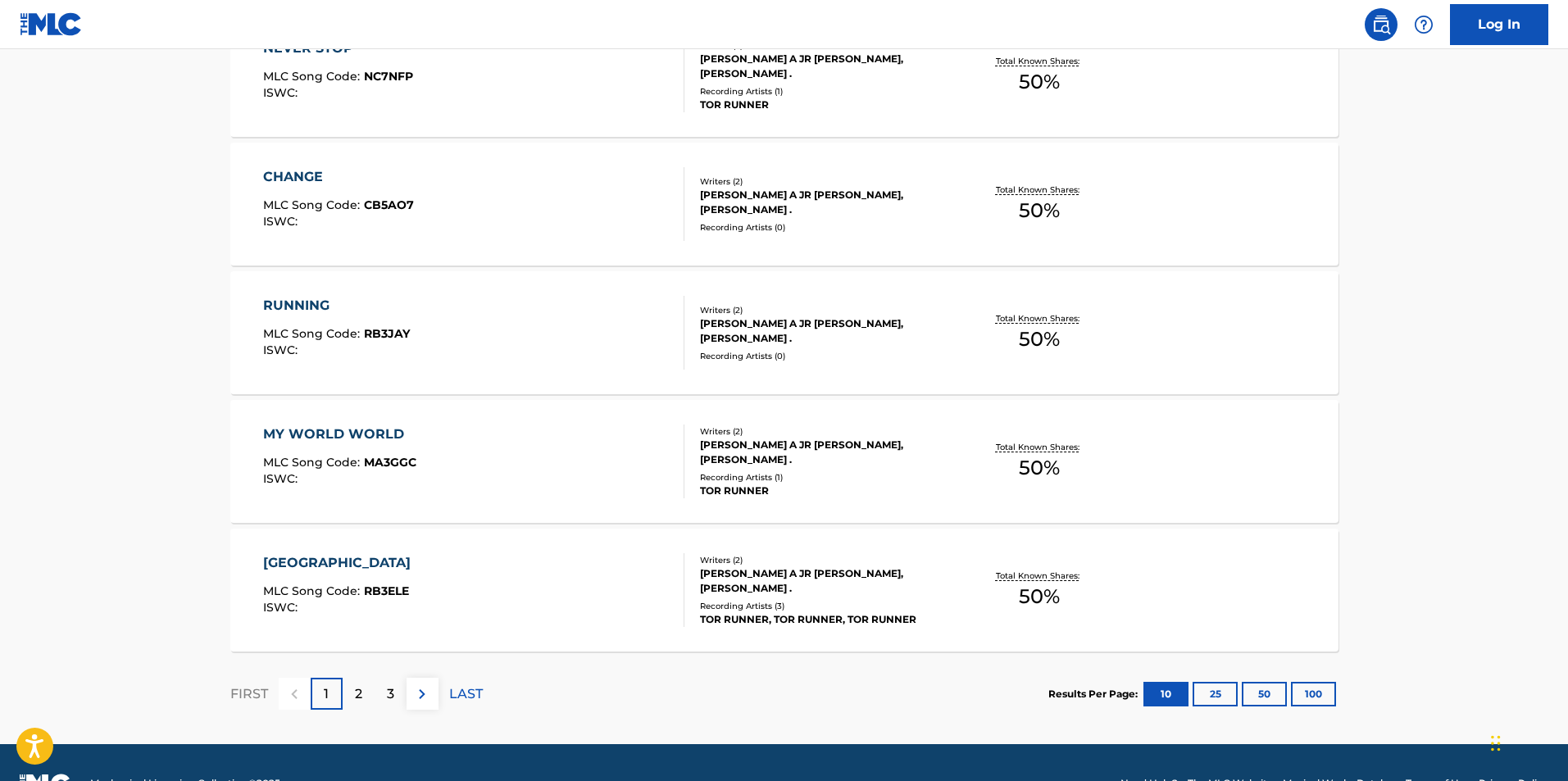
scroll to position [1221, 0]
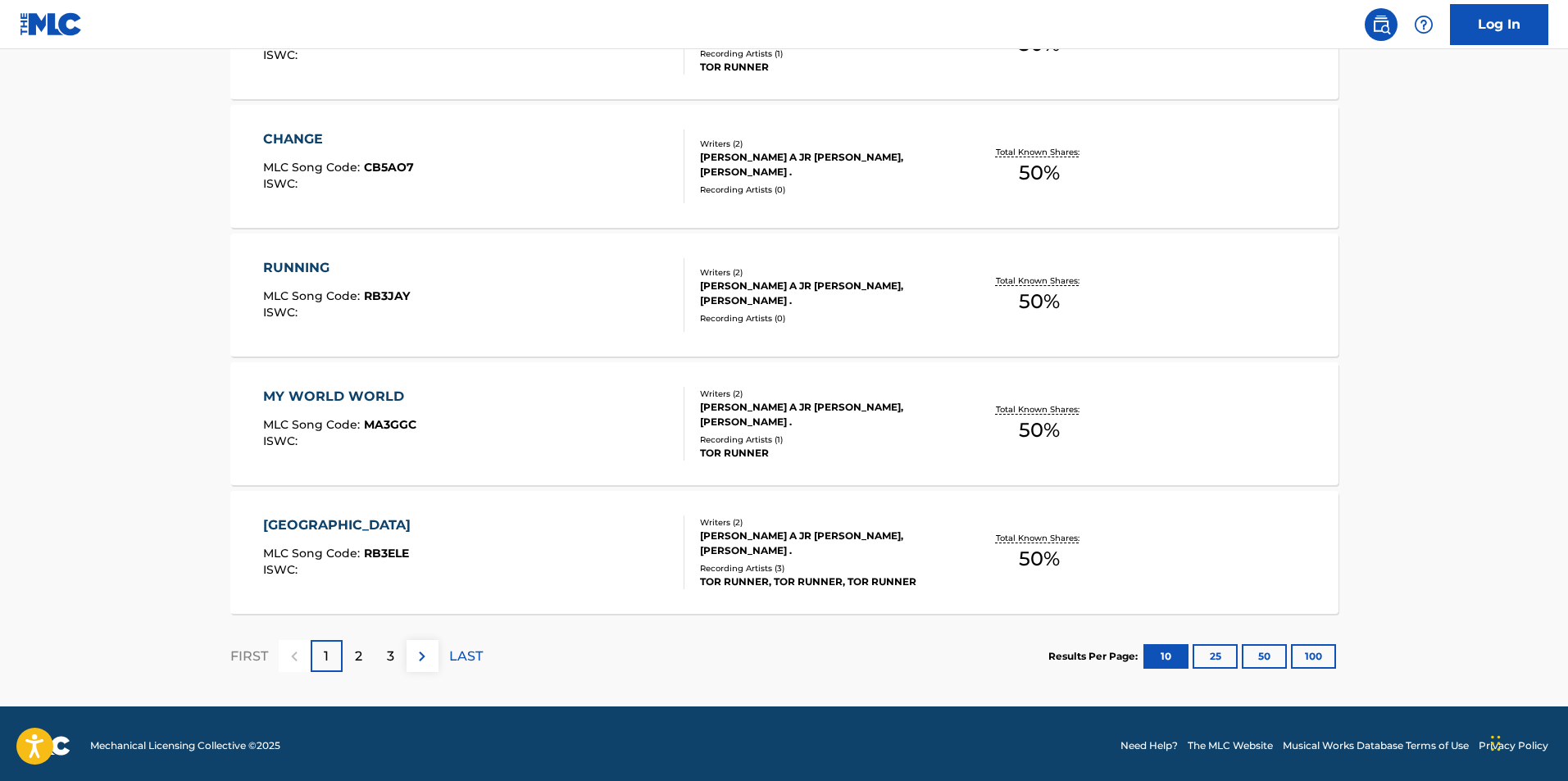
click at [359, 655] on p "2" at bounding box center [358, 656] width 8 height 19
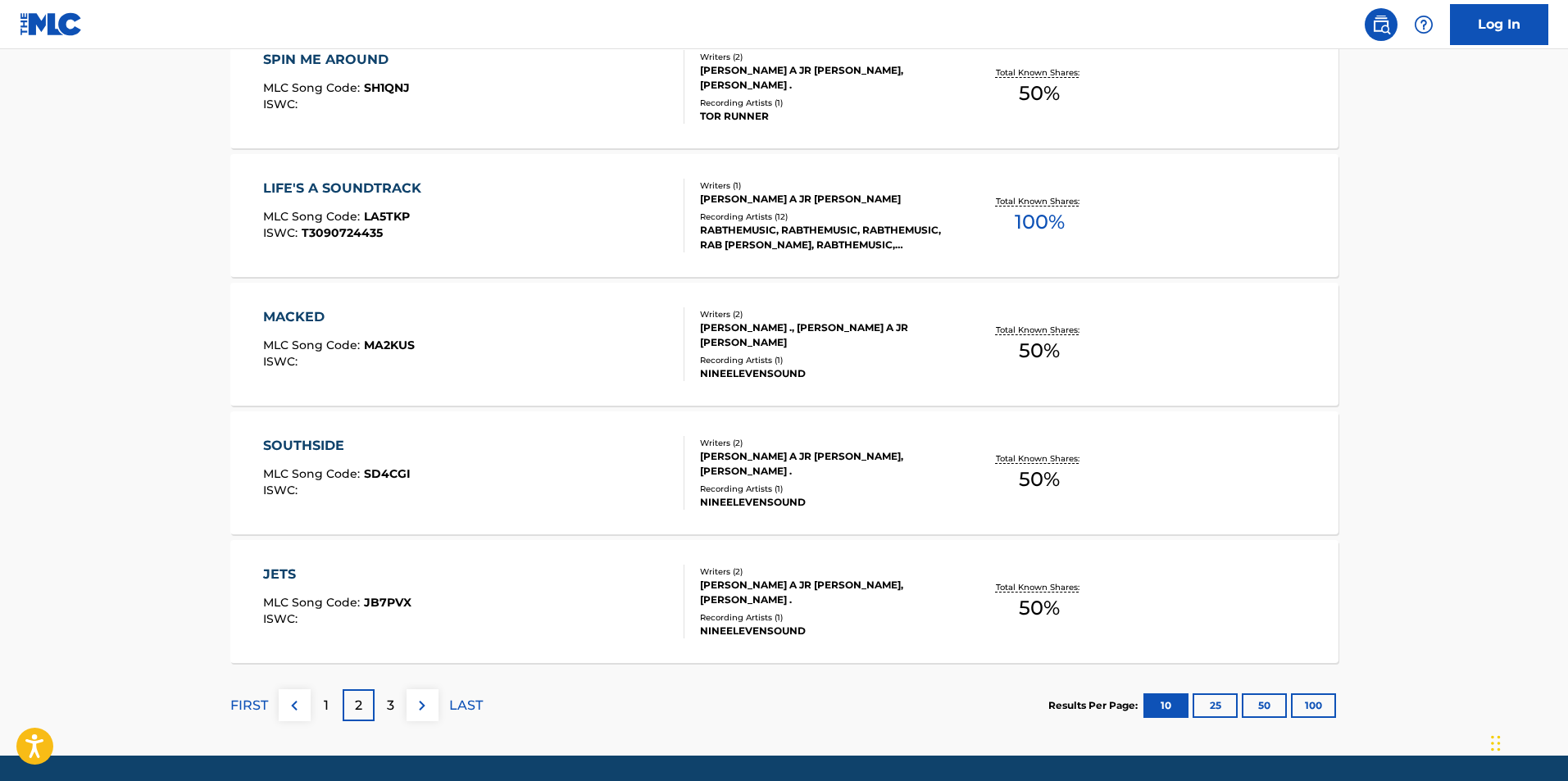
scroll to position [1225, 0]
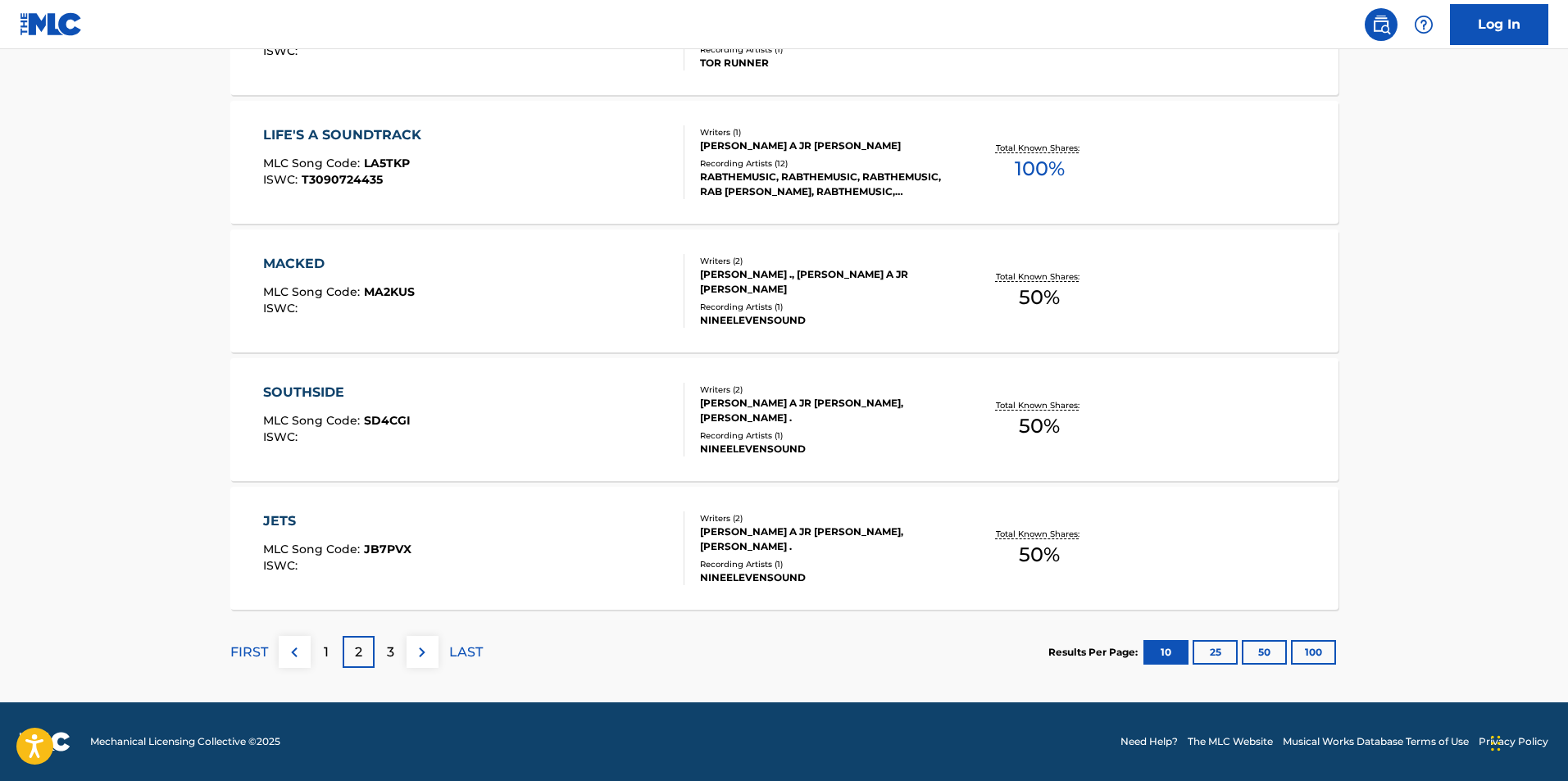
click at [374, 654] on div "3" at bounding box center [391, 652] width 32 height 32
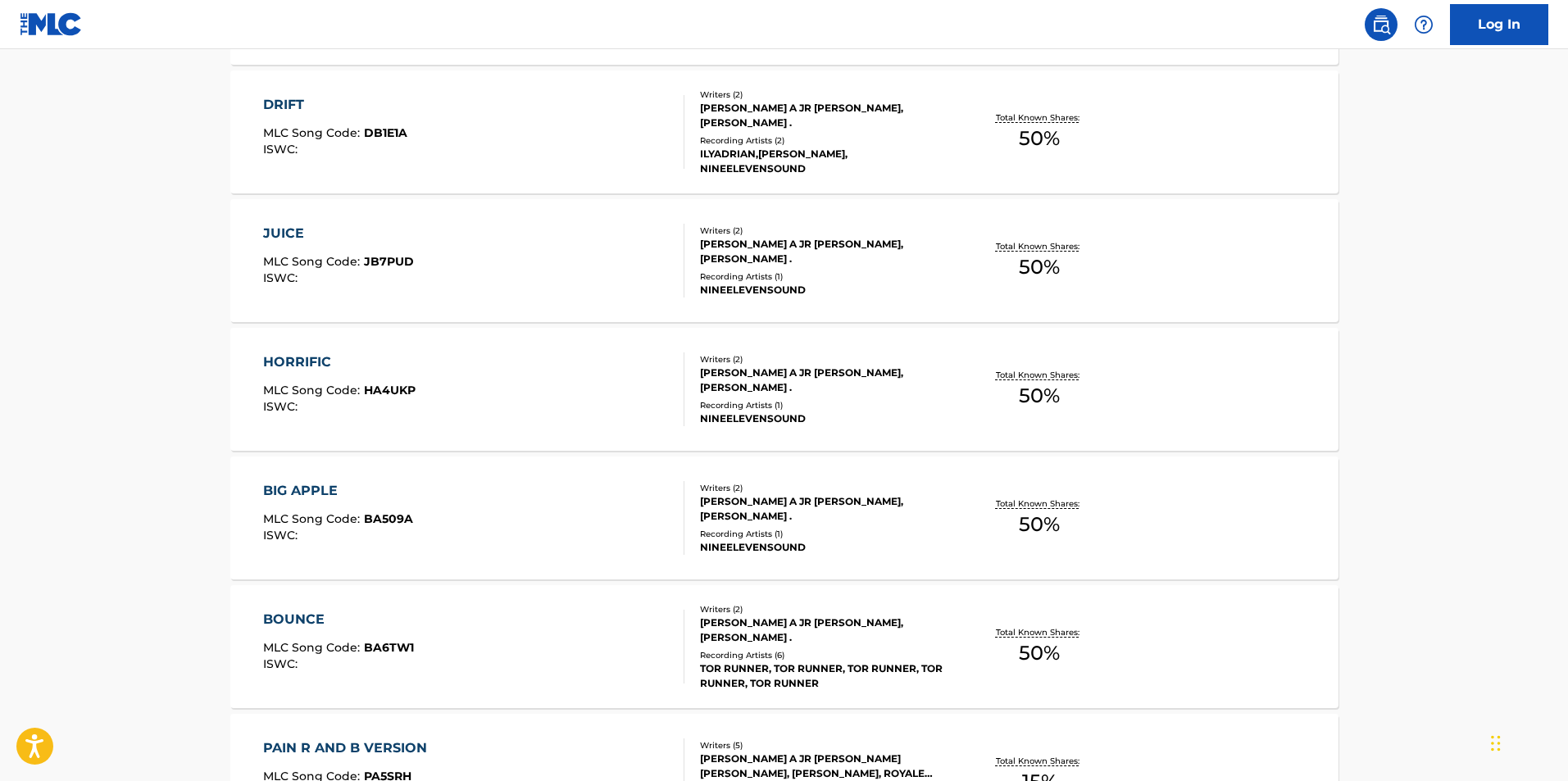
scroll to position [956, 0]
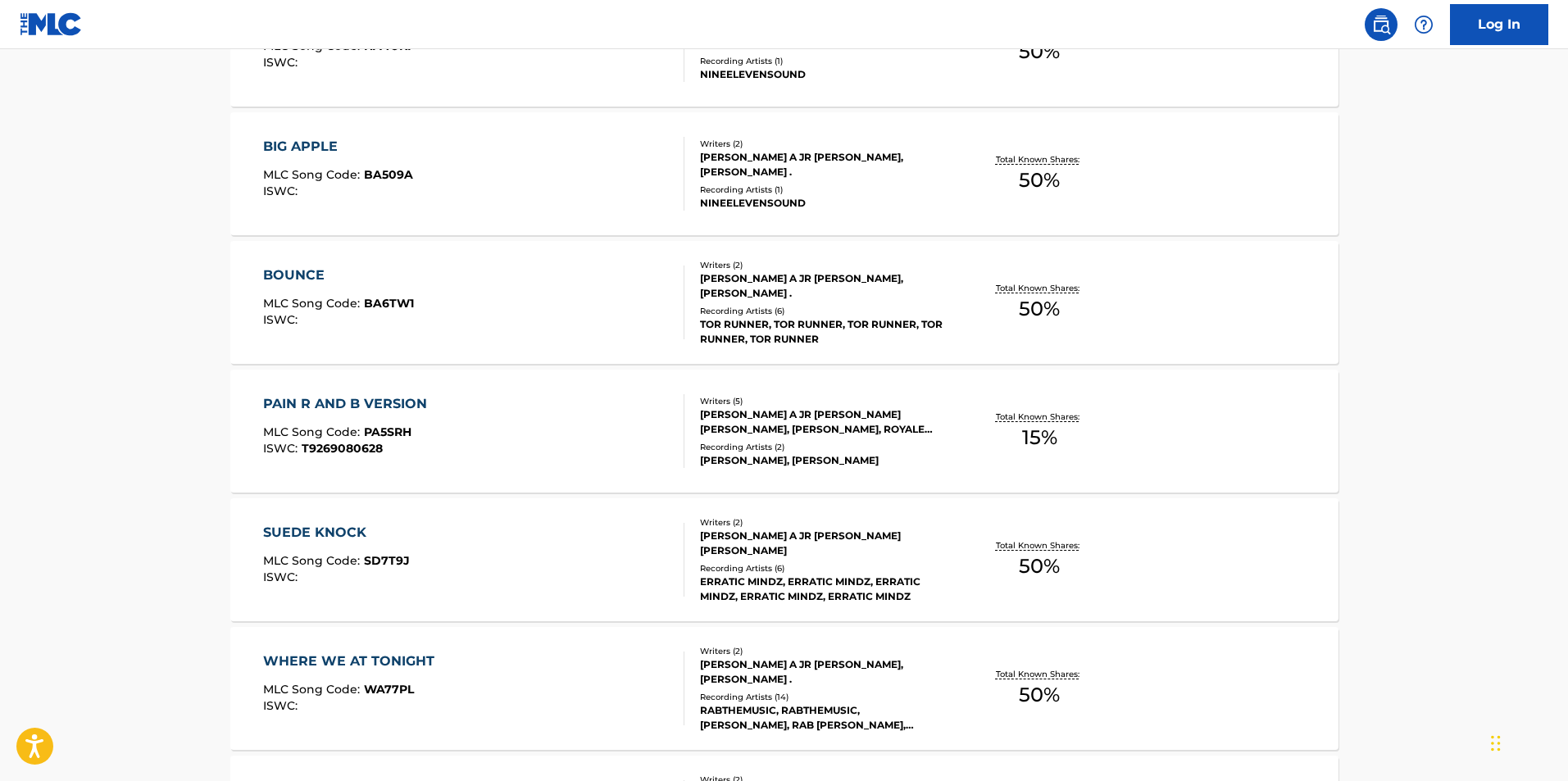
click at [390, 658] on div "WHERE WE AT TONIGHT" at bounding box center [352, 661] width 179 height 19
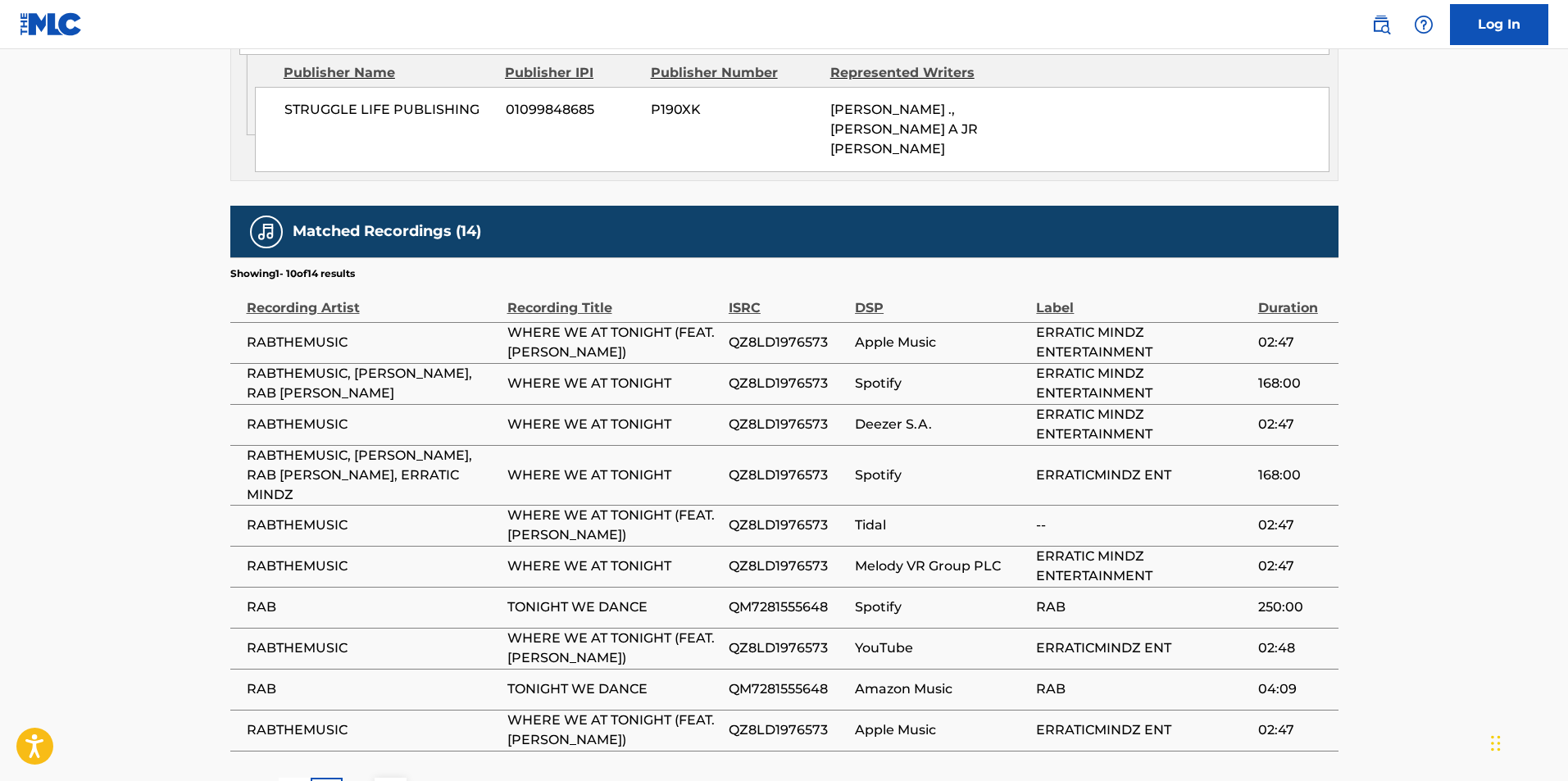
scroll to position [1071, 0]
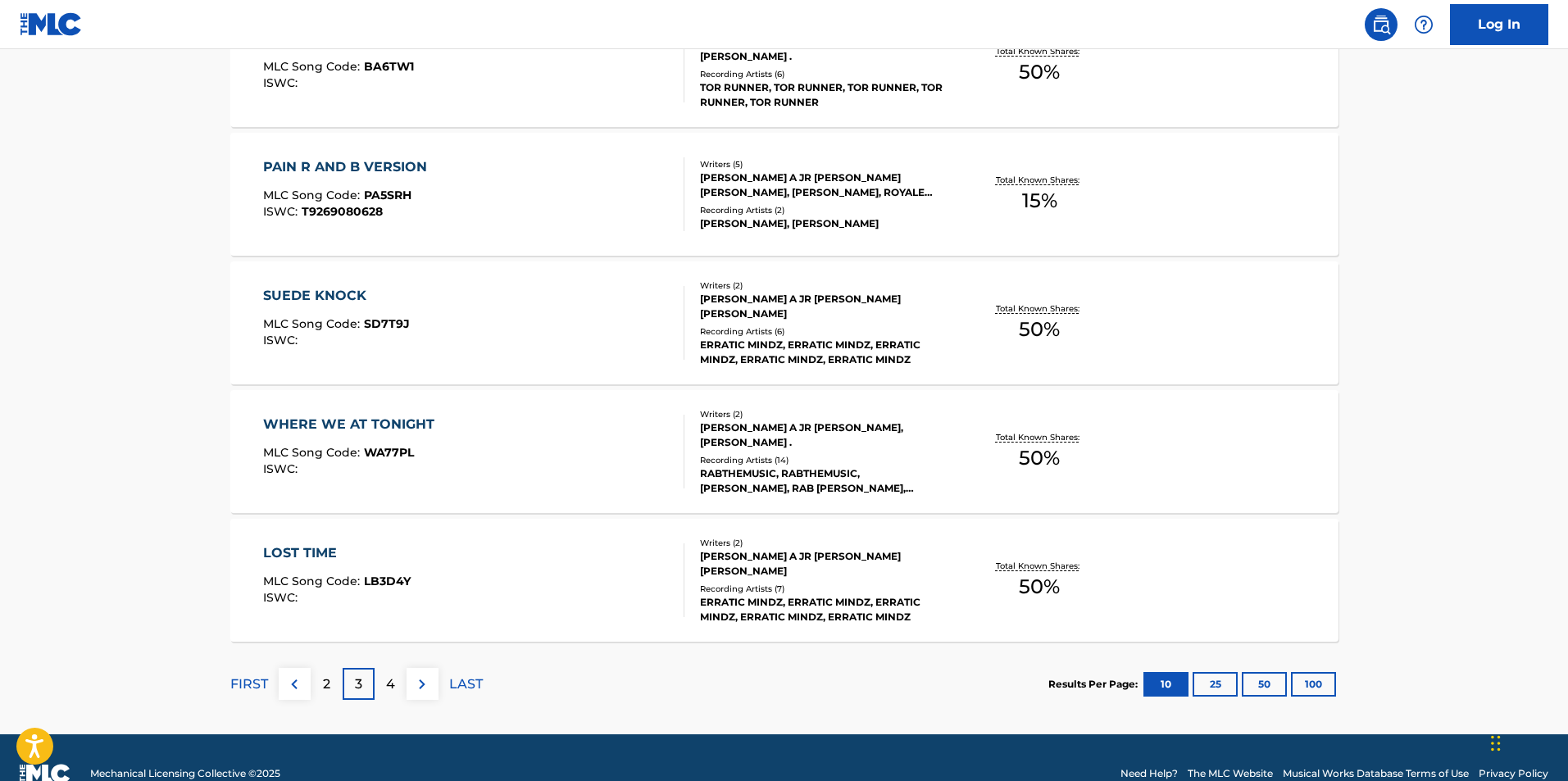
scroll to position [1225, 0]
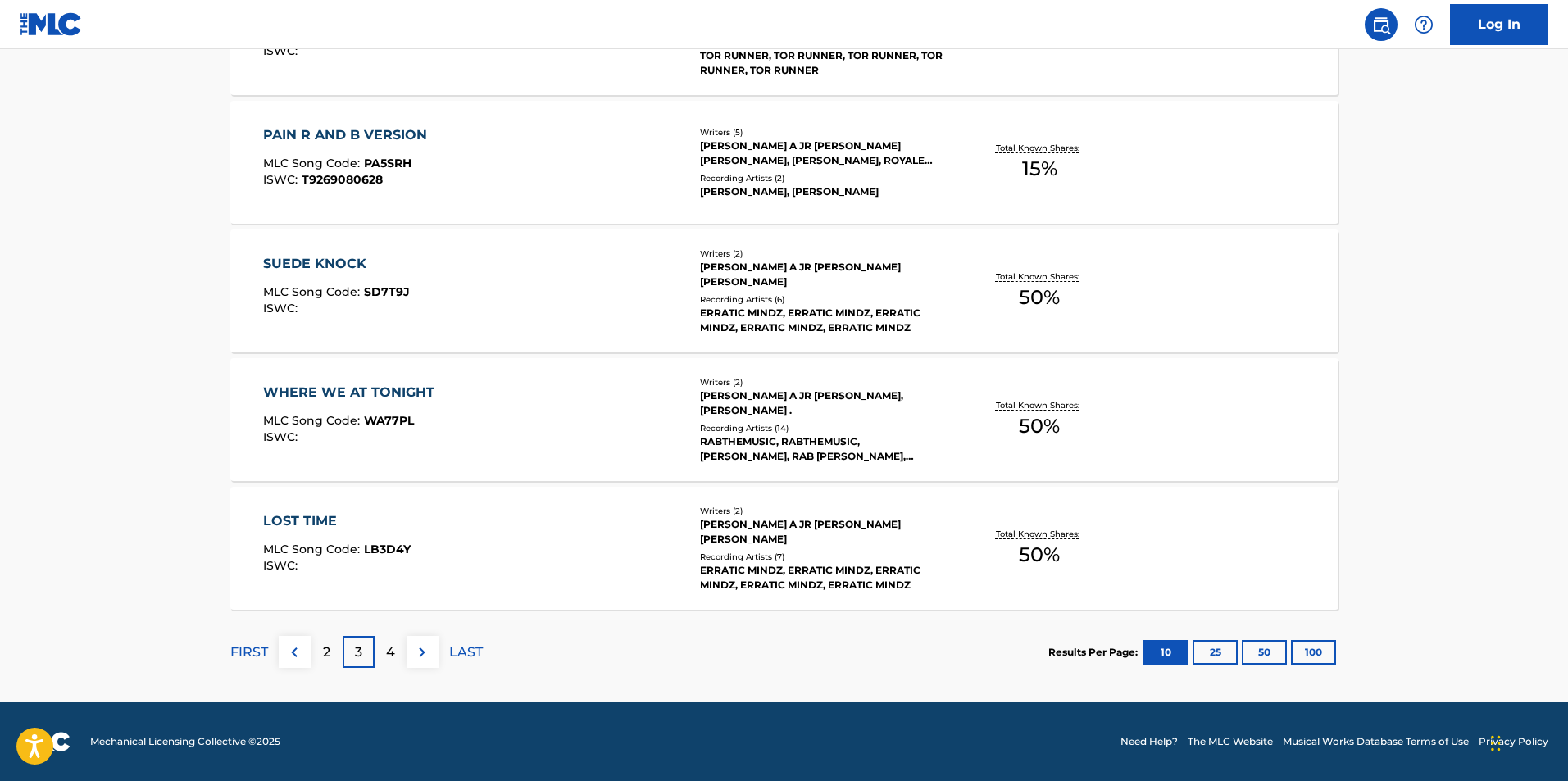
click at [380, 649] on div "4" at bounding box center [391, 652] width 32 height 32
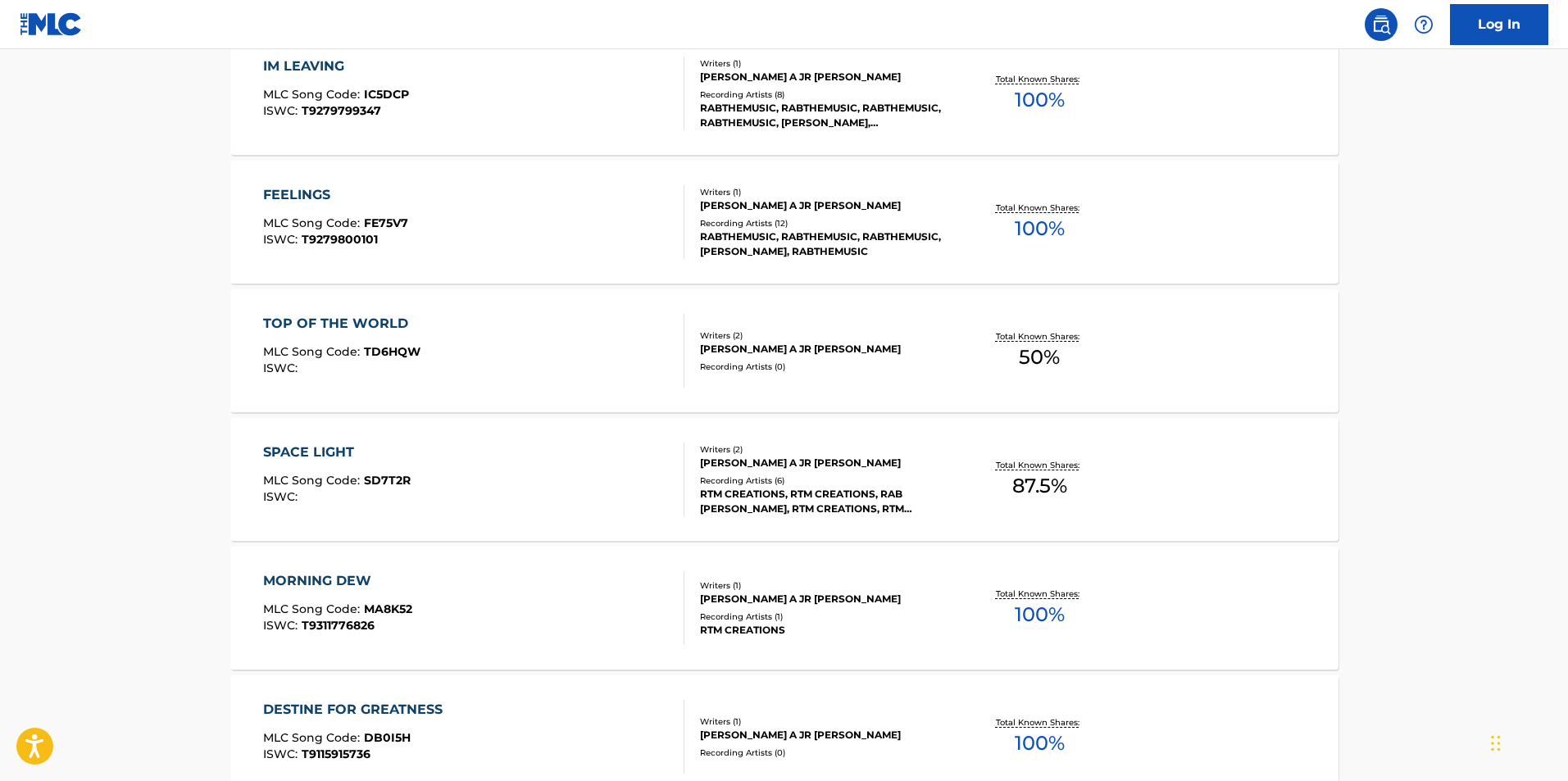
scroll to position [547, 0]
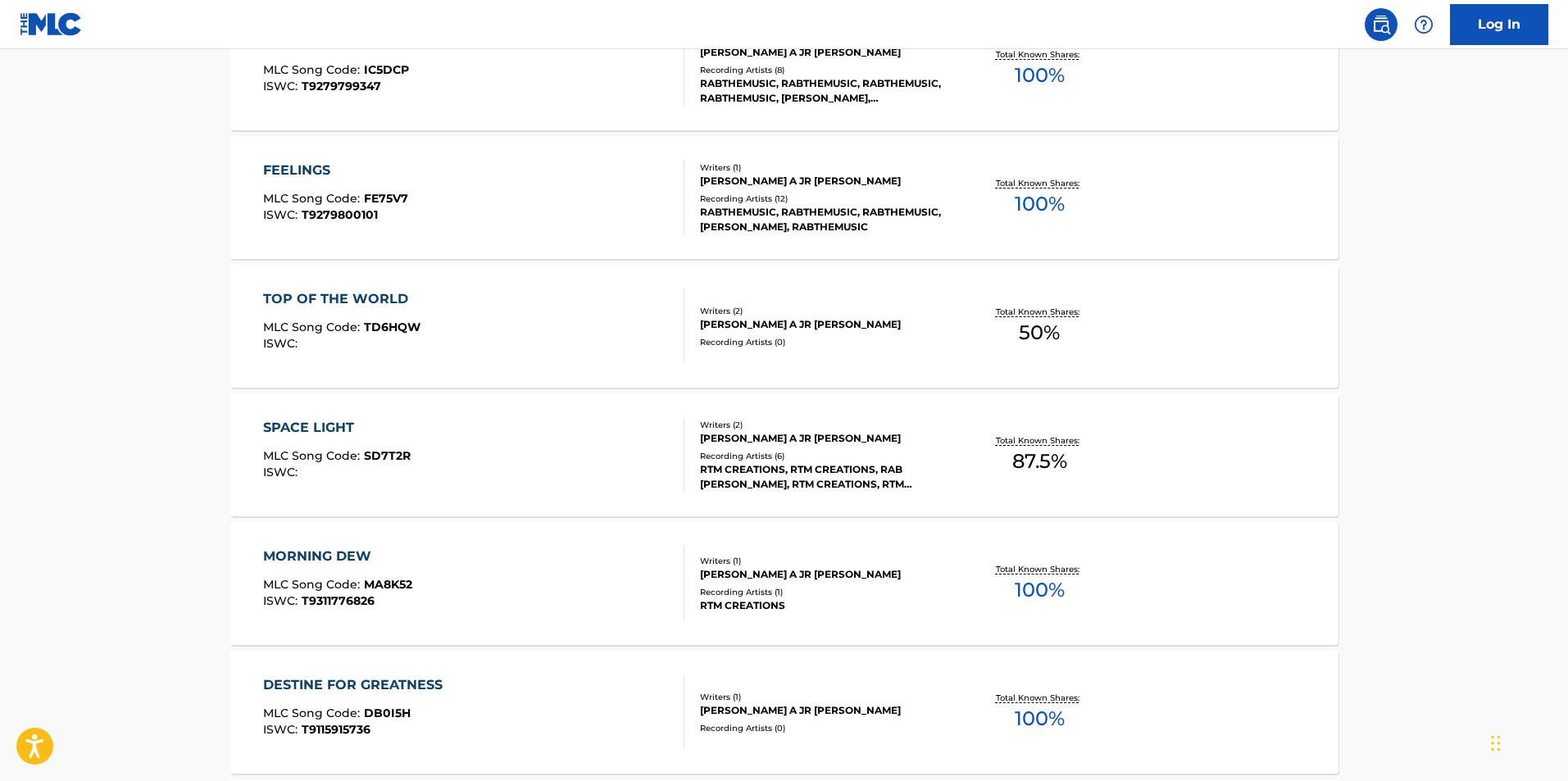
click at [326, 285] on div "TOP OF THE WORLD MLC Song Code : TD6HQW ISWC : Writers ( 2 ) [PERSON_NAME] A JR…" at bounding box center [784, 325] width 1108 height 123
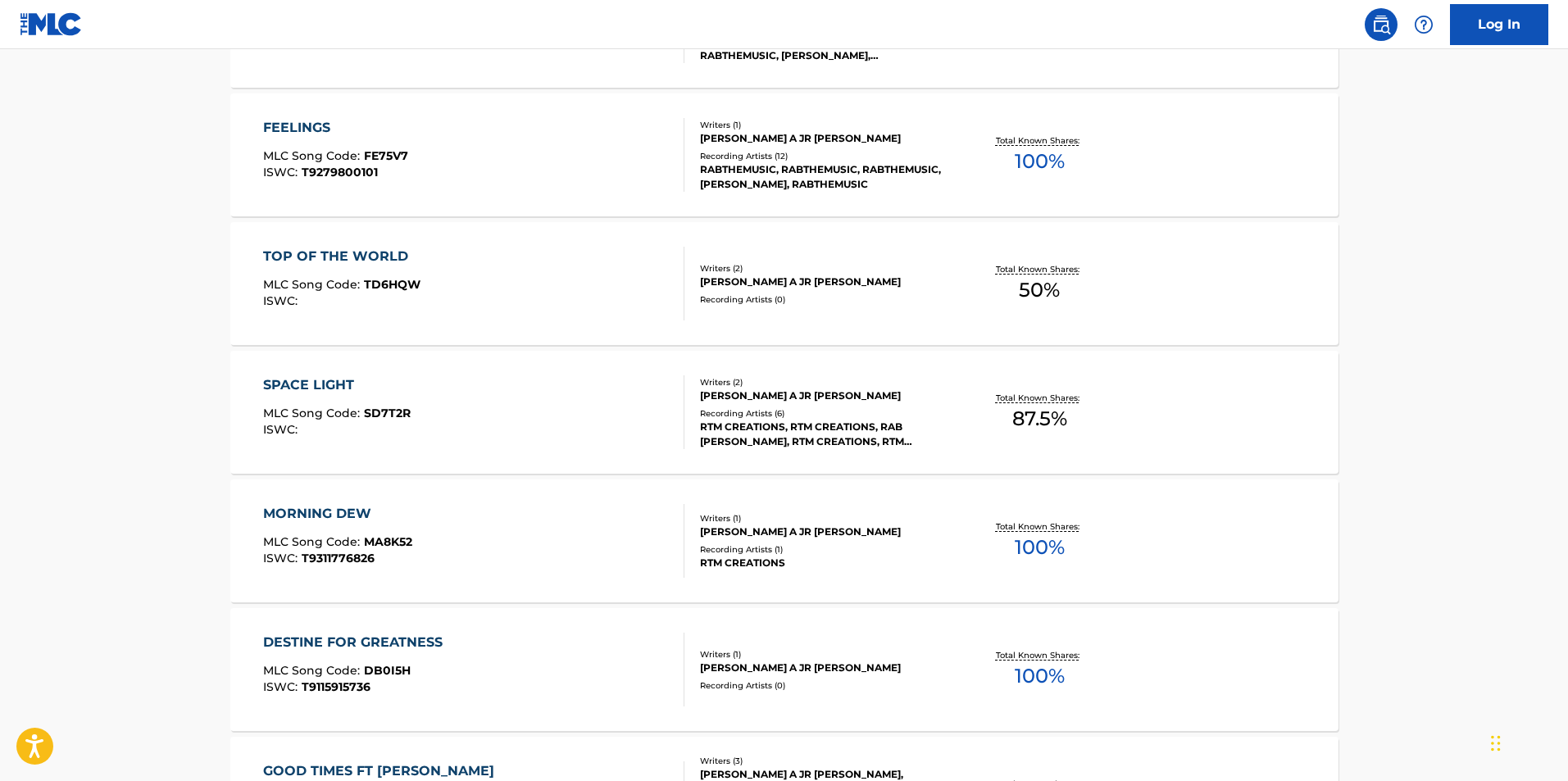
scroll to position [862, 0]
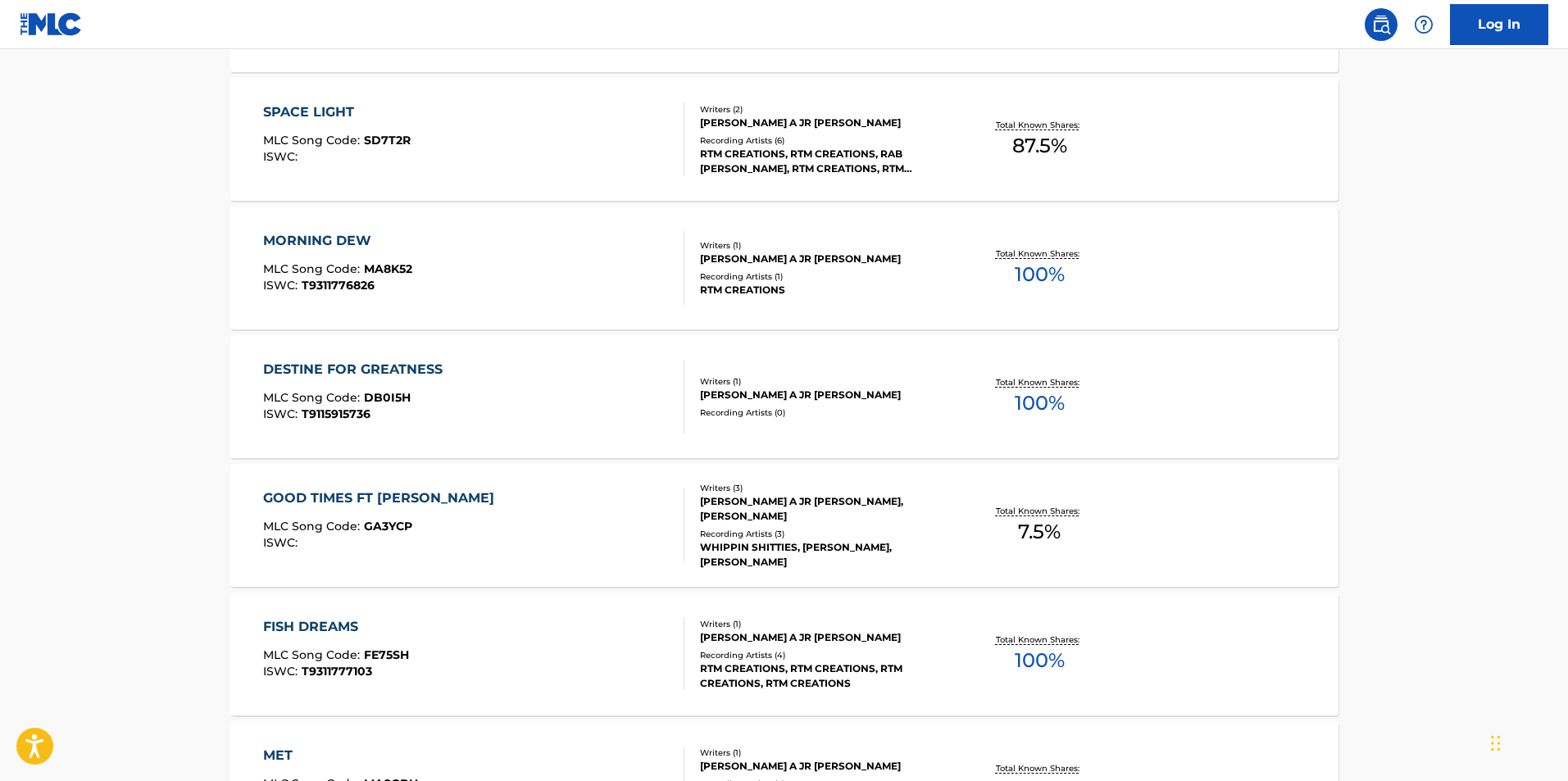
click at [434, 370] on div "DESTINE FOR GREATNESS" at bounding box center [357, 369] width 188 height 19
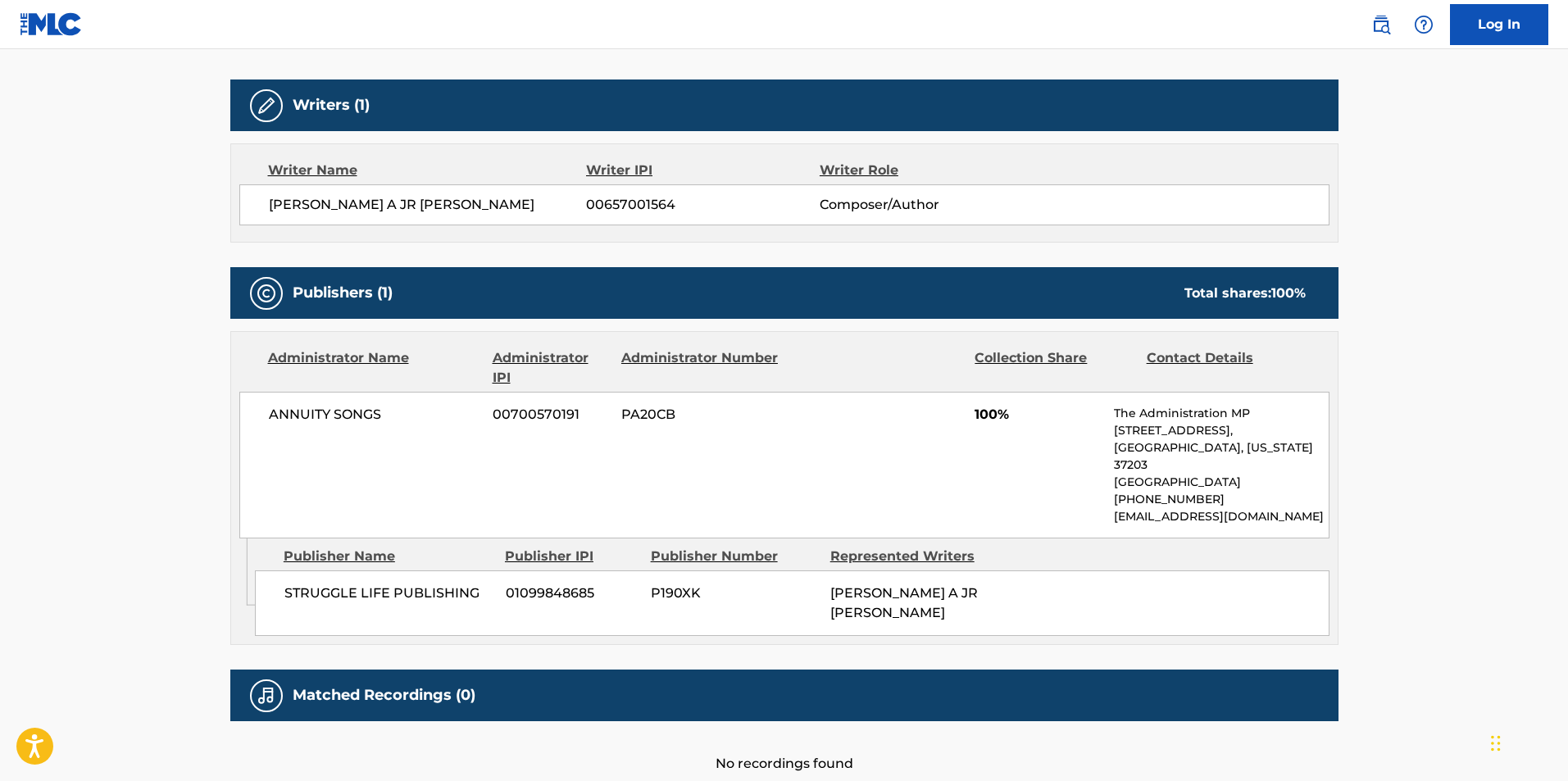
scroll to position [560, 0]
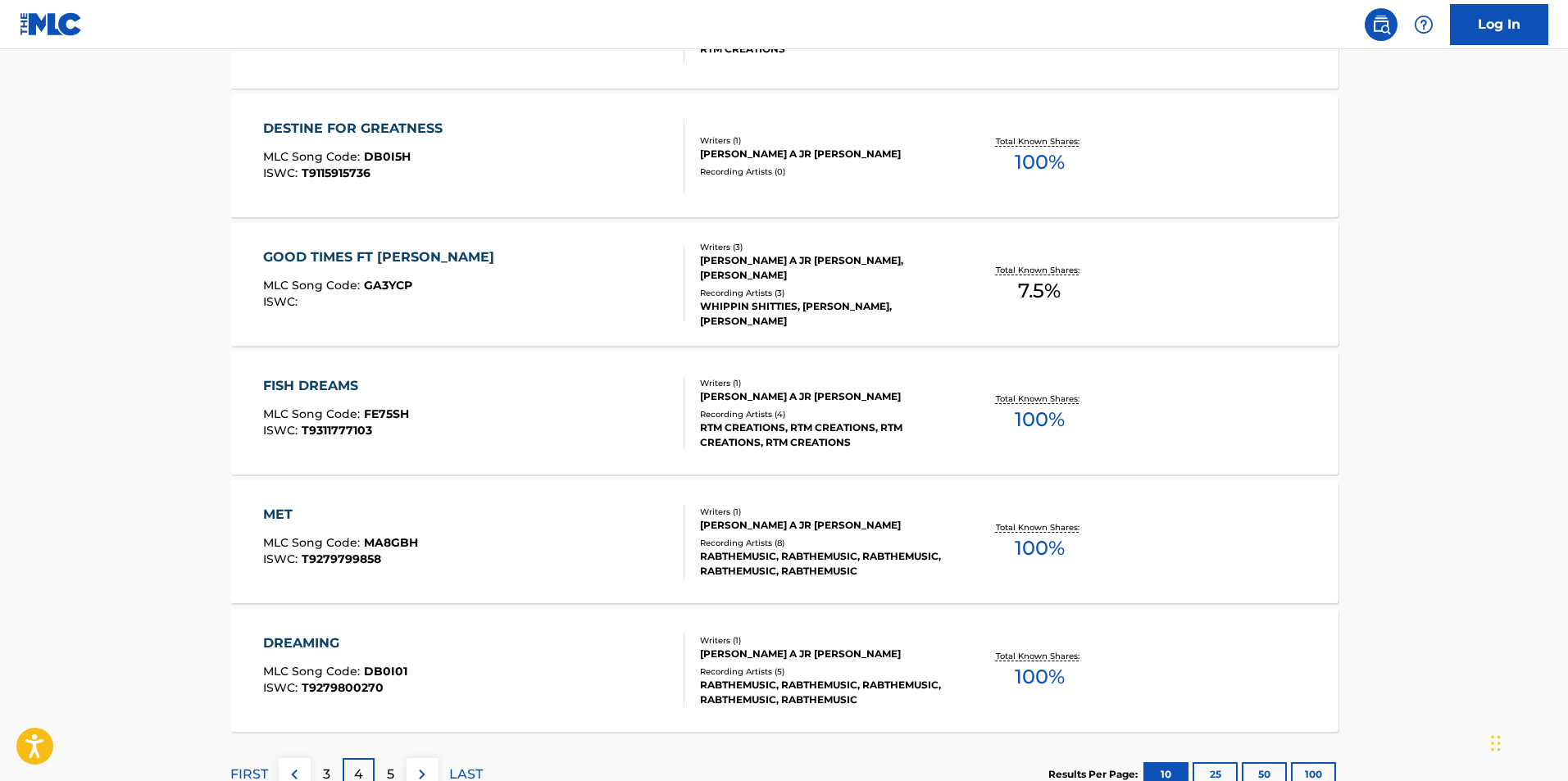
scroll to position [1177, 0]
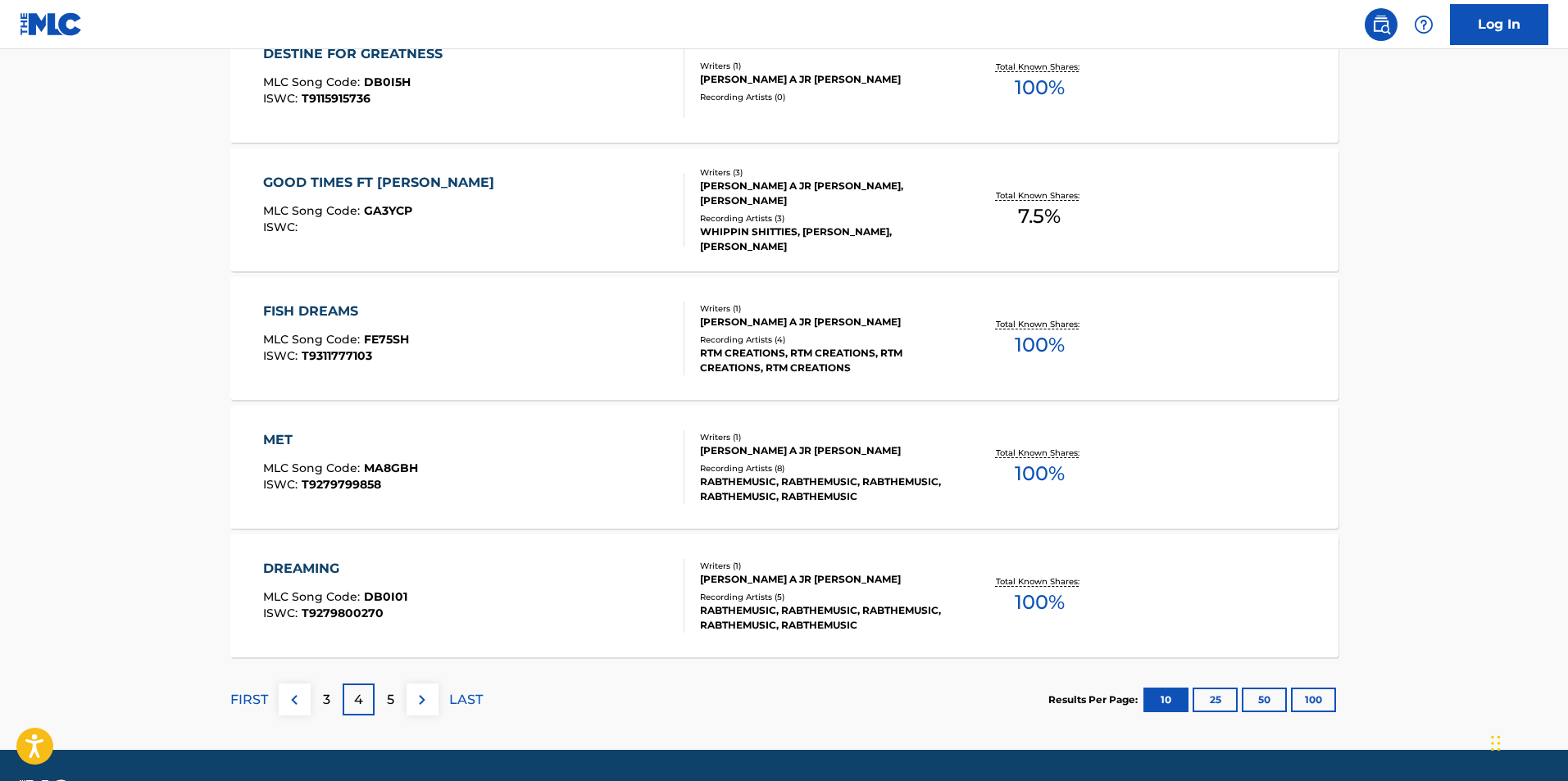
click at [383, 700] on div "5" at bounding box center [391, 700] width 32 height 32
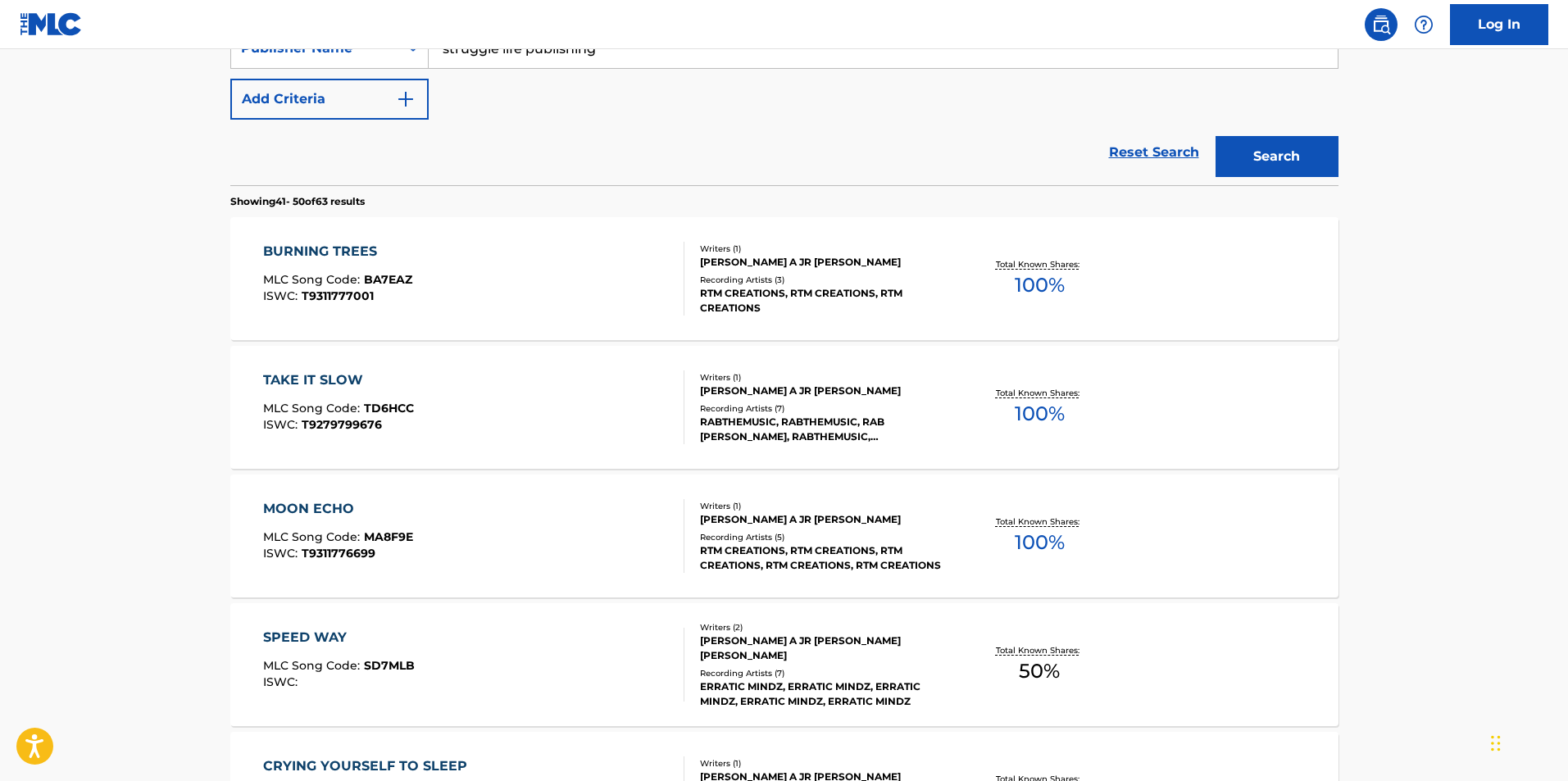
scroll to position [683, 0]
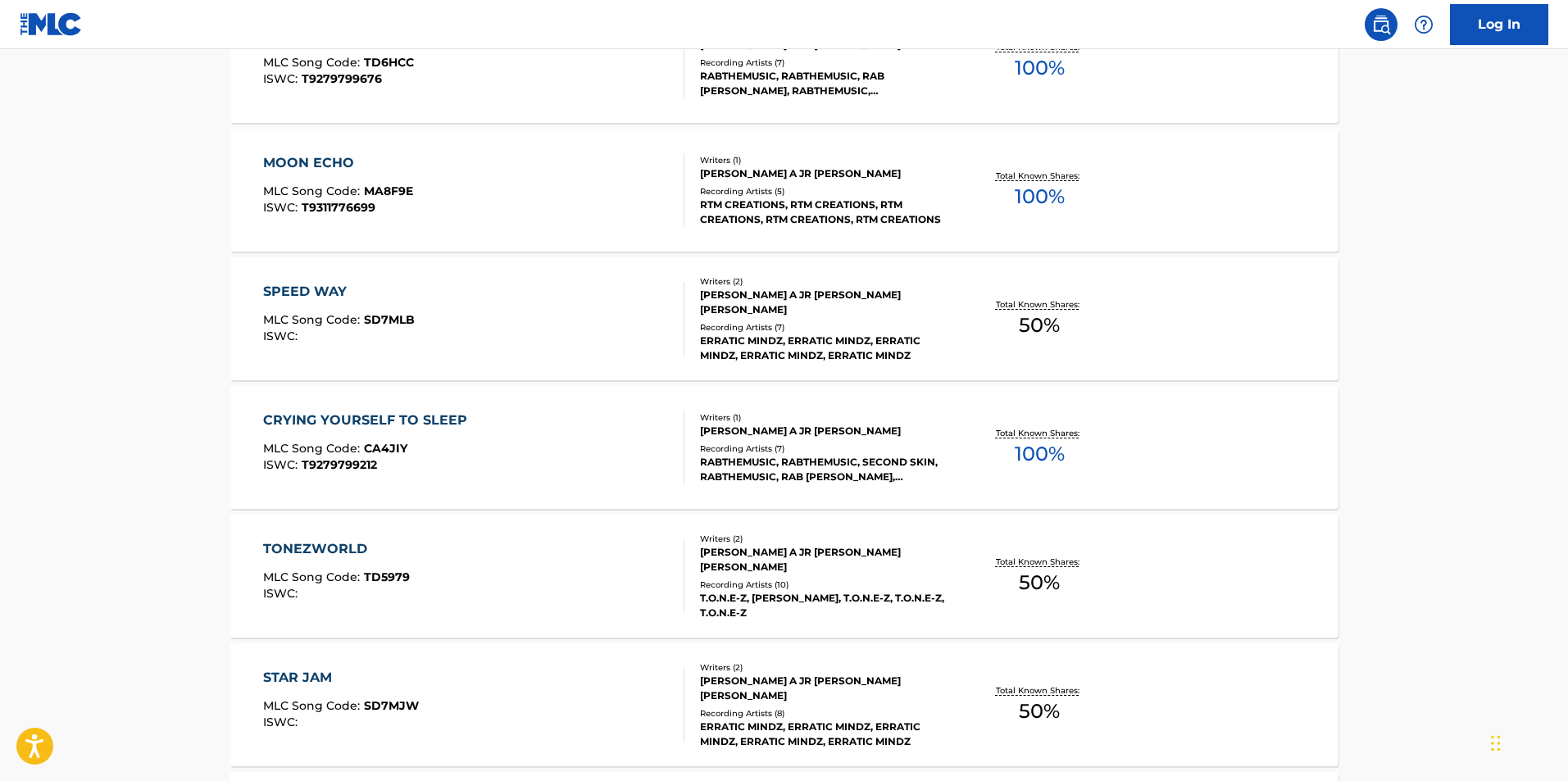
click at [287, 545] on div "TONEZWORLD" at bounding box center [336, 549] width 147 height 19
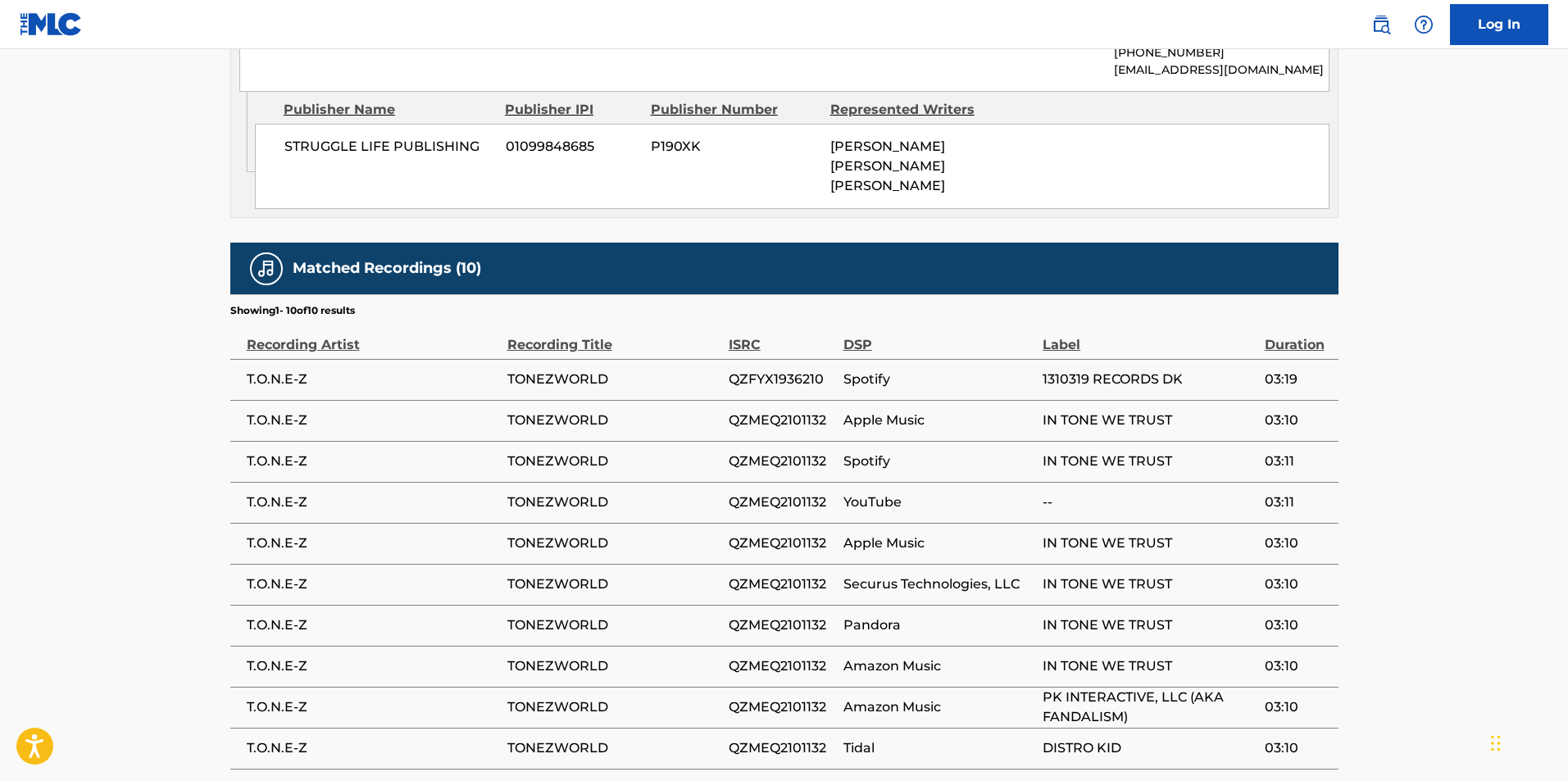
scroll to position [1031, 0]
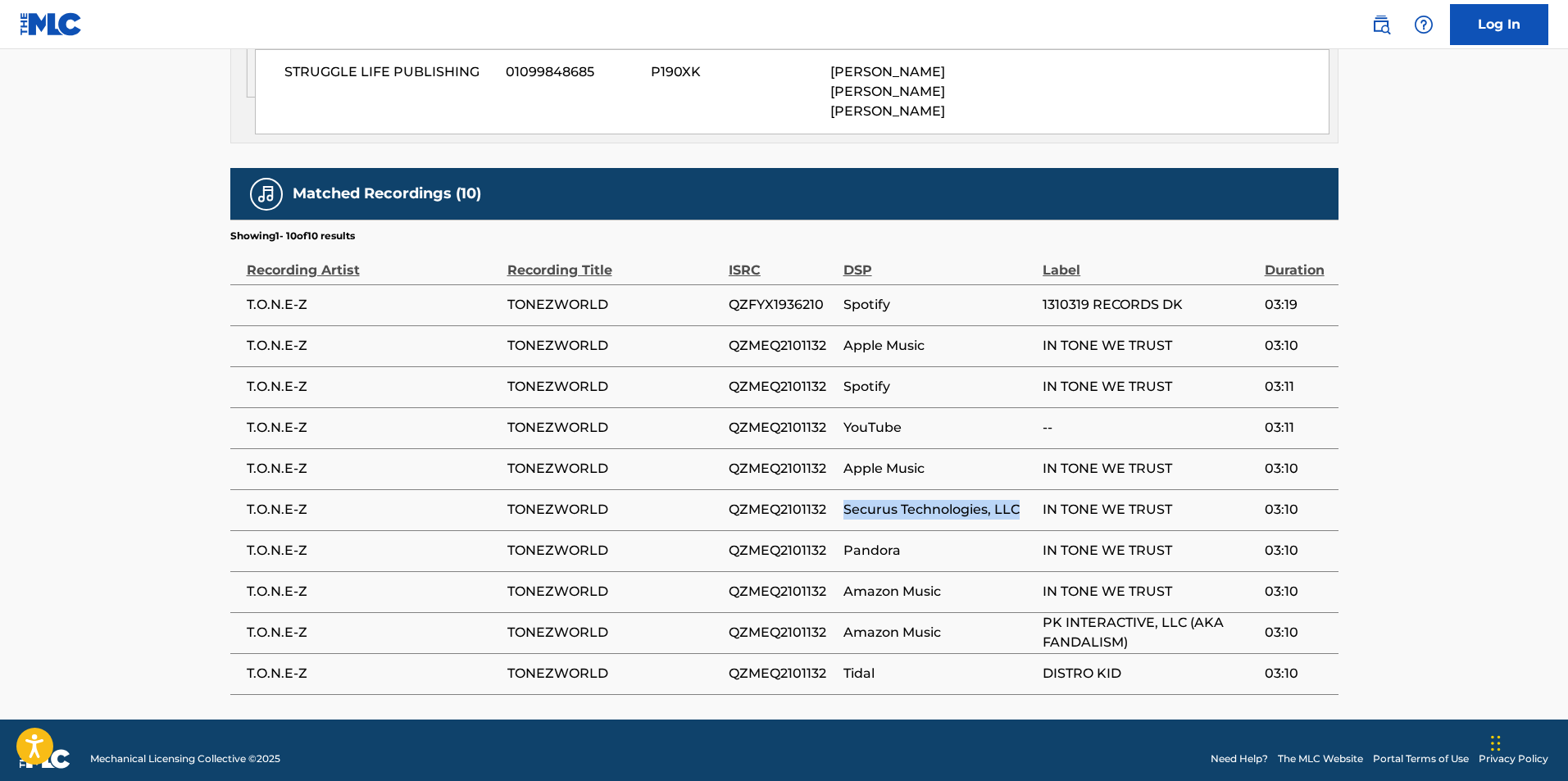
drag, startPoint x: 1030, startPoint y: 492, endPoint x: 846, endPoint y: 489, distance: 184.0
click at [846, 500] on span "Securus Technologies, LLC" at bounding box center [939, 509] width 192 height 19
copy span "Securus Technologies, LLC"
click at [558, 541] on span "TONEZWORLD" at bounding box center [614, 550] width 213 height 19
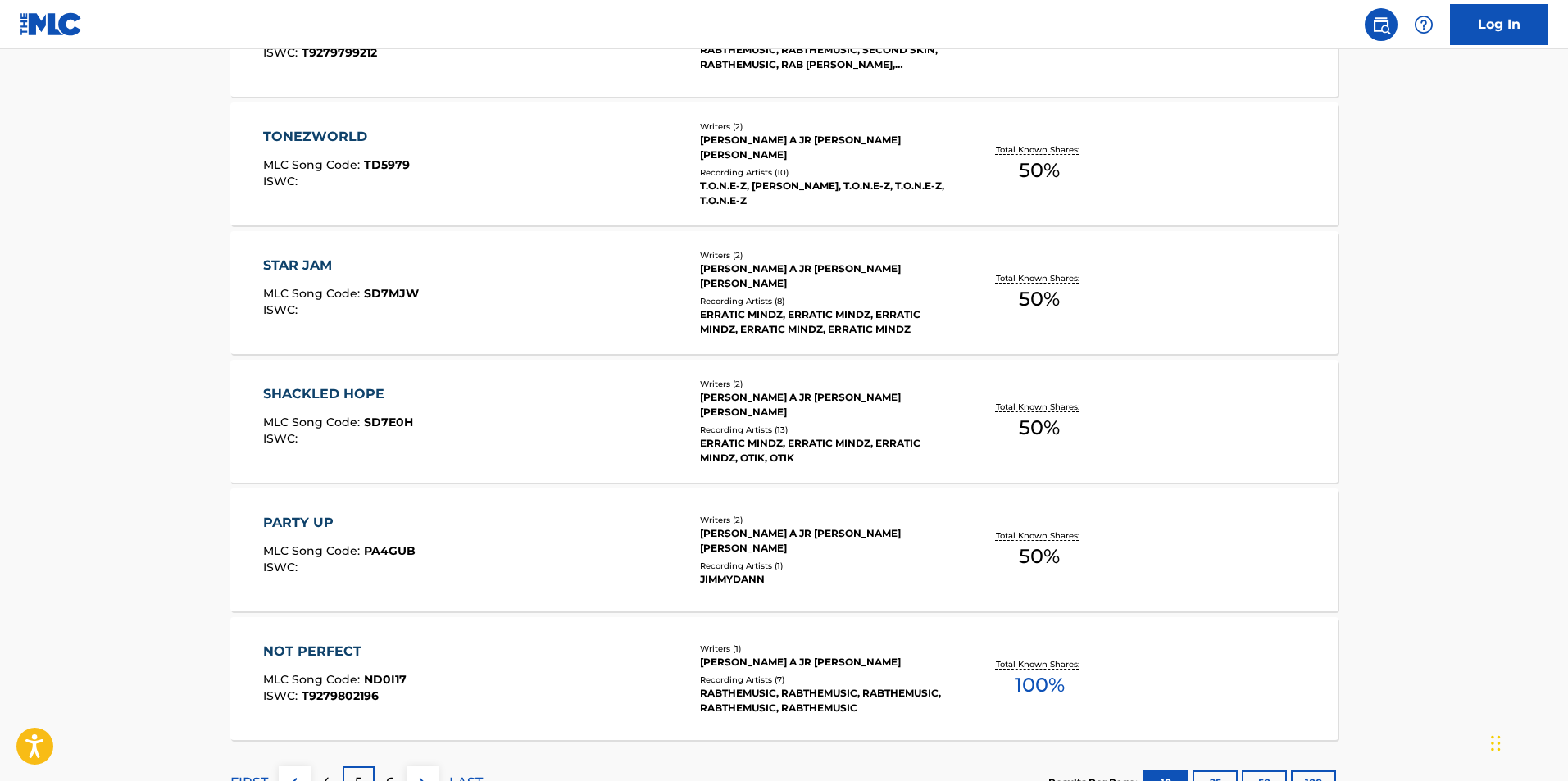
scroll to position [1135, 0]
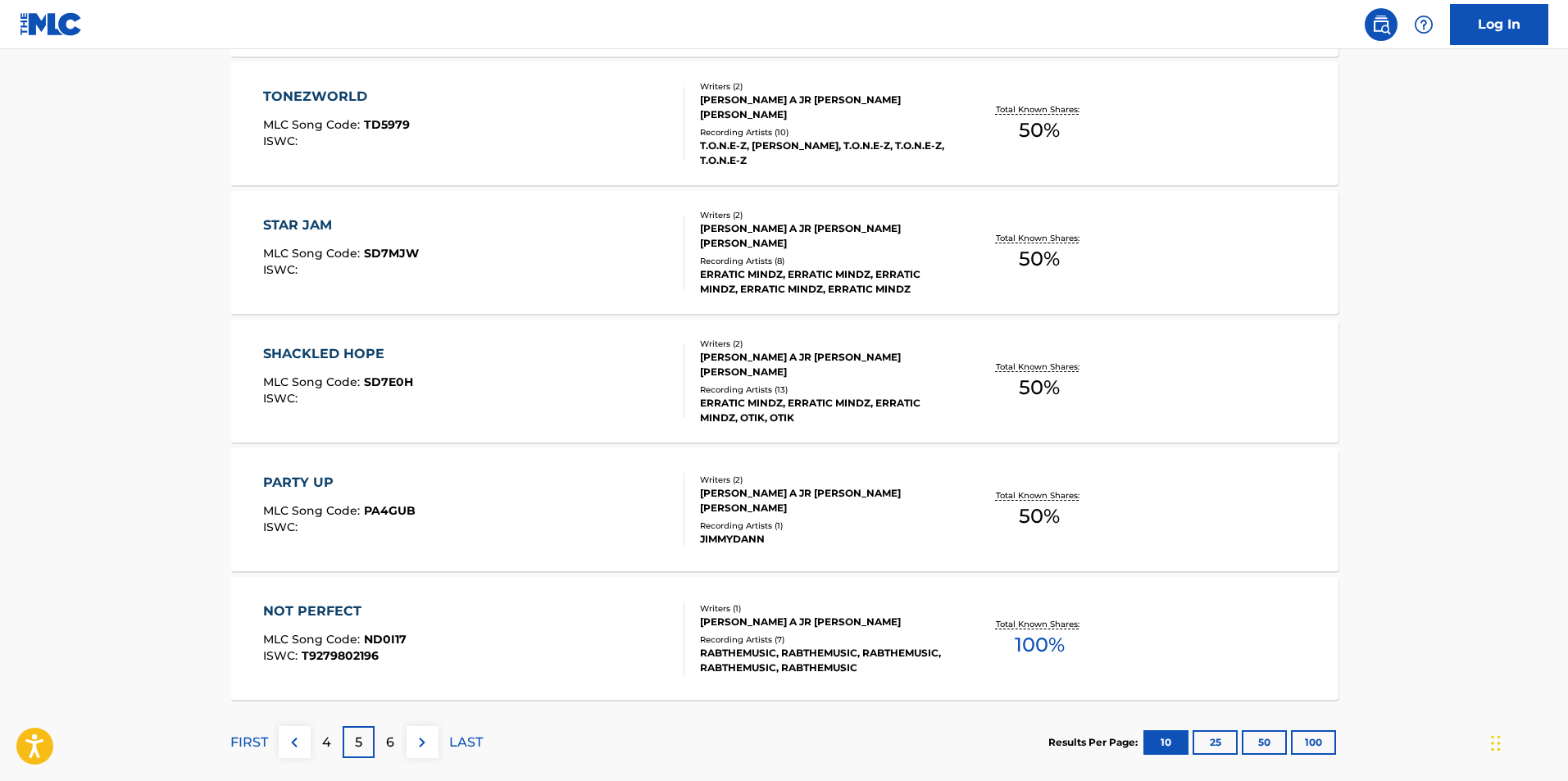
click at [313, 607] on div "NOT PERFECT" at bounding box center [335, 611] width 144 height 19
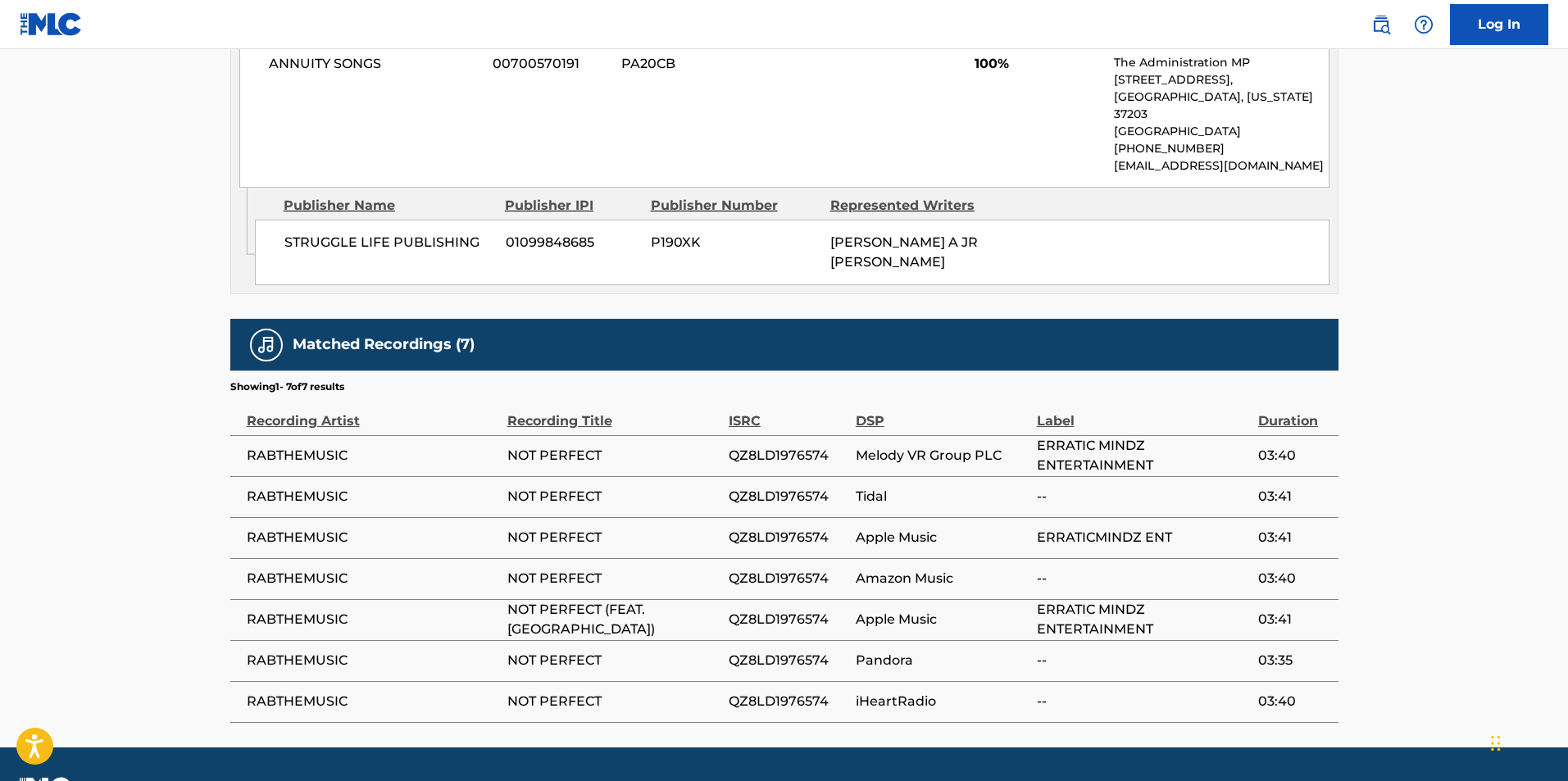
scroll to position [860, 0]
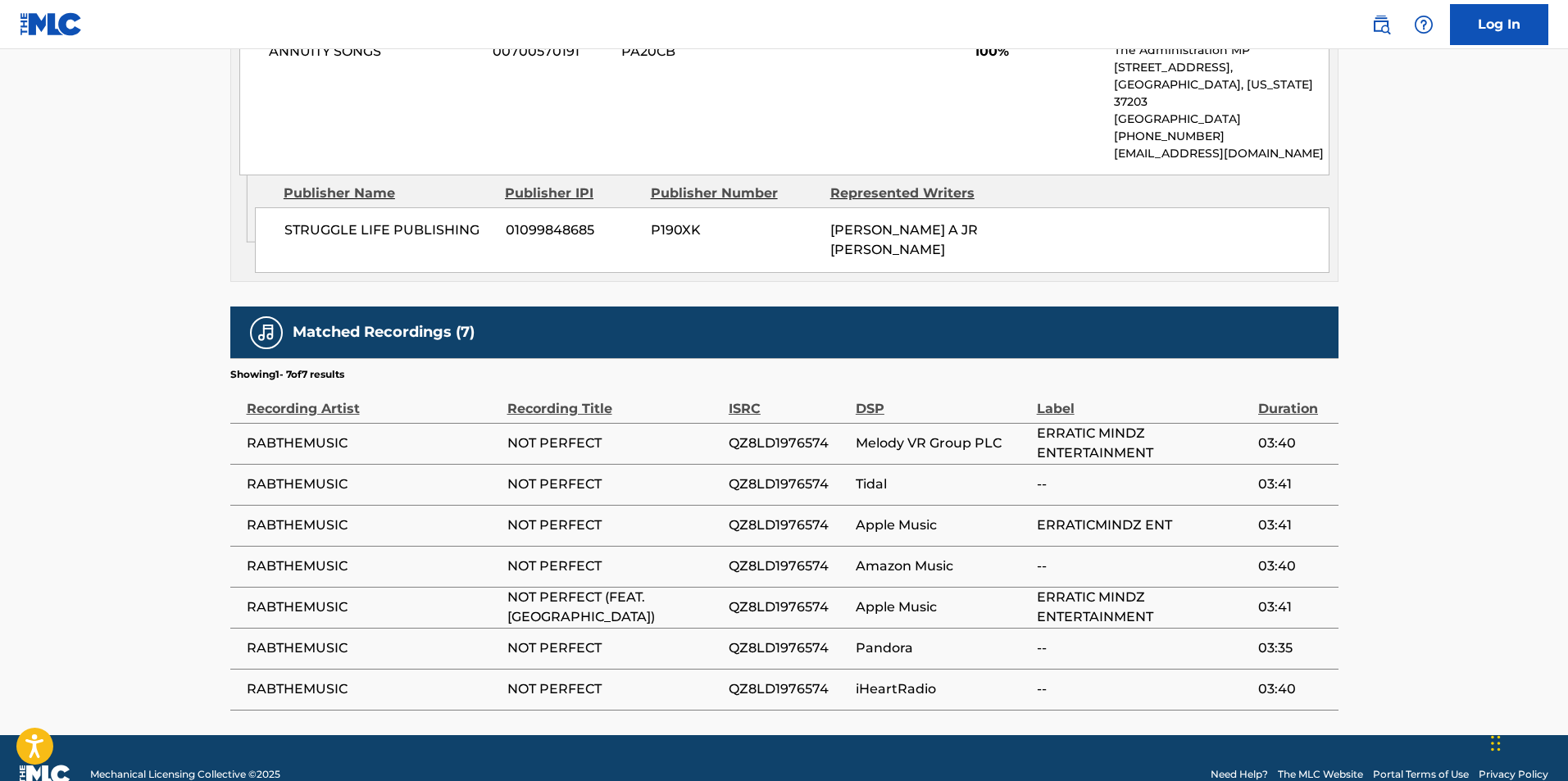
scroll to position [1177, 0]
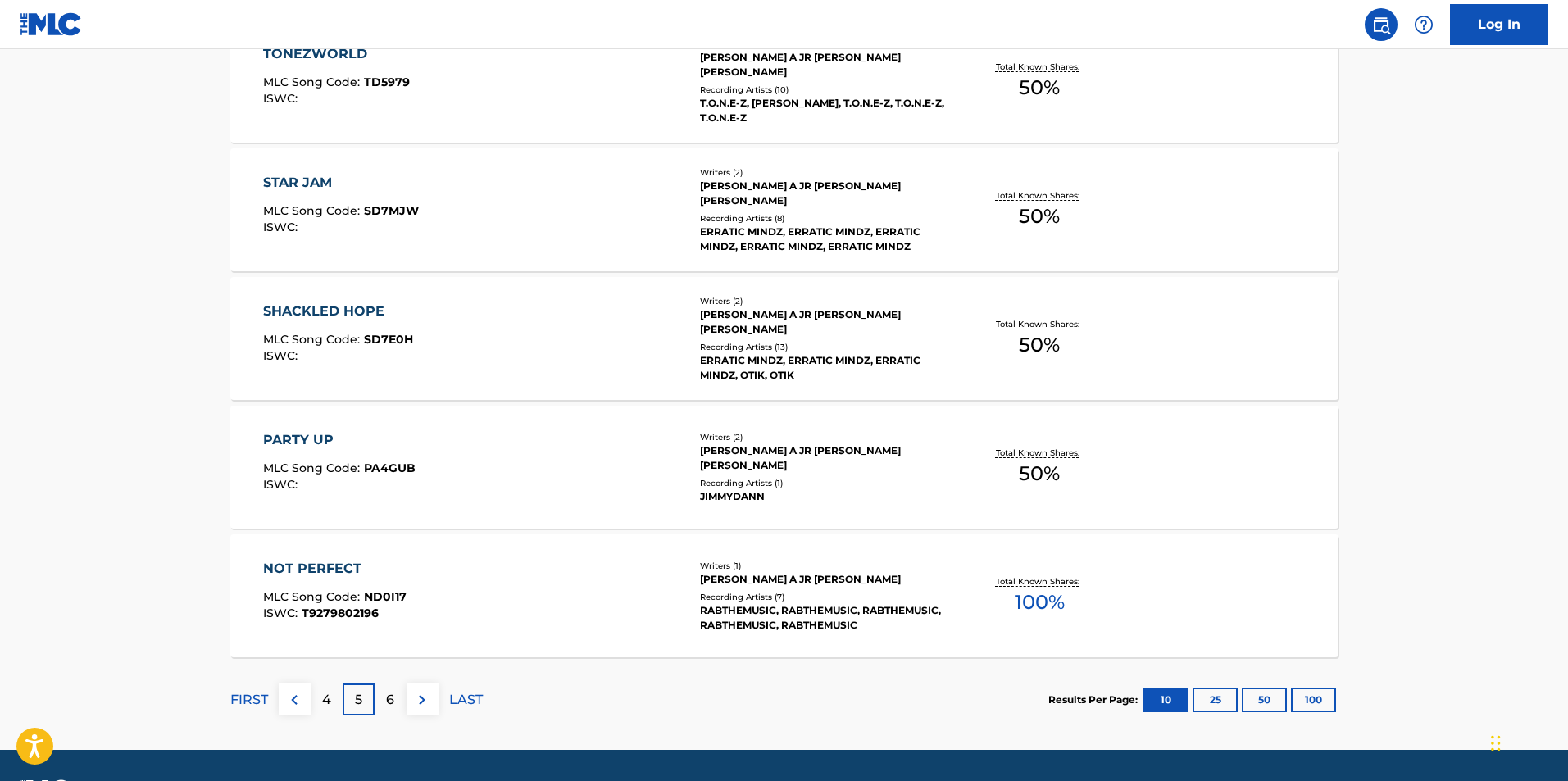
click at [382, 698] on div "6" at bounding box center [391, 700] width 32 height 32
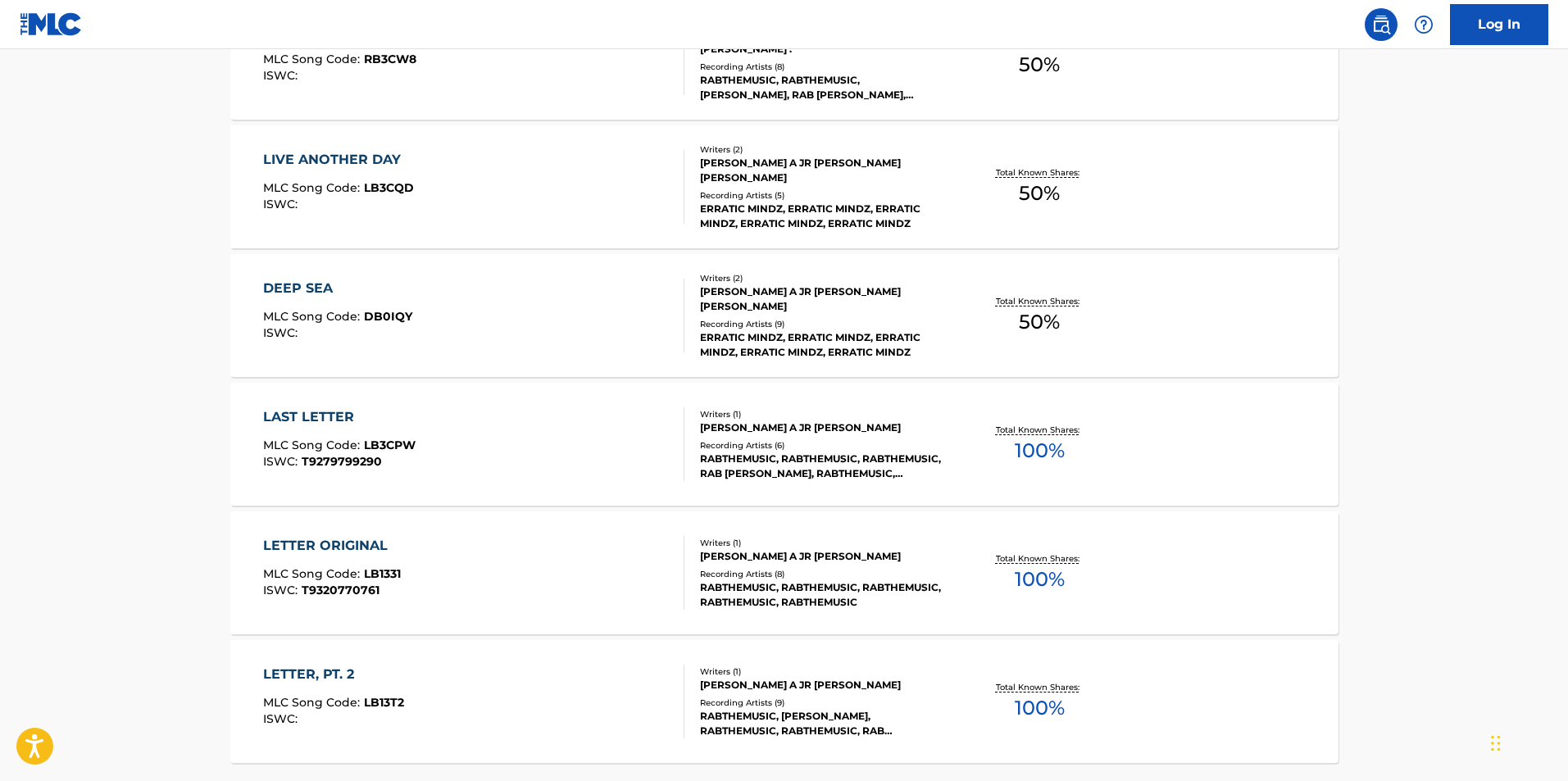
scroll to position [1225, 0]
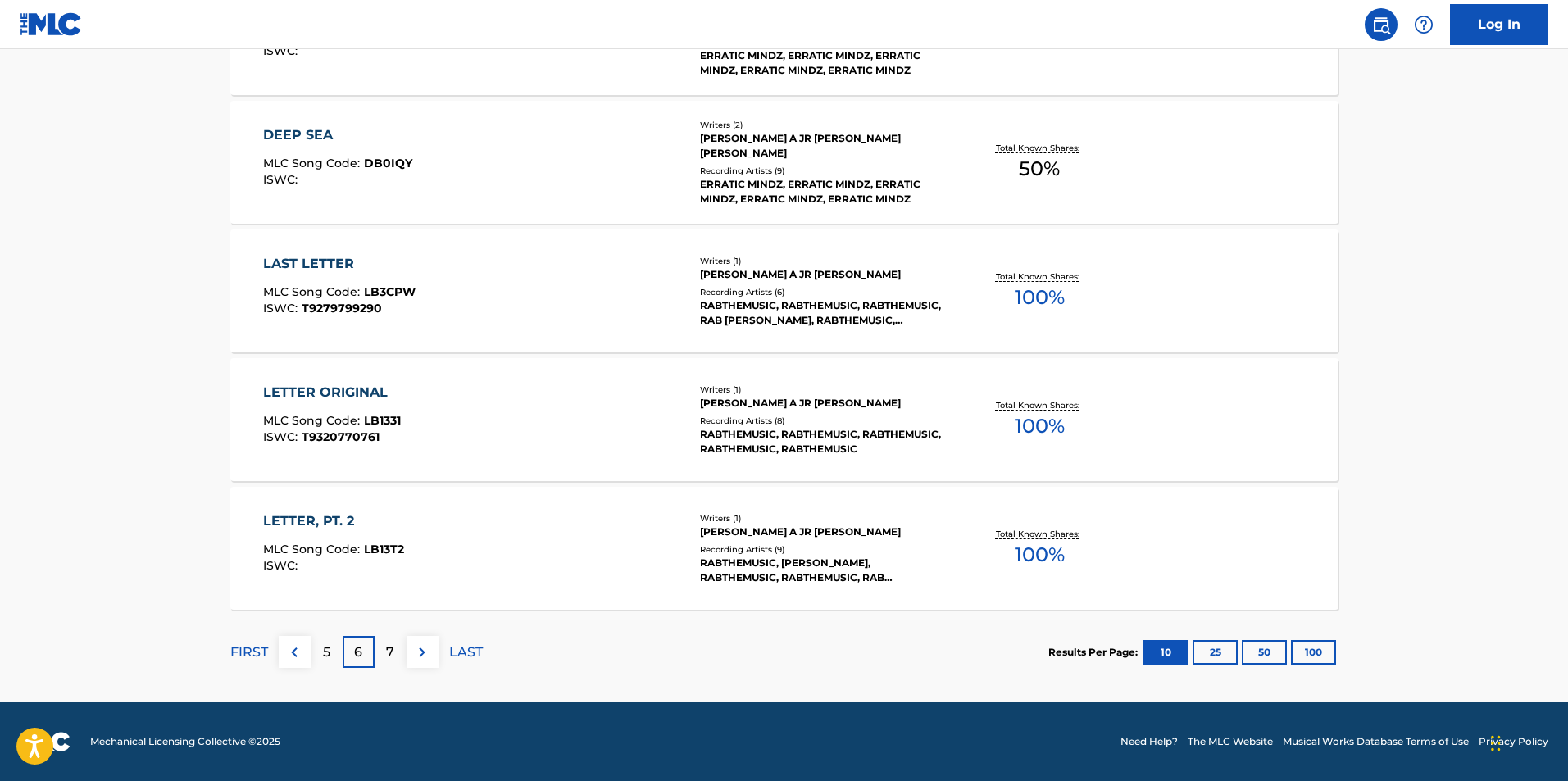
click at [474, 412] on div "LETTER ORIGINAL MLC Song Code : LB1331 ISWC : T9320770761" at bounding box center [473, 419] width 421 height 74
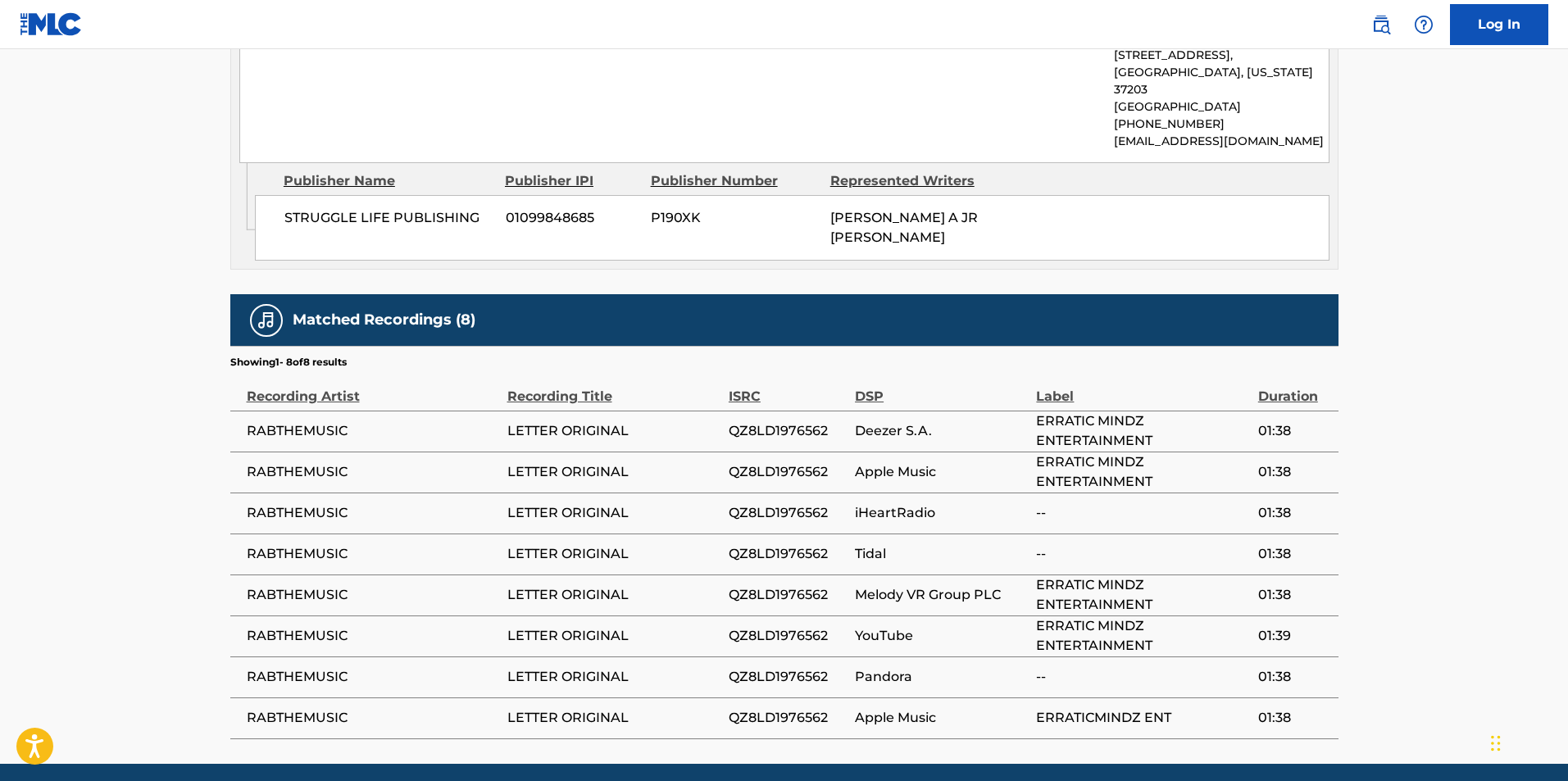
scroll to position [901, 0]
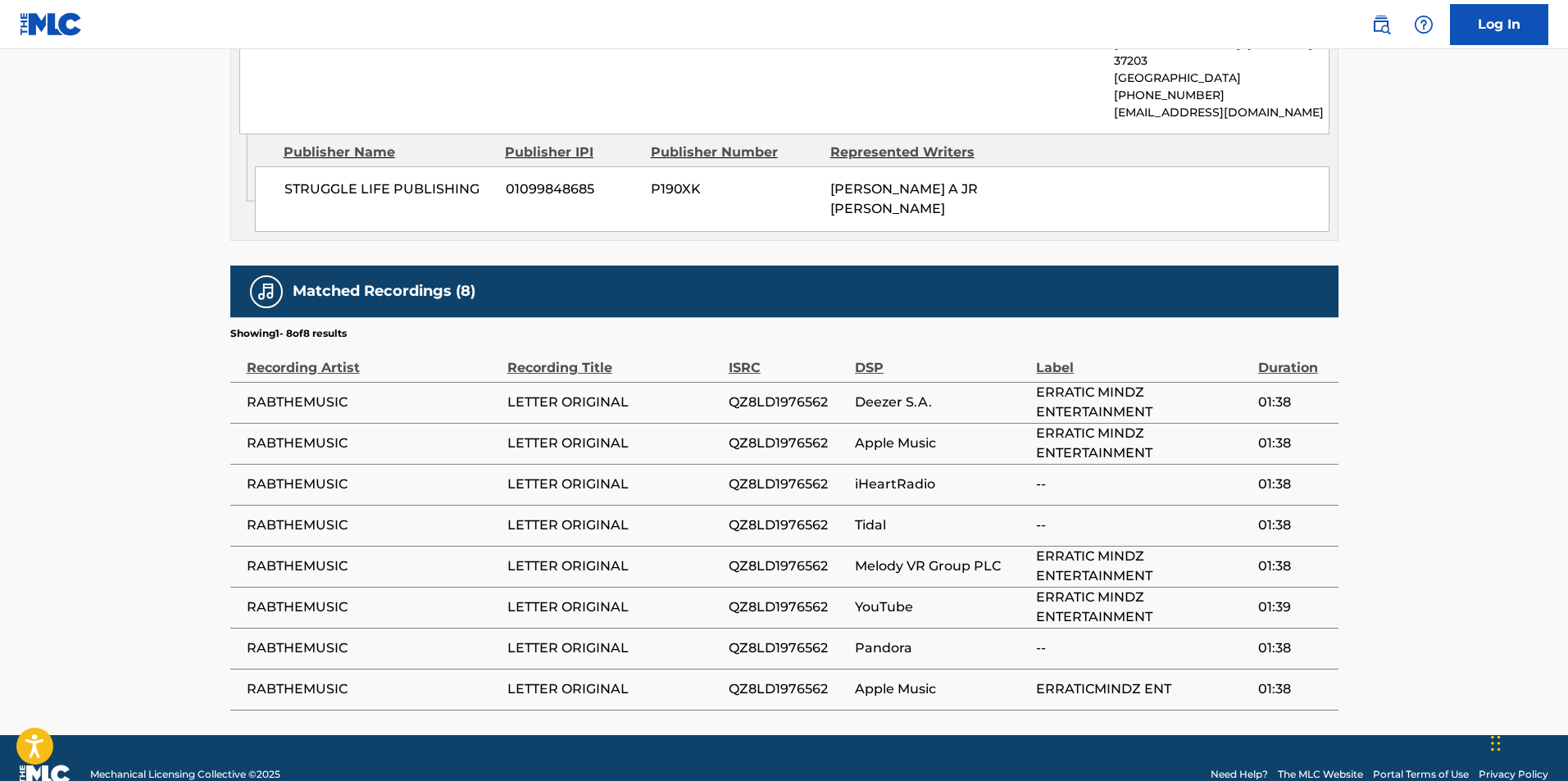
scroll to position [1225, 0]
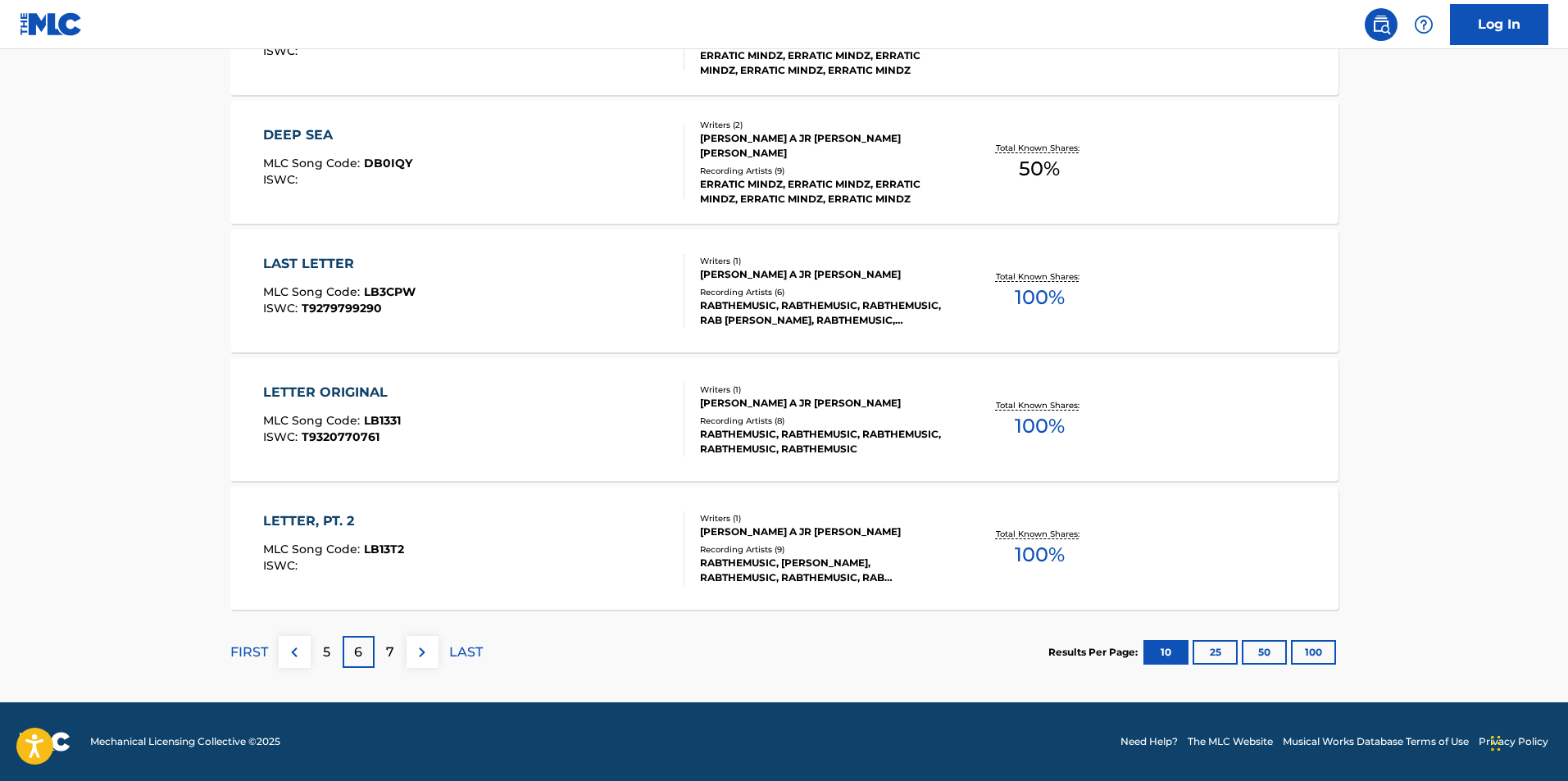
click at [389, 649] on p "7" at bounding box center [391, 652] width 8 height 19
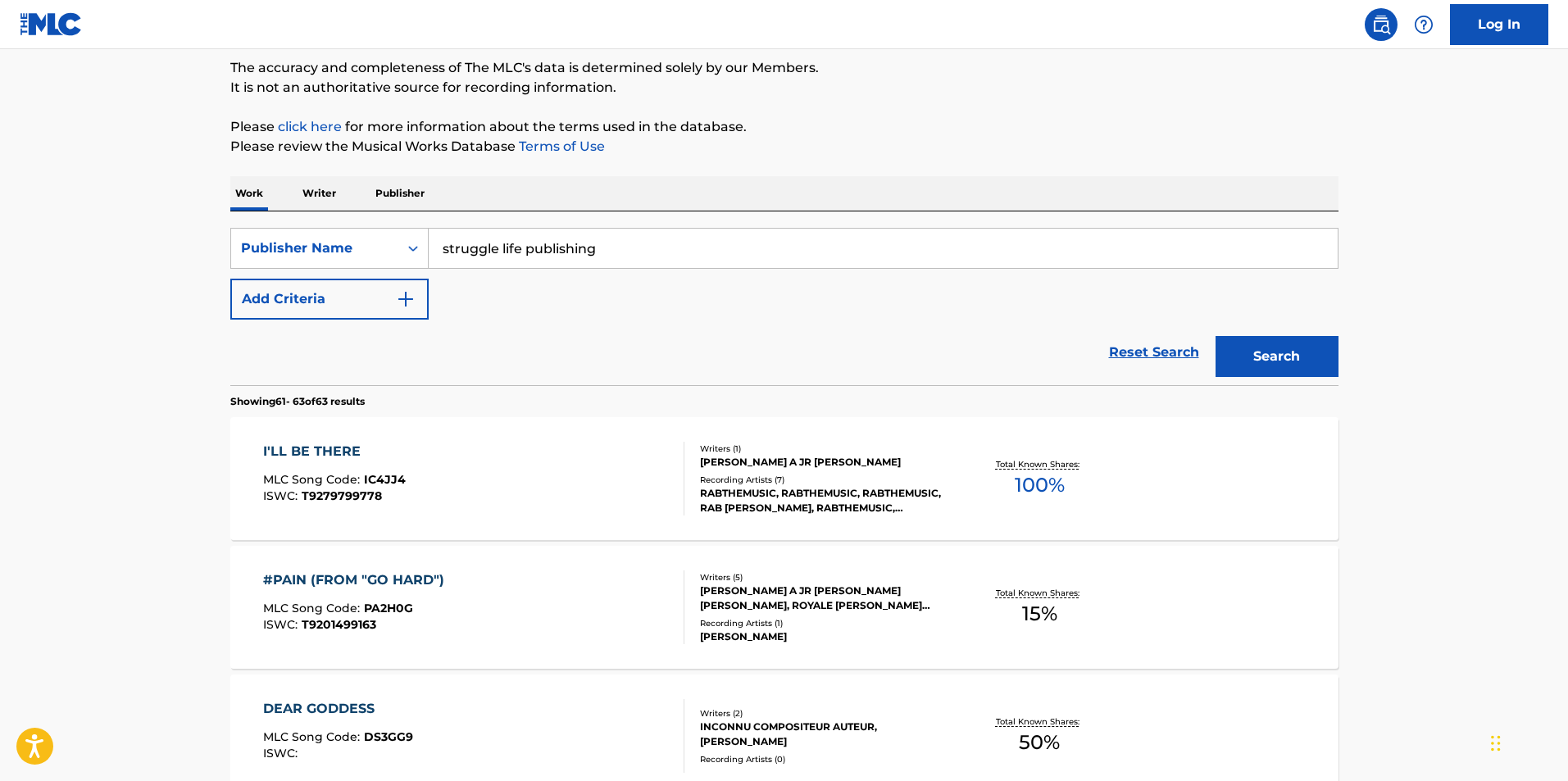
scroll to position [273, 0]
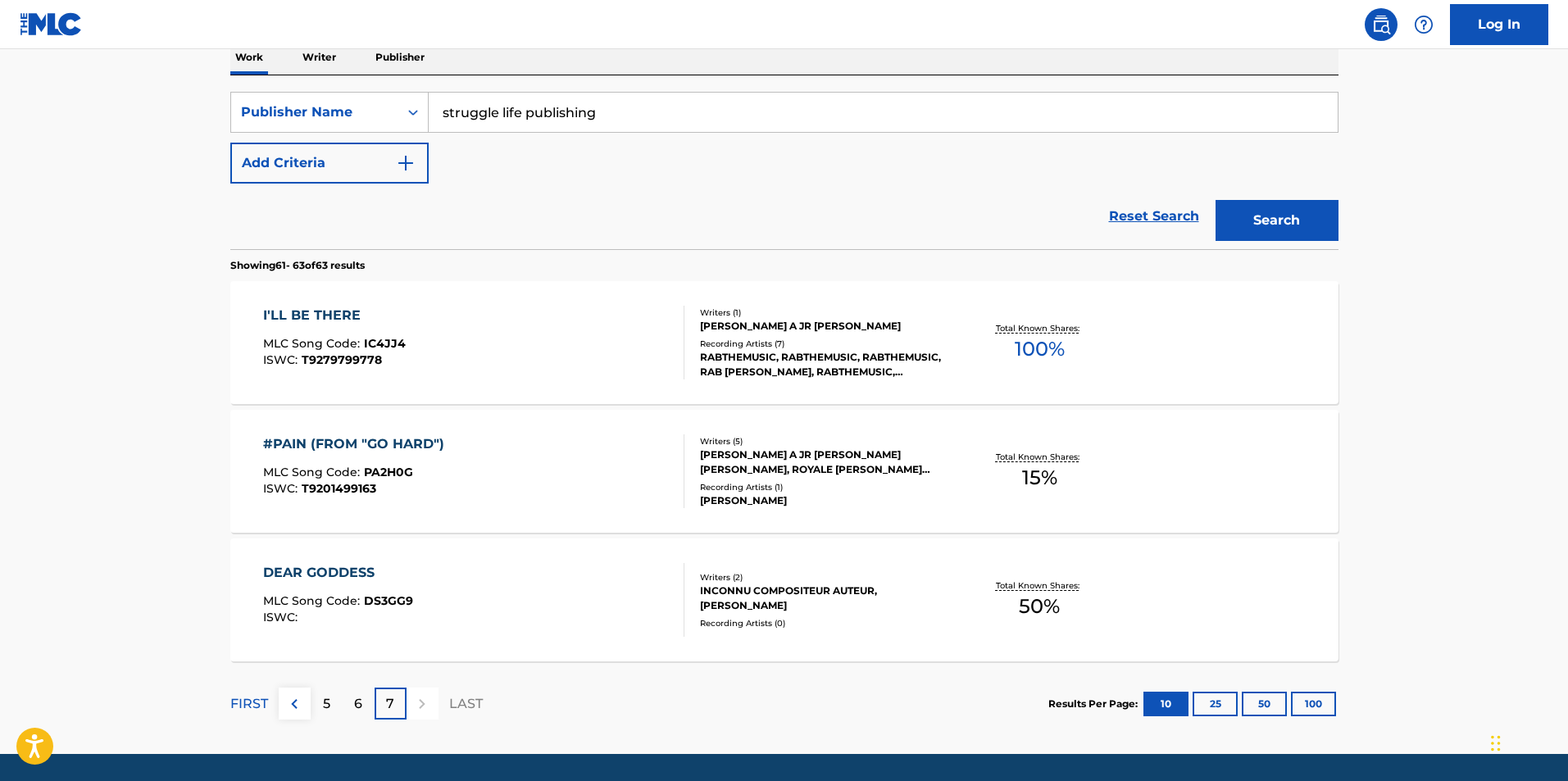
click at [595, 483] on div "#PAIN (FROM "GO HARD") MLC Song Code : PA2H0G ISWC : T9201499163" at bounding box center [473, 471] width 421 height 74
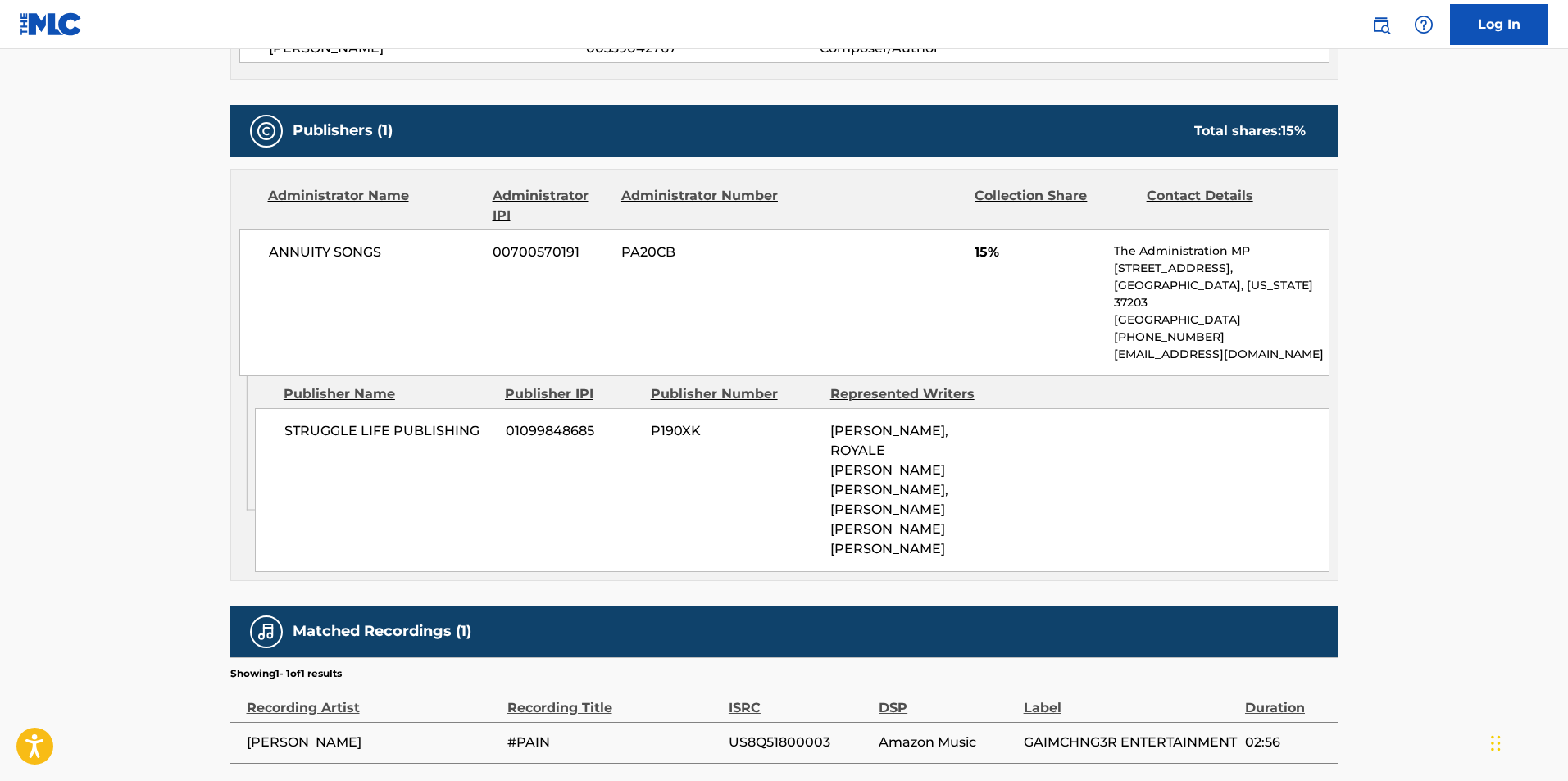
scroll to position [773, 0]
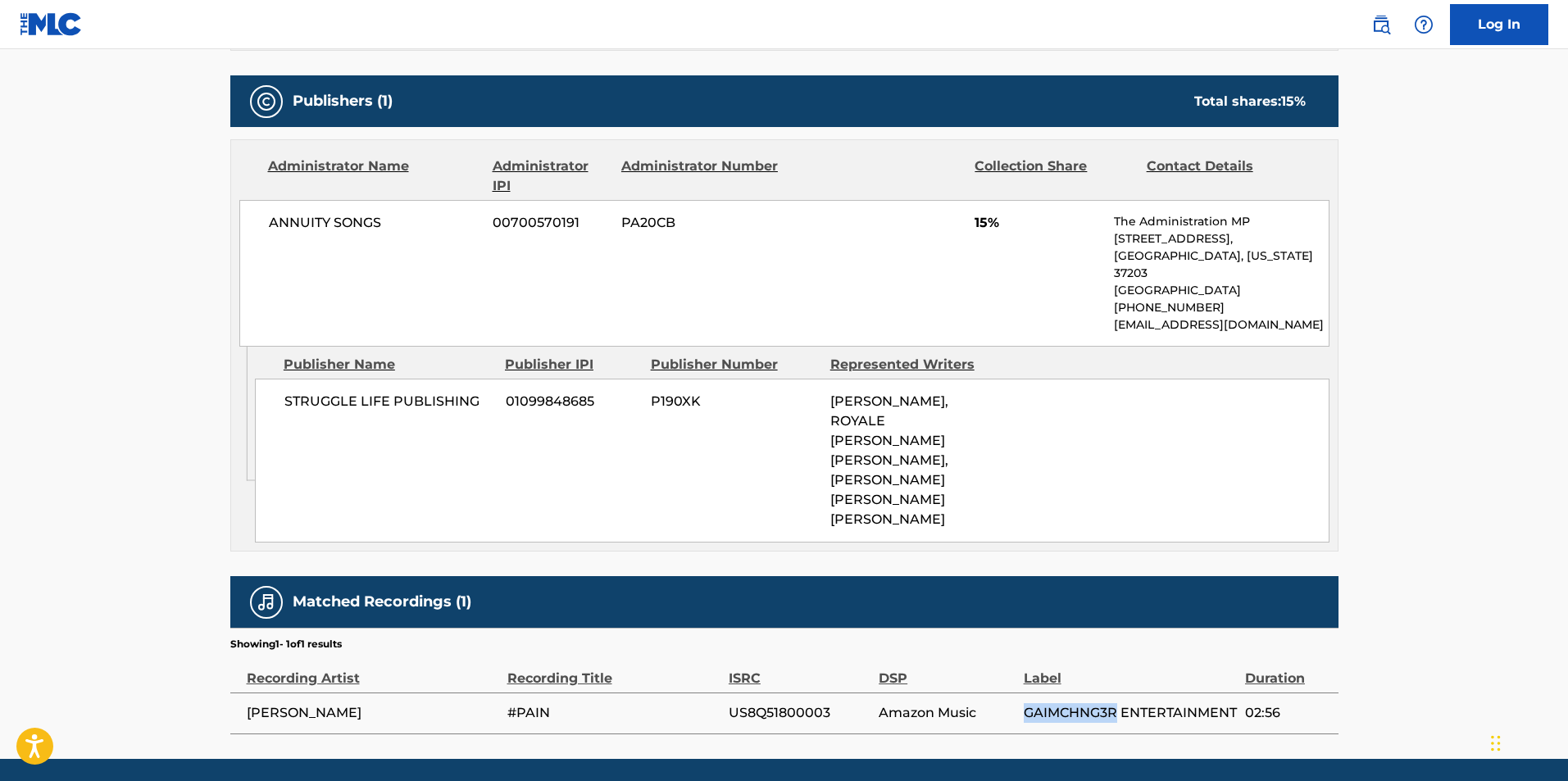
drag, startPoint x: 1131, startPoint y: 643, endPoint x: 1022, endPoint y: 648, distance: 109.1
click at [1024, 703] on span "GAIMCHNG3R ENTERTAINMENT" at bounding box center [1130, 713] width 213 height 19
copy span "GAIMCHNG3R"
